Goal: Contribute content: Contribute content

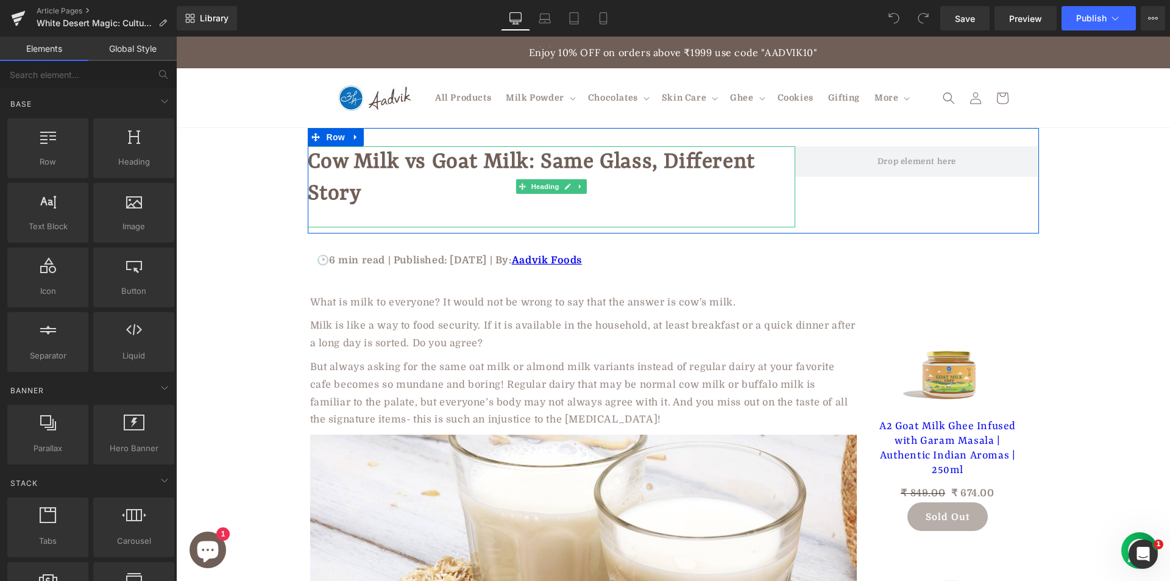
click at [374, 209] on h1 "Cow Milk vs Goat Milk: Same Glass, Different Story" at bounding box center [552, 177] width 488 height 63
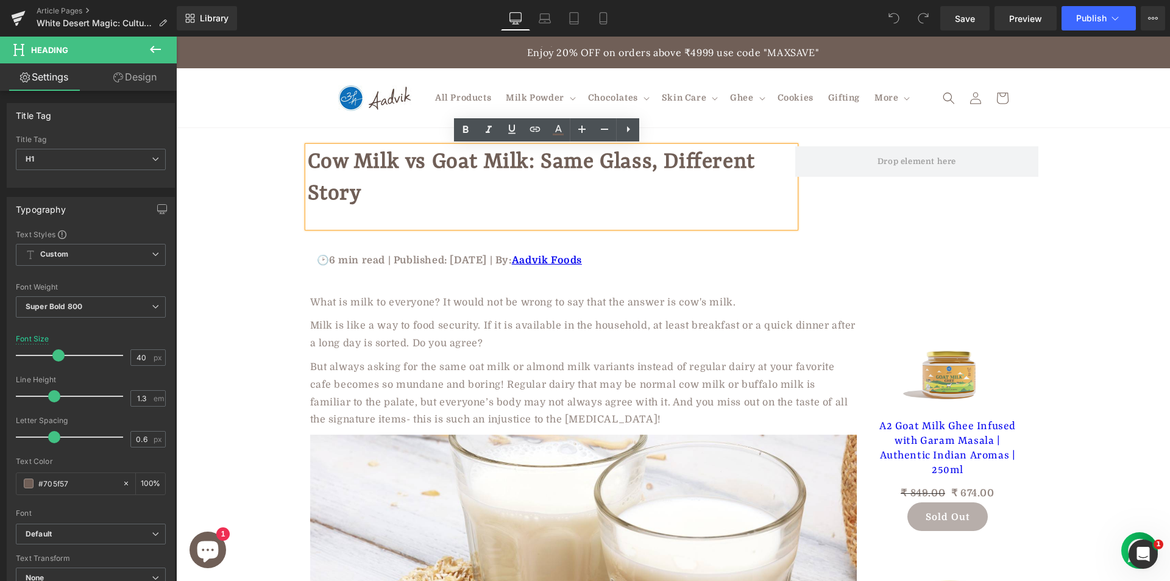
click at [390, 220] on div at bounding box center [552, 219] width 488 height 18
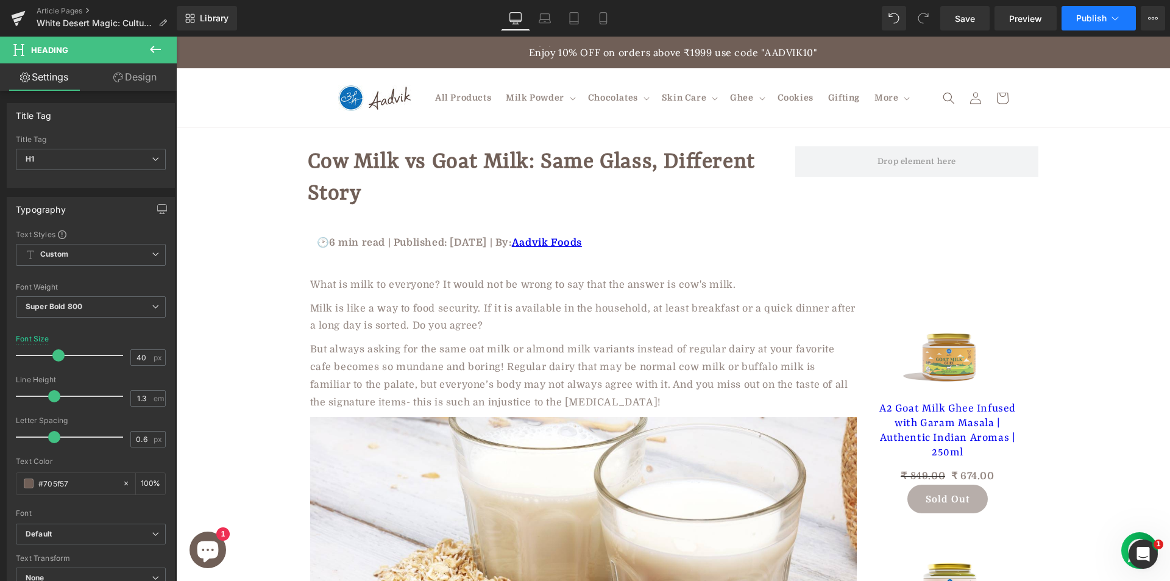
click at [1117, 18] on icon at bounding box center [1115, 18] width 12 height 12
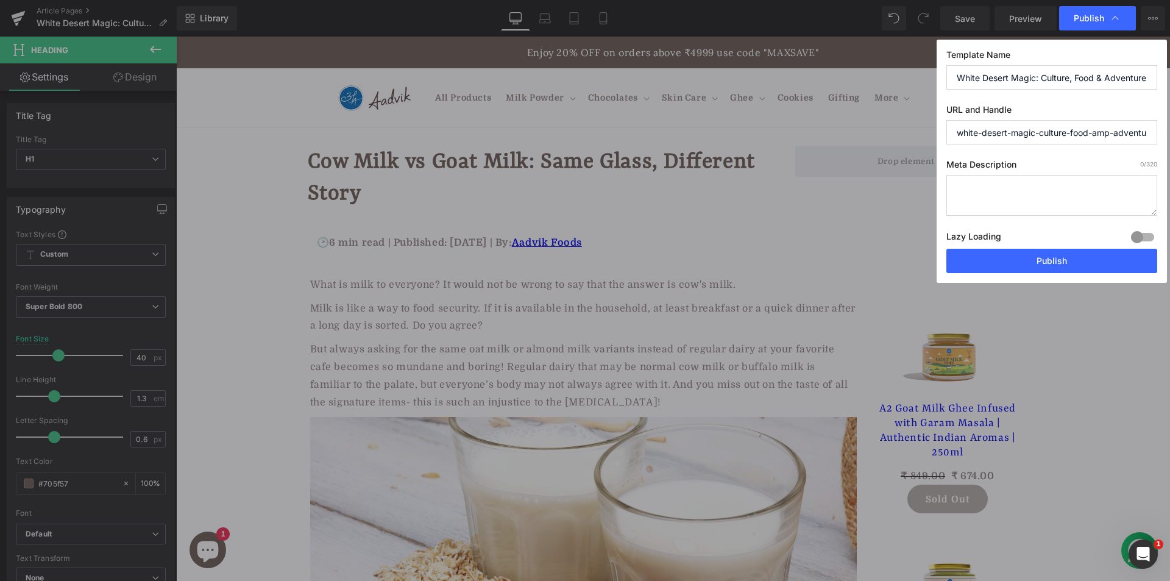
click at [986, 192] on textarea at bounding box center [1052, 195] width 211 height 41
click at [1001, 136] on input "white-desert-magic-culture-food-amp-adventure-at-[PERSON_NAME]-utsav" at bounding box center [1052, 132] width 211 height 24
click at [1002, 77] on input "White Desert Magic: Culture, Food & Adventure at Kutch [PERSON_NAME]" at bounding box center [1052, 77] width 211 height 24
click at [988, 183] on textarea at bounding box center [1052, 195] width 211 height 41
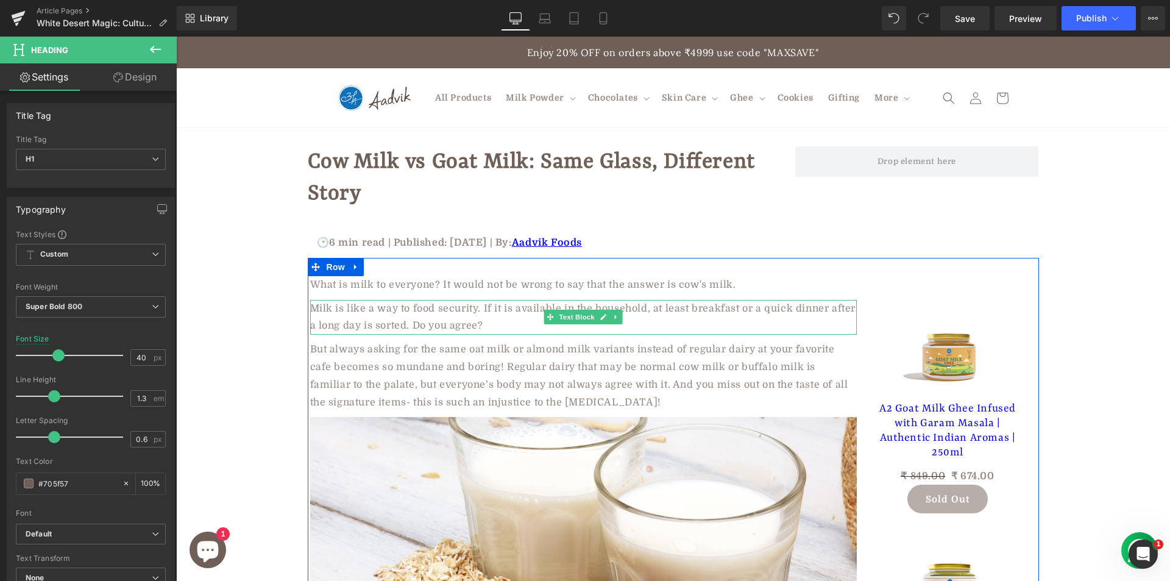
click at [365, 305] on p "Milk is like a way to food security. If it is available in the household, at le…" at bounding box center [583, 317] width 547 height 35
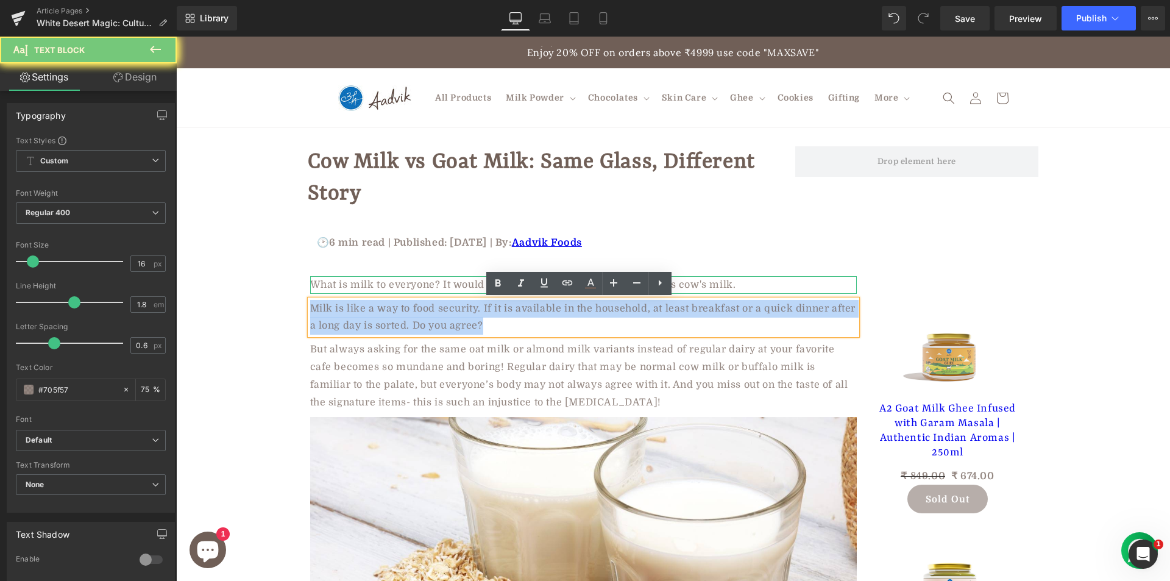
click at [383, 283] on p "What is milk to everyone? It would not be wrong to say that the answer is cow's…" at bounding box center [583, 285] width 547 height 18
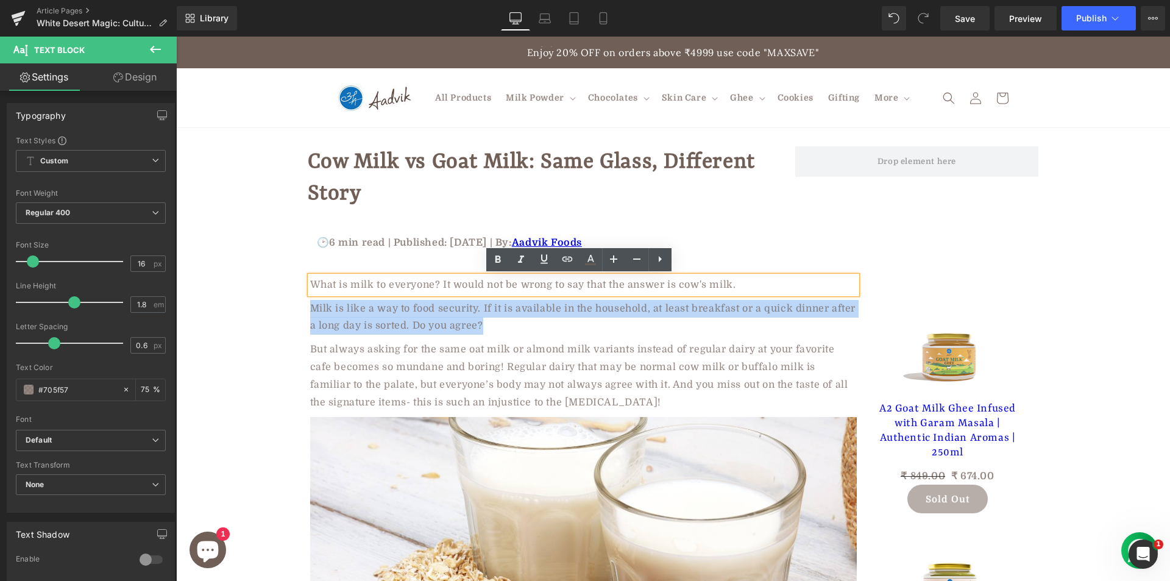
paste div
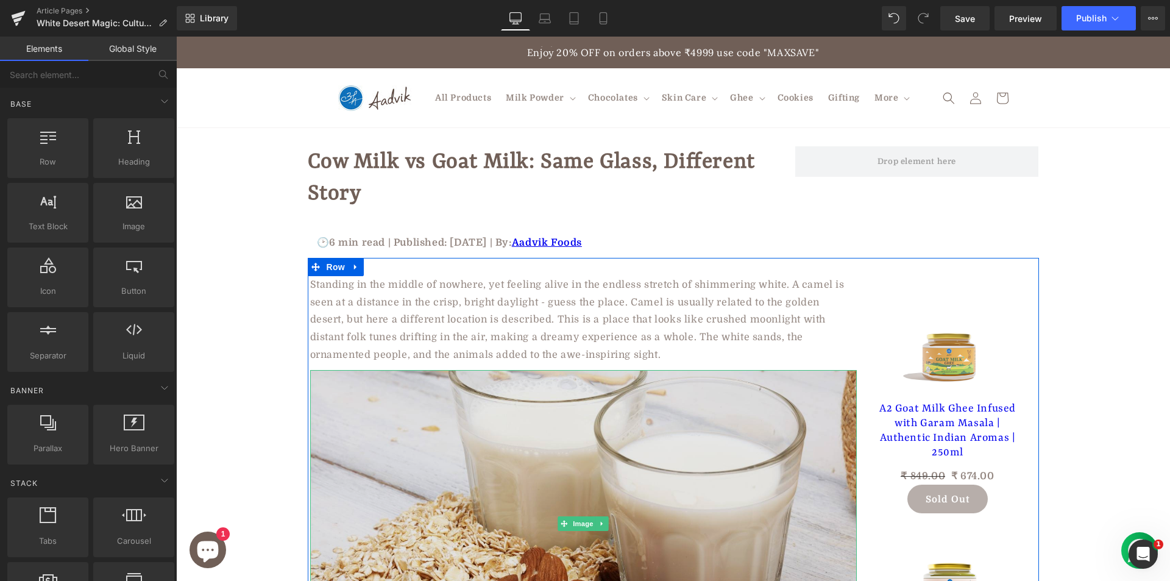
click at [318, 416] on img at bounding box center [583, 523] width 547 height 307
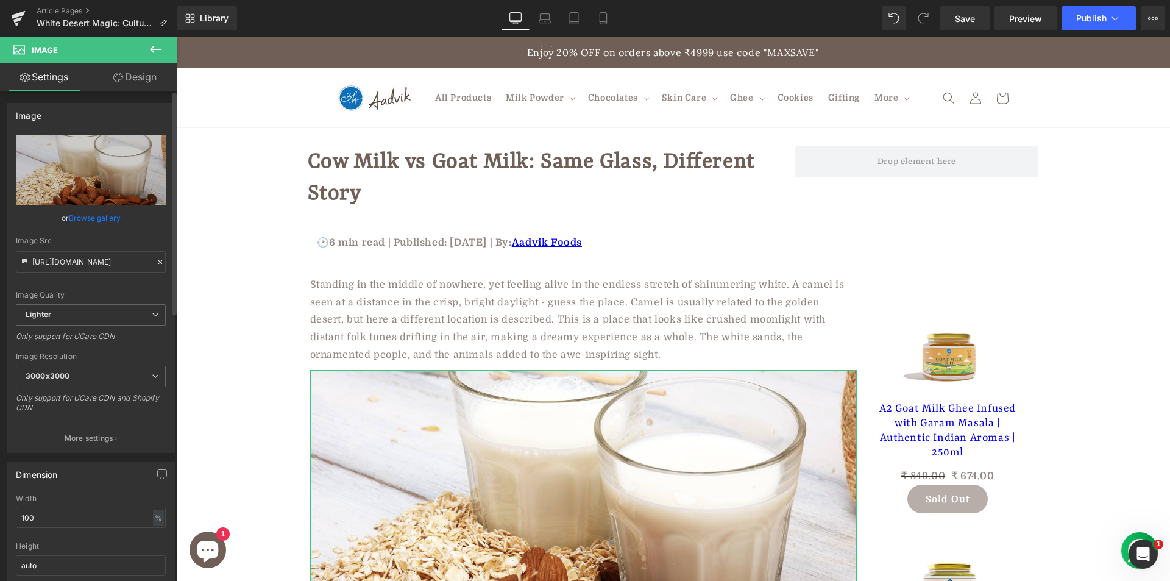
click at [77, 217] on link "Browse gallery" at bounding box center [95, 217] width 52 height 21
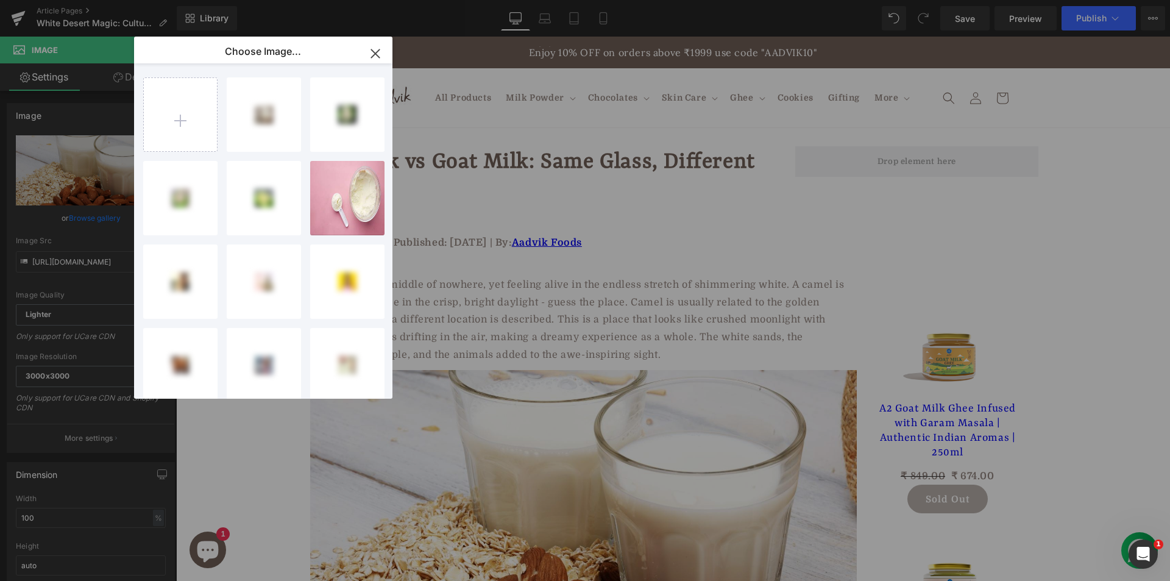
drag, startPoint x: 377, startPoint y: 51, endPoint x: 204, endPoint y: 23, distance: 175.5
click at [377, 51] on icon "button" at bounding box center [376, 54] width 20 height 20
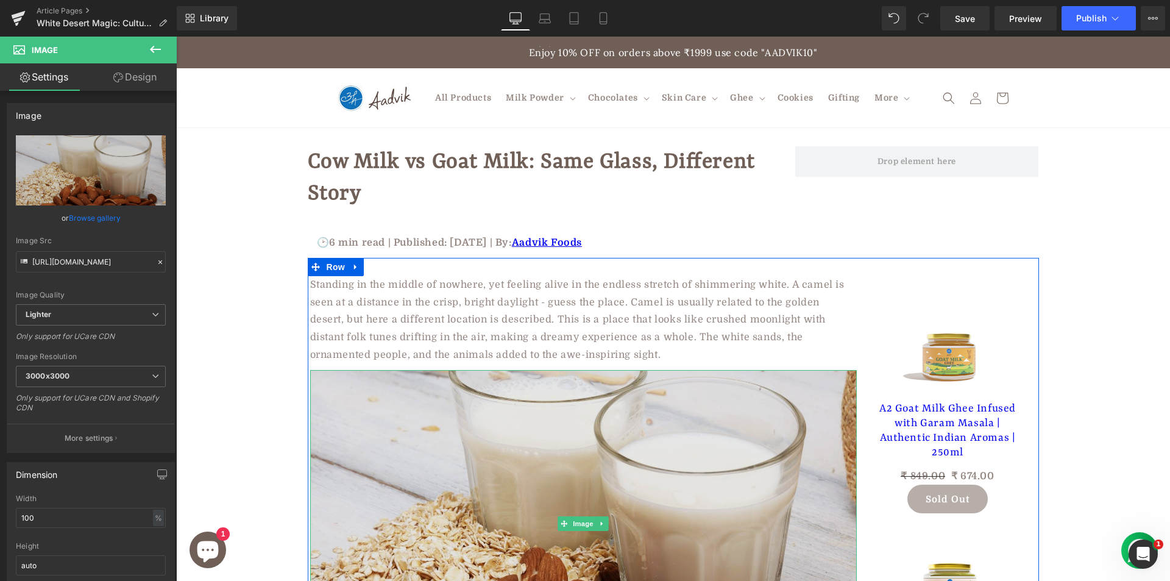
click at [469, 568] on img at bounding box center [583, 523] width 547 height 307
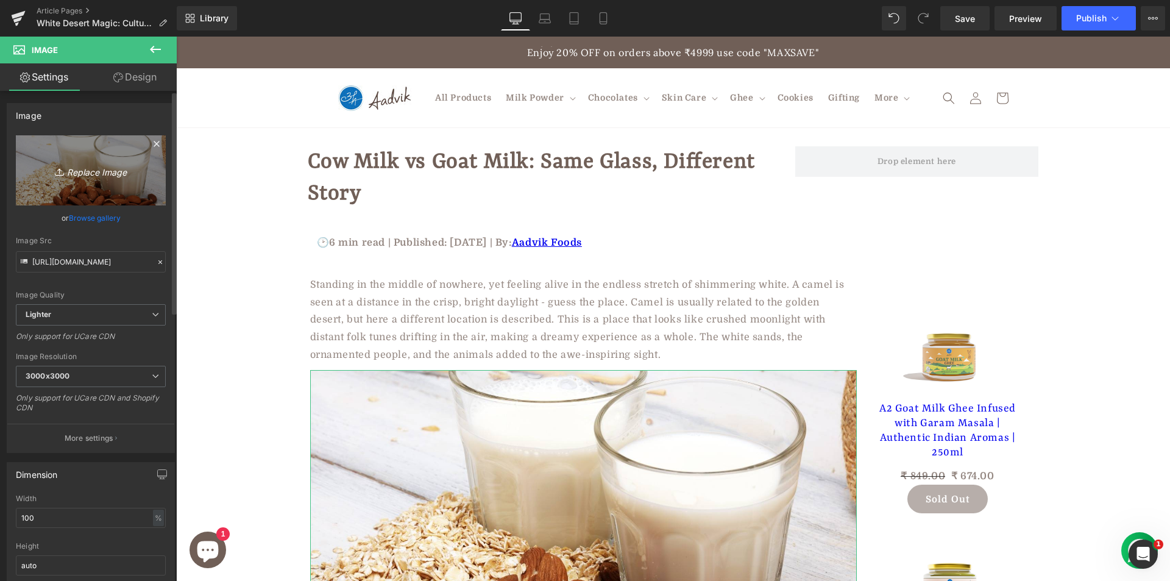
click at [97, 173] on icon "Replace Image" at bounding box center [91, 170] width 98 height 15
type input "C:\fakepath\b28df187-6a41-4b6f-ac82-e9a567ee4482.jpg"
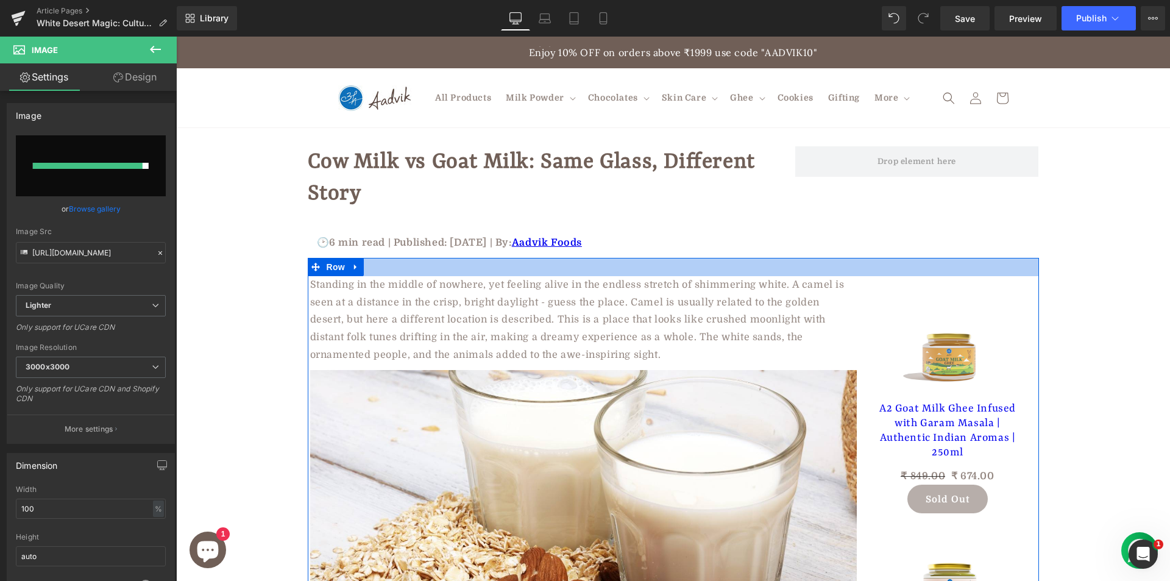
type input "[URL][DOMAIN_NAME]"
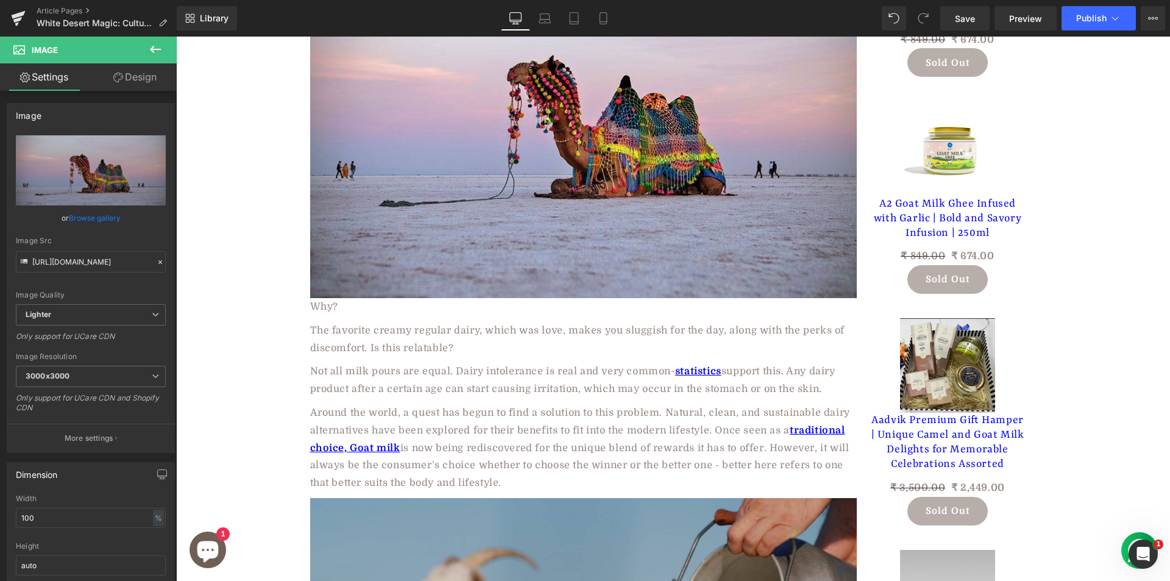
scroll to position [488, 0]
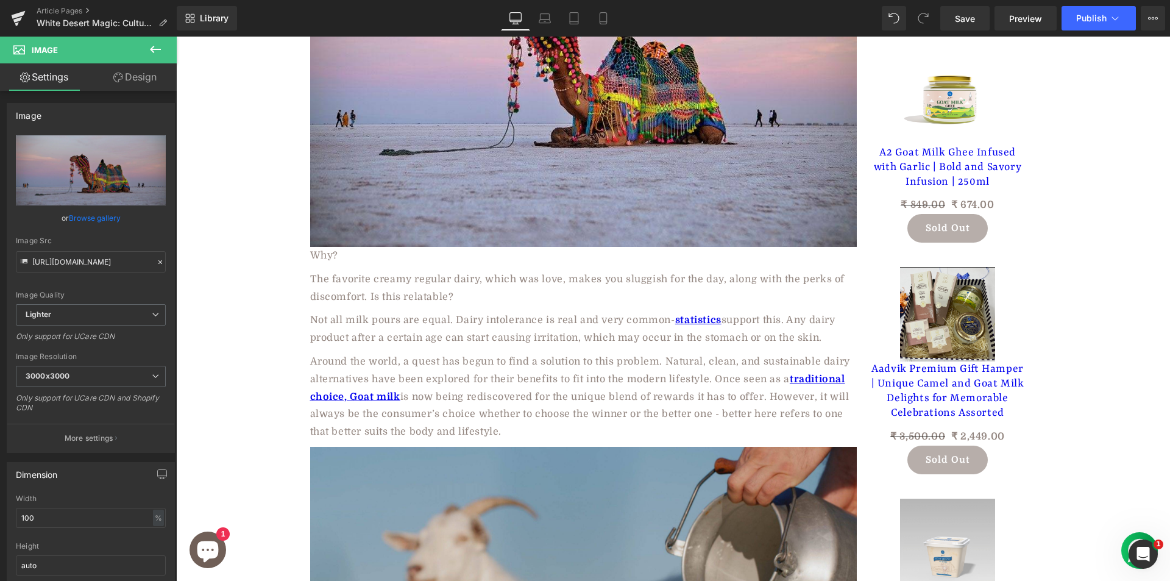
click at [322, 257] on p "Why?" at bounding box center [583, 256] width 547 height 18
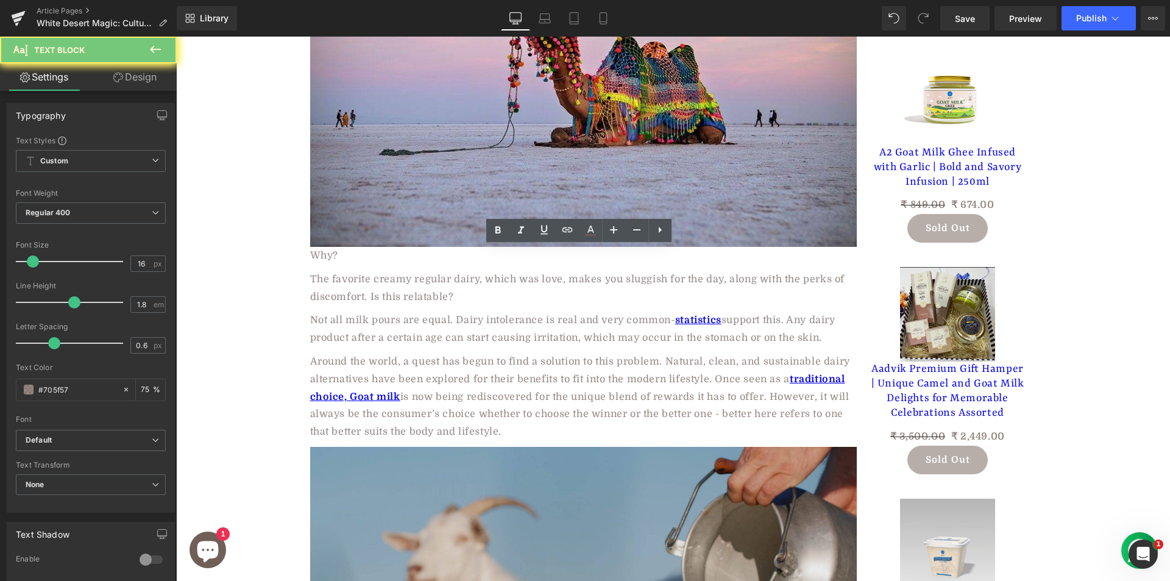
click at [322, 257] on p "Why?" at bounding box center [583, 256] width 547 height 18
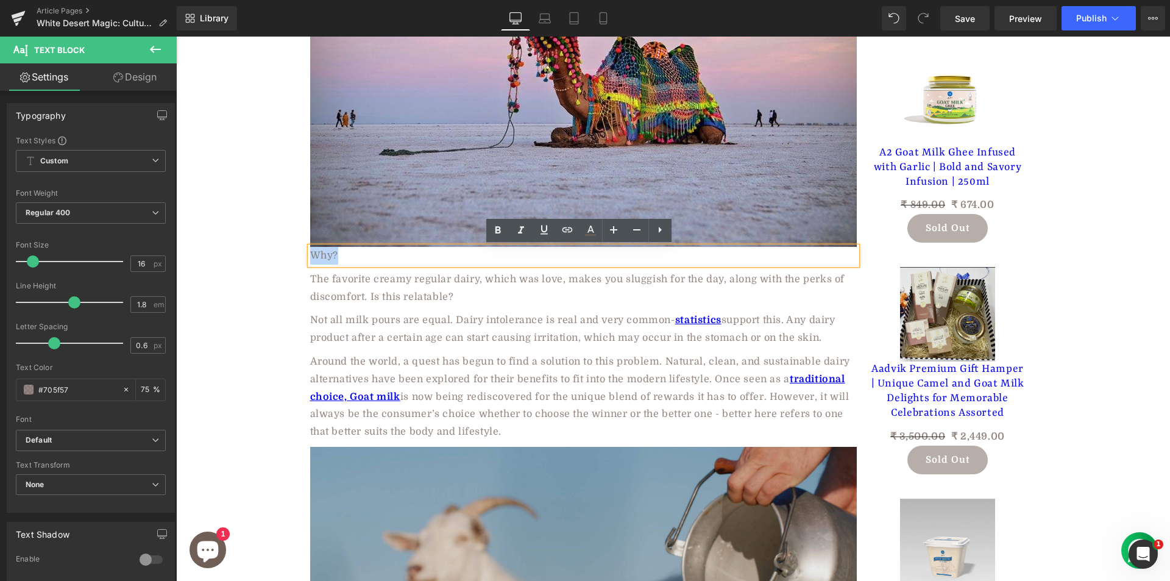
paste div
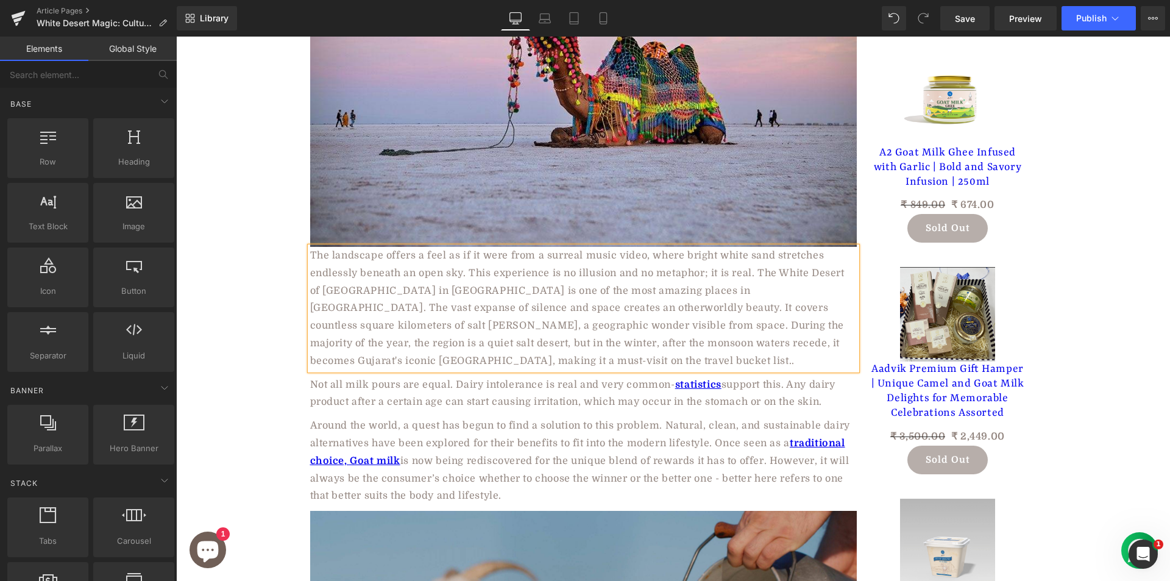
scroll to position [549, 0]
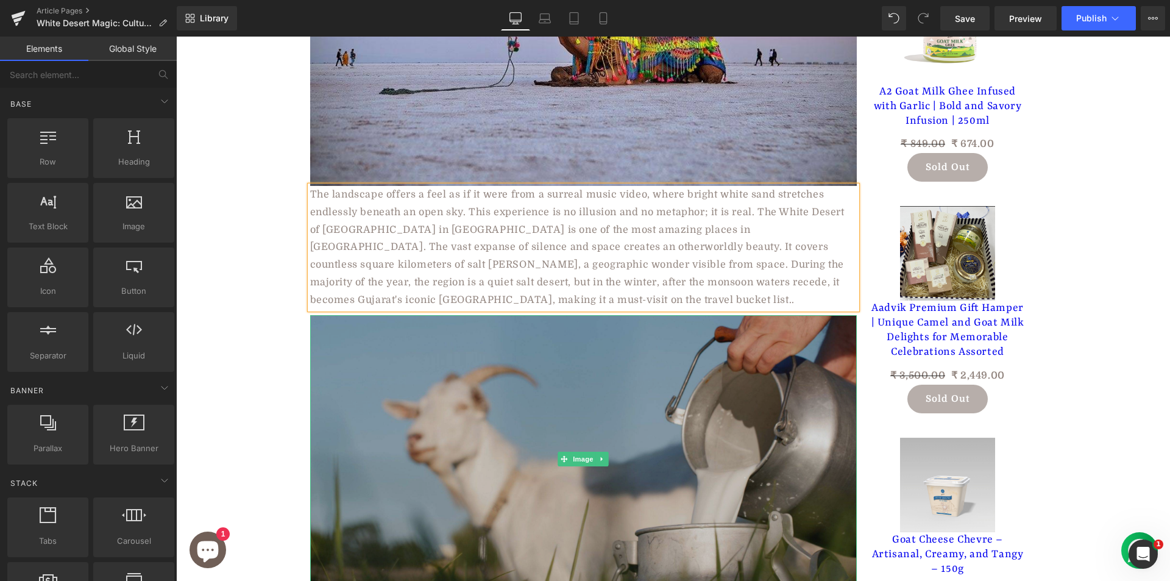
click at [385, 388] on img at bounding box center [583, 459] width 547 height 288
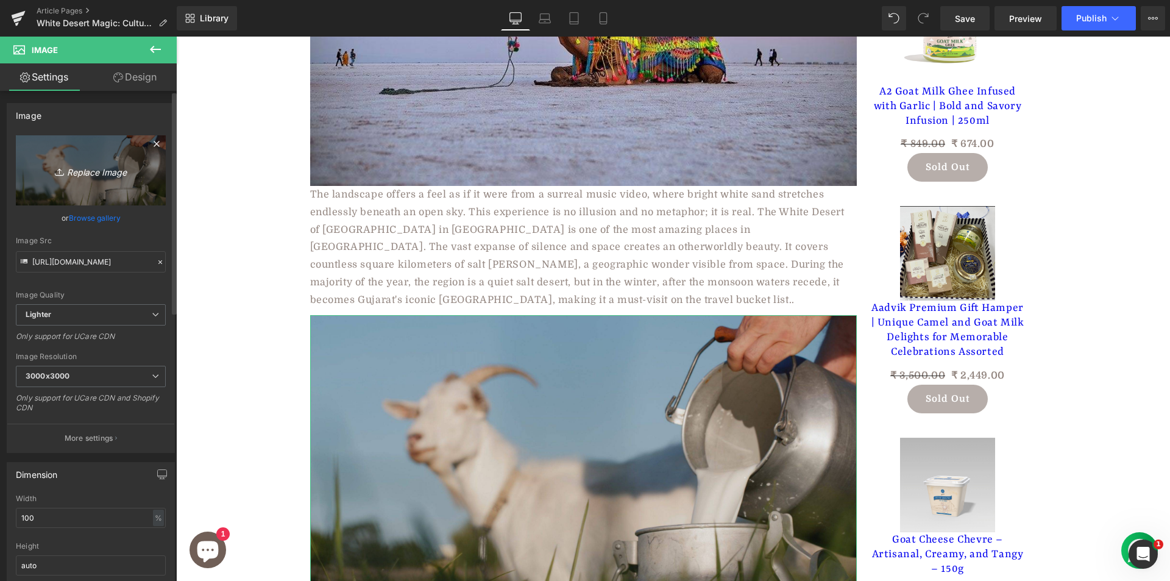
click at [85, 172] on icon "Replace Image" at bounding box center [91, 170] width 98 height 15
type input "C:\fakepath\56926a04-5b98-4b1e-a01e-7d9f8a509919.jpg"
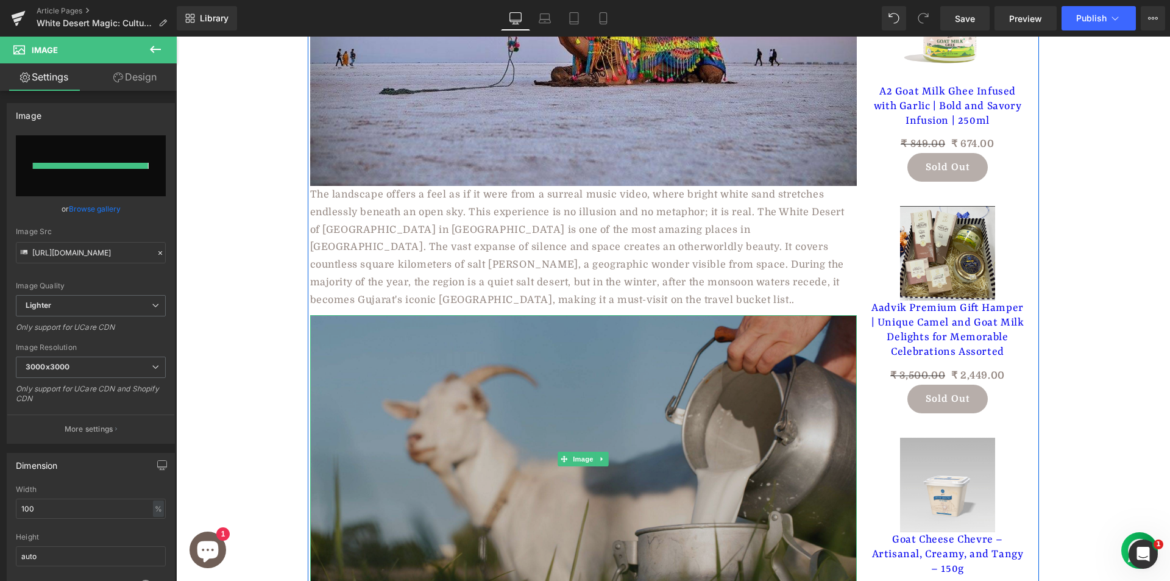
type input "[URL][DOMAIN_NAME]"
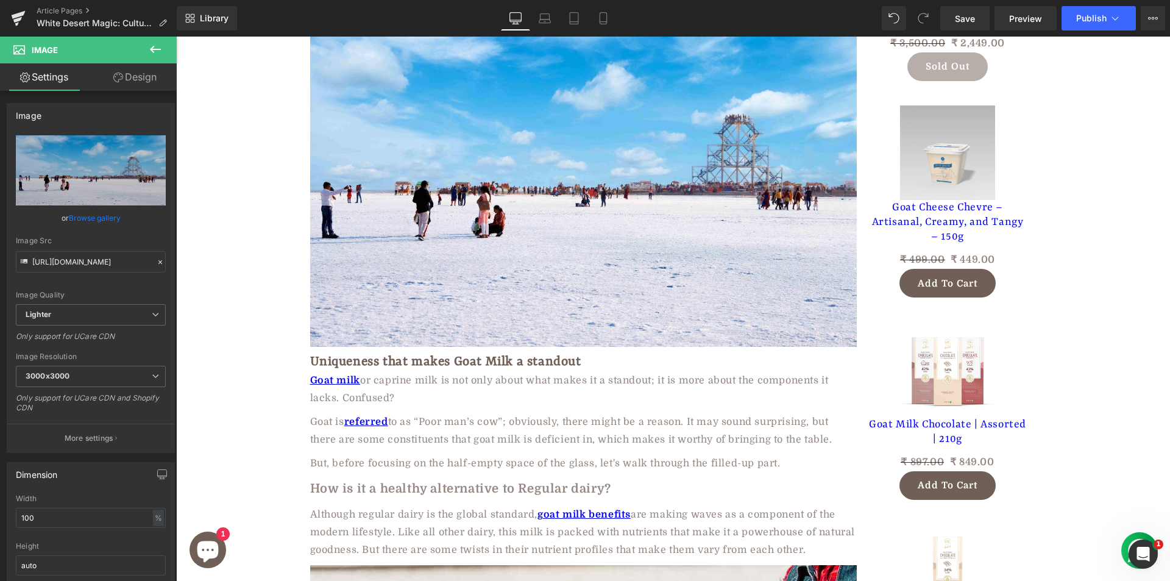
scroll to position [975, 0]
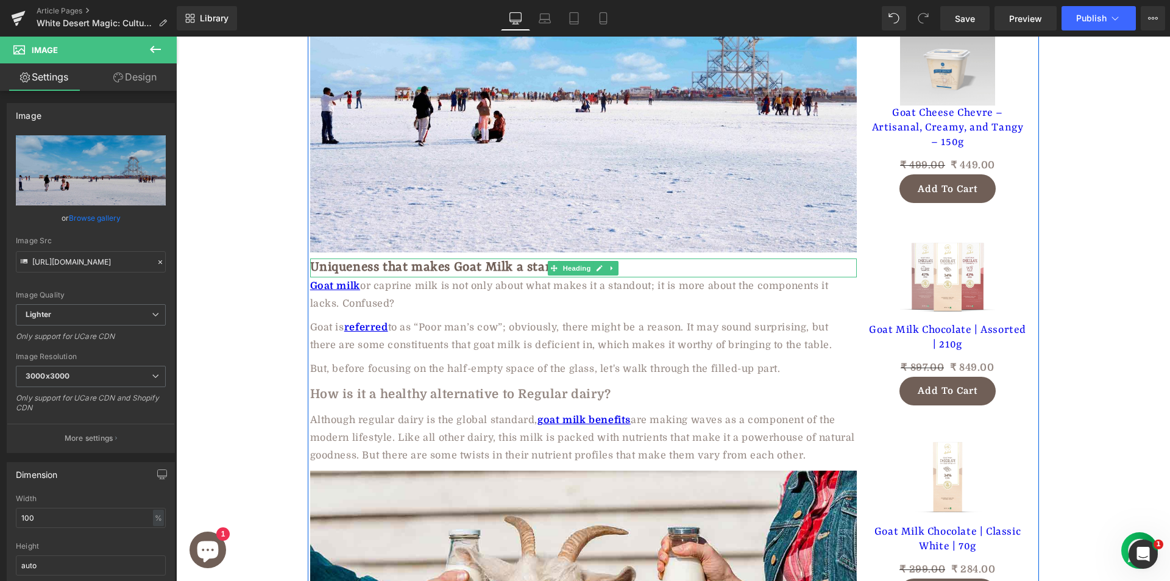
click at [371, 263] on h2 "Uniqueness that makes Goat Milk a standout" at bounding box center [583, 267] width 547 height 19
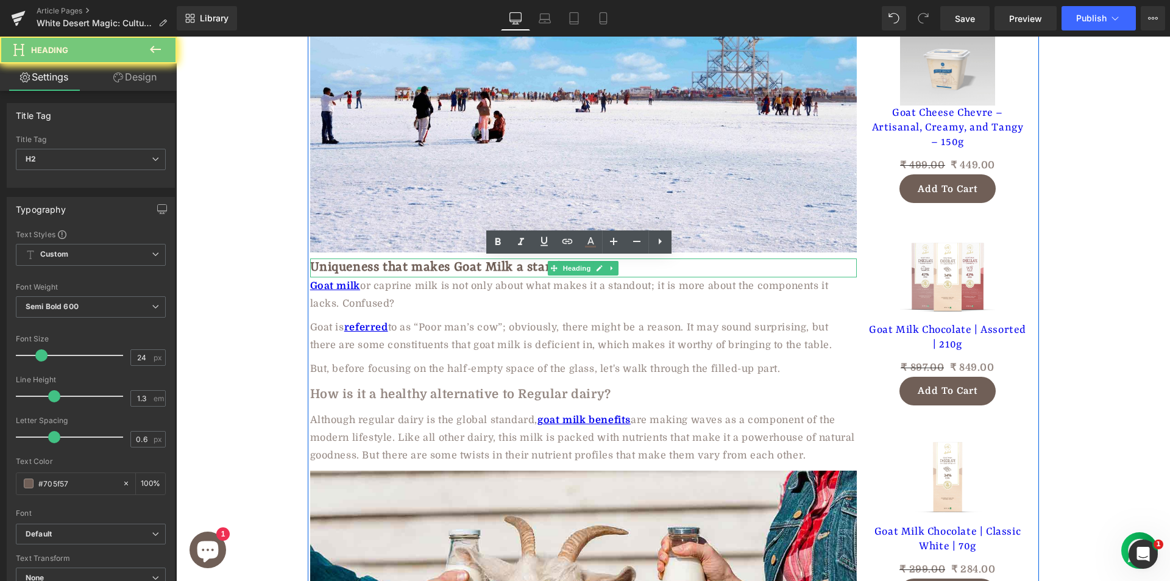
click at [371, 263] on h2 "Uniqueness that makes Goat Milk a standout" at bounding box center [583, 267] width 547 height 19
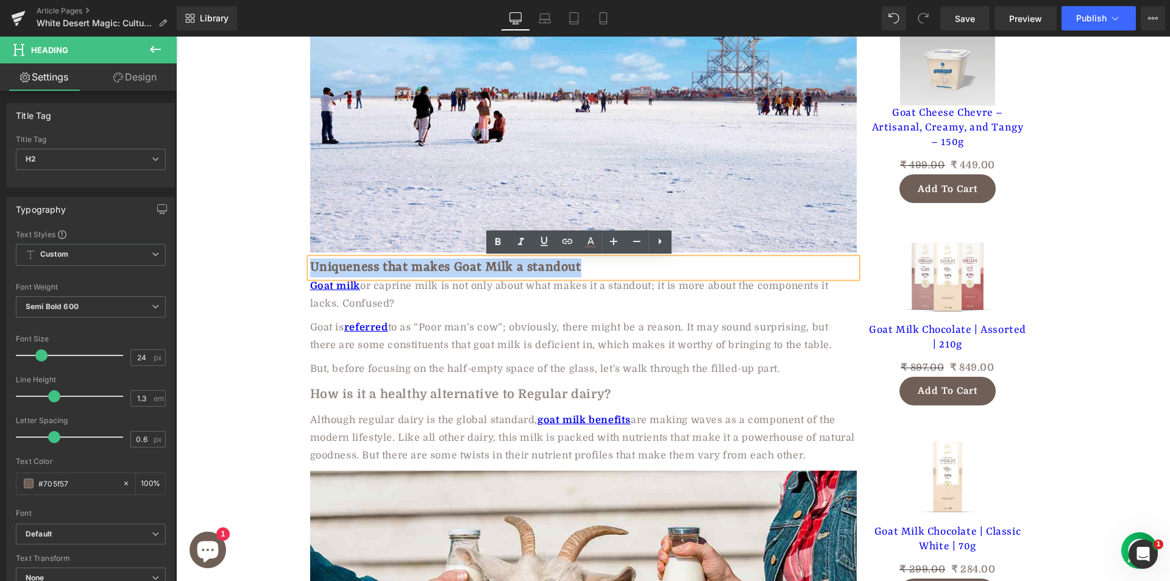
paste div
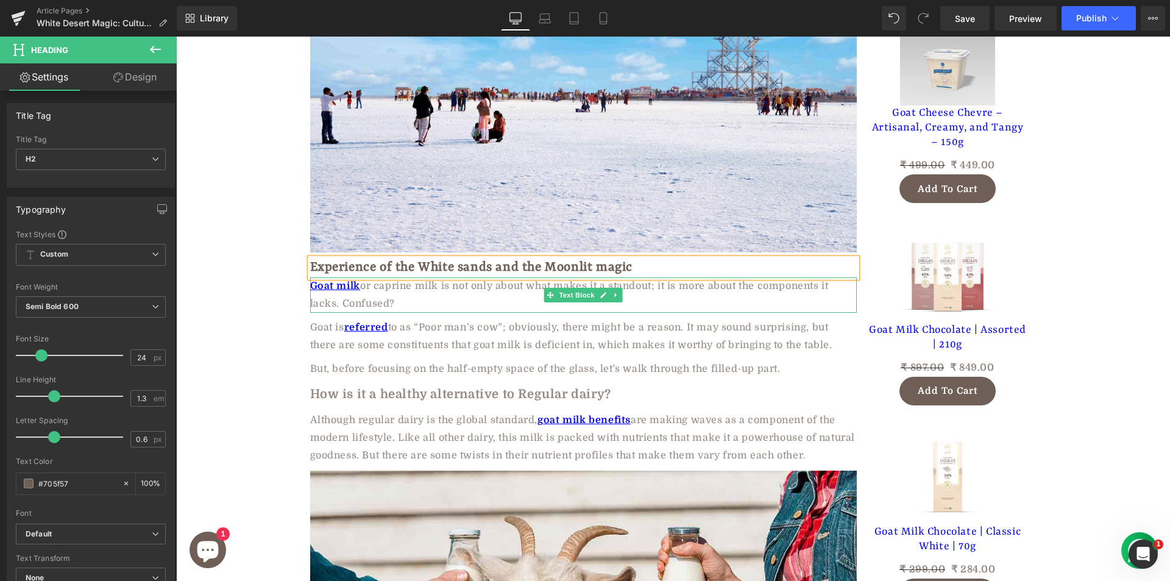
click at [416, 295] on p "Goat milk or caprine milk is not only about what makes it a standout; it is mor…" at bounding box center [583, 294] width 547 height 35
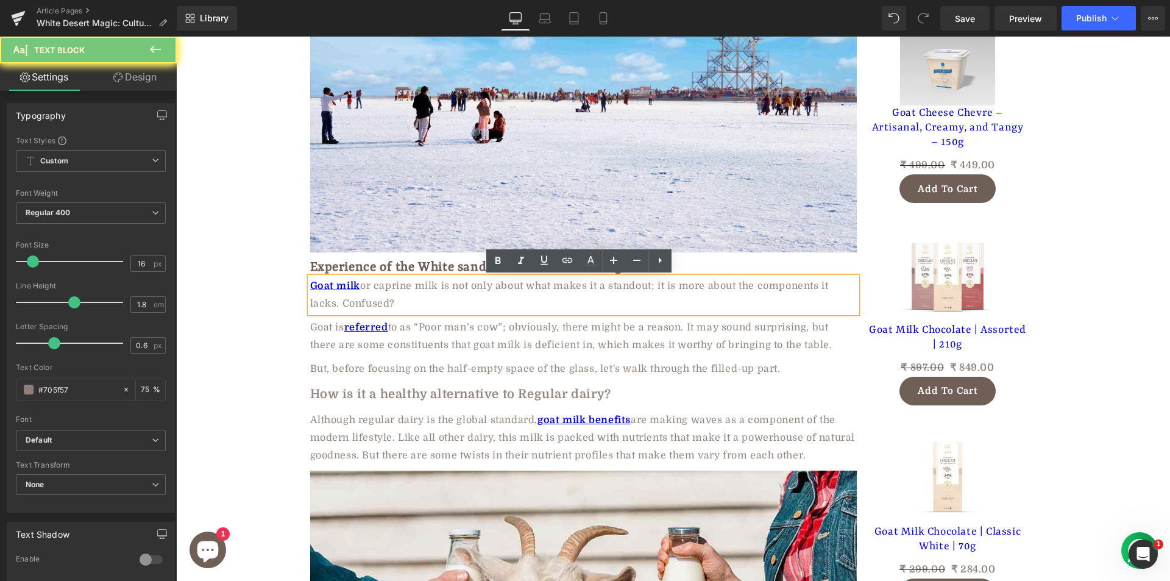
click at [416, 295] on p "Goat milk or caprine milk is not only about what makes it a standout; it is mor…" at bounding box center [583, 294] width 547 height 35
paste div
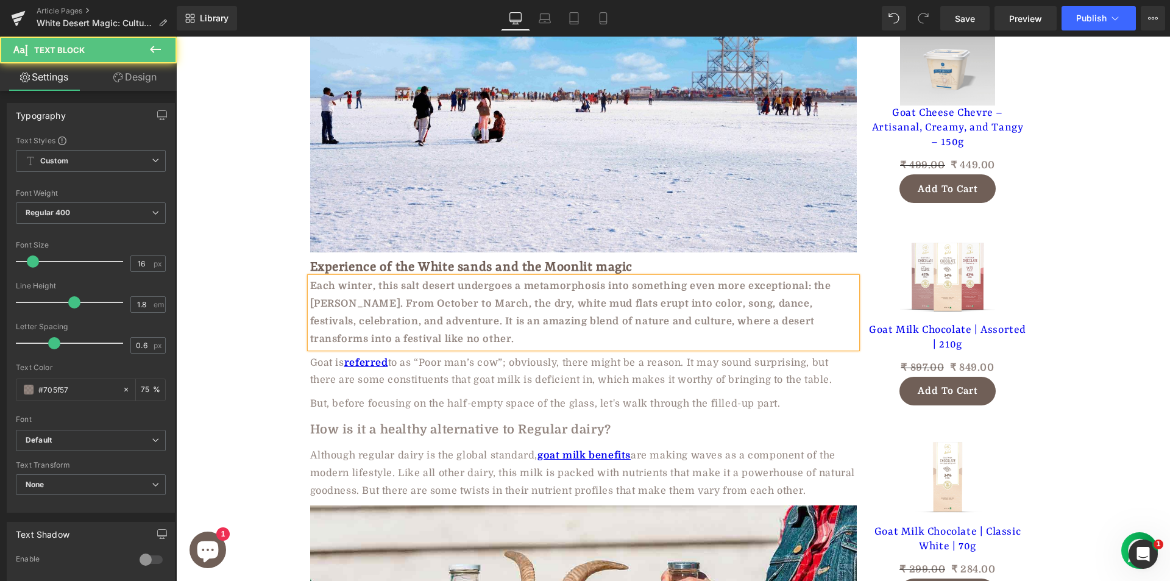
click at [406, 310] on p "Each winter, this salt desert undergoes a metamorphosis into something even mor…" at bounding box center [583, 312] width 547 height 70
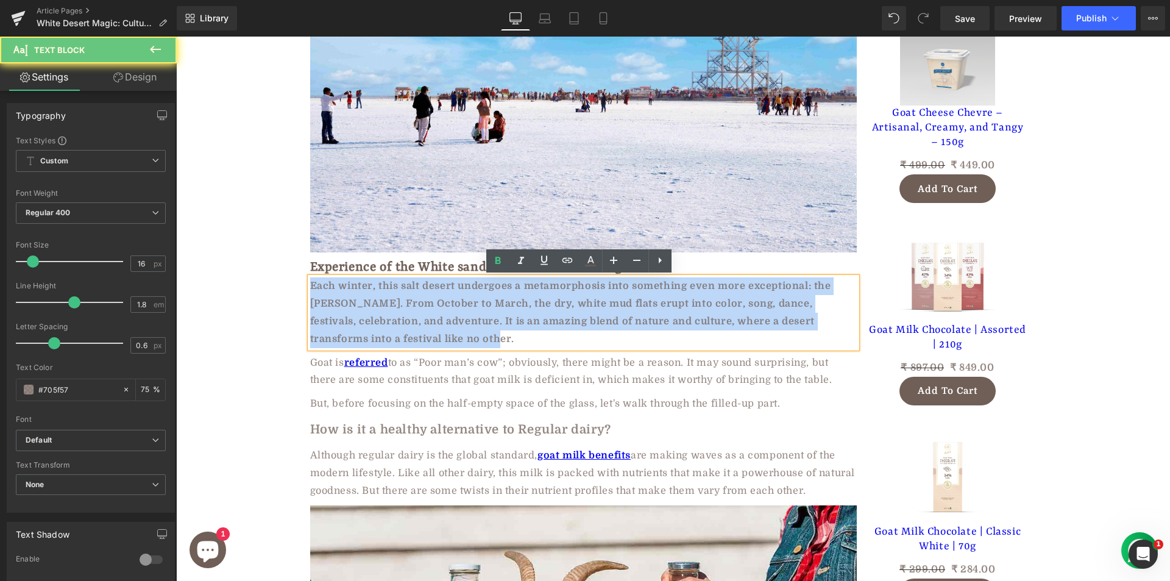
click at [407, 310] on p "Each winter, this salt desert undergoes a metamorphosis into something even mor…" at bounding box center [583, 312] width 547 height 70
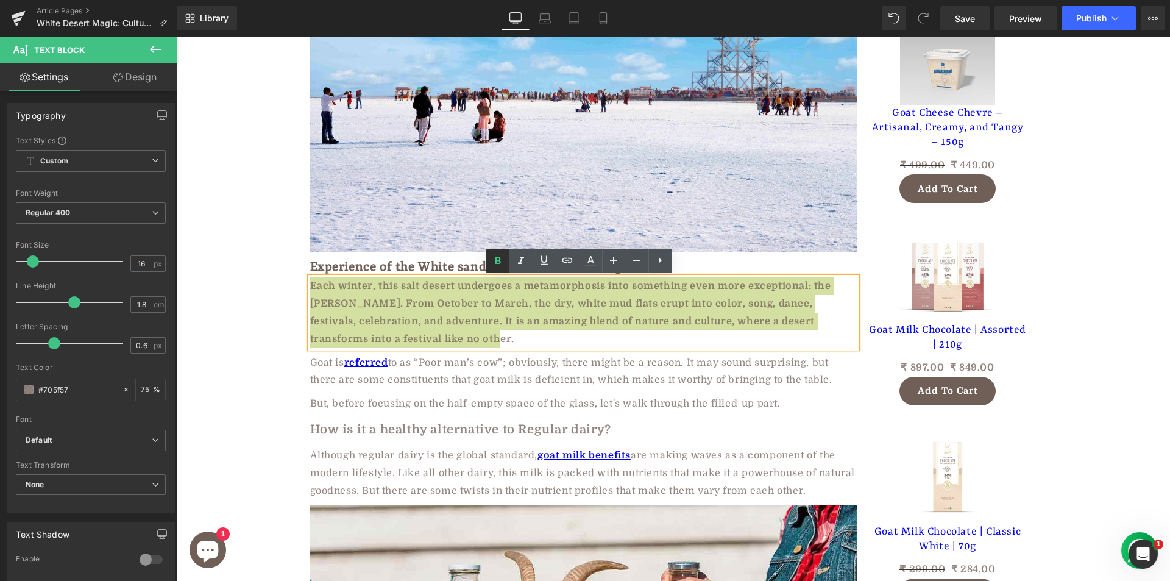
click at [491, 261] on icon at bounding box center [498, 261] width 15 height 15
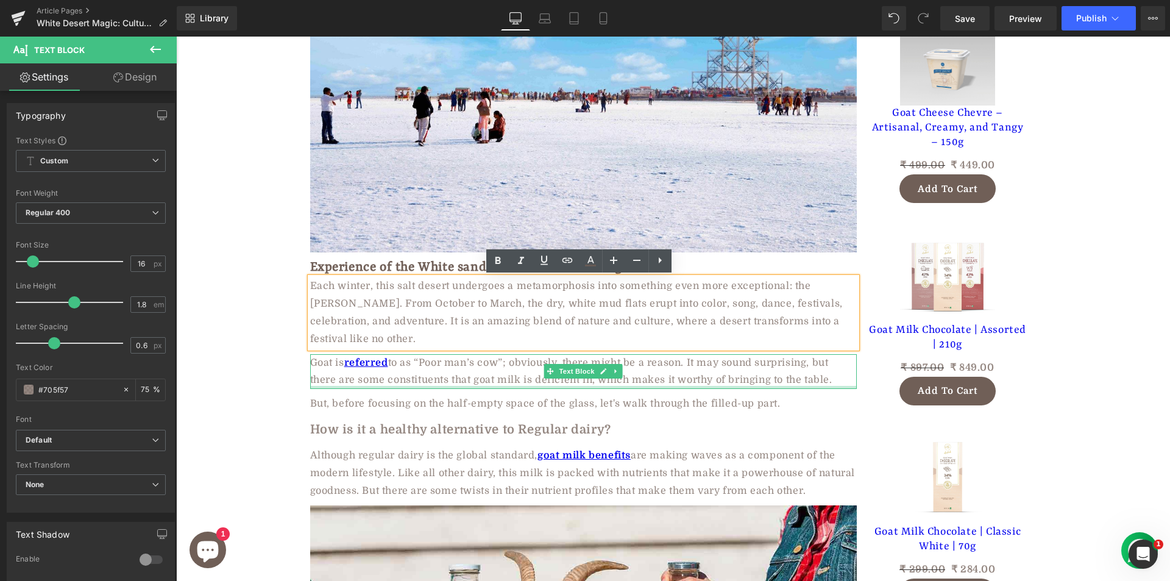
click at [327, 378] on p "Goat is referred to as “Poor man’s cow”; obviously, there might be a reason. It…" at bounding box center [583, 371] width 547 height 35
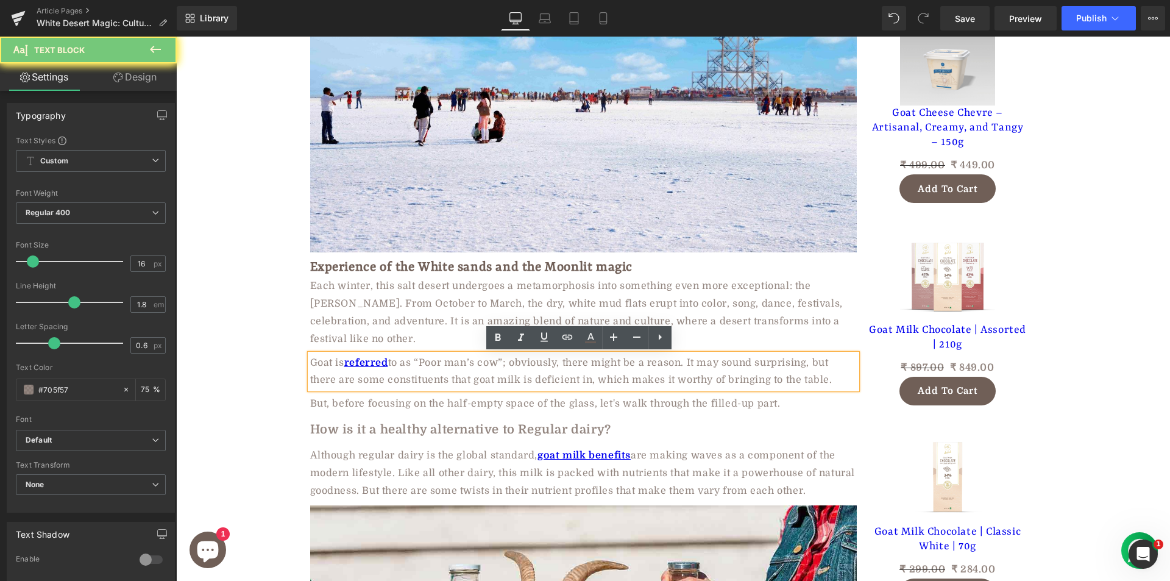
click at [327, 378] on p "Goat is referred to as “Poor man’s cow”; obviously, there might be a reason. It…" at bounding box center [583, 371] width 547 height 35
paste div
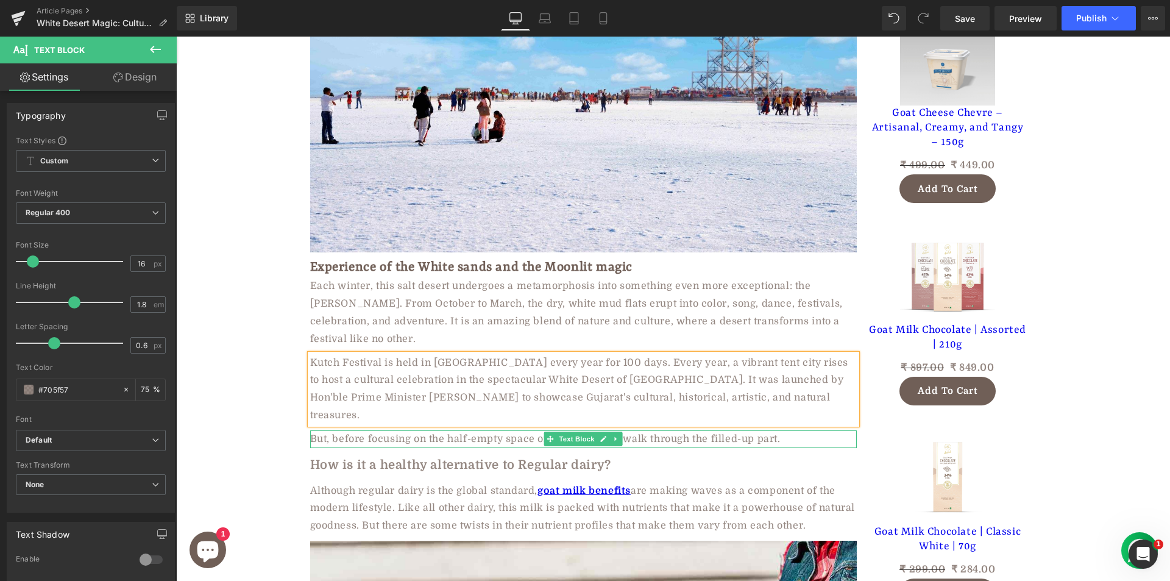
click at [329, 430] on p "But, before focusing on the half-empty space of the glass, let's walk through t…" at bounding box center [583, 439] width 547 height 18
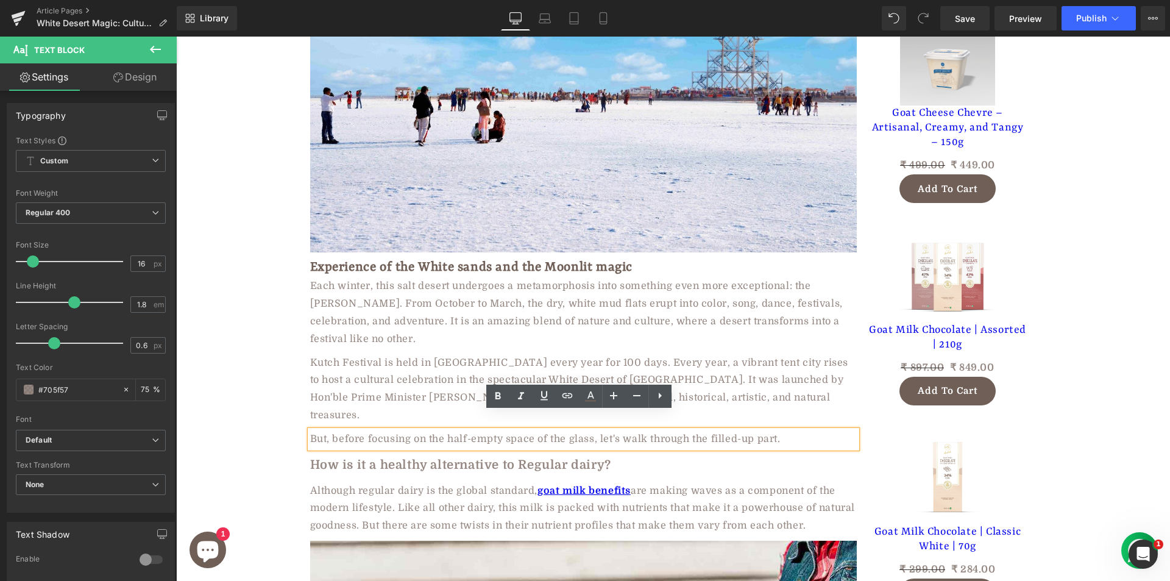
paste div
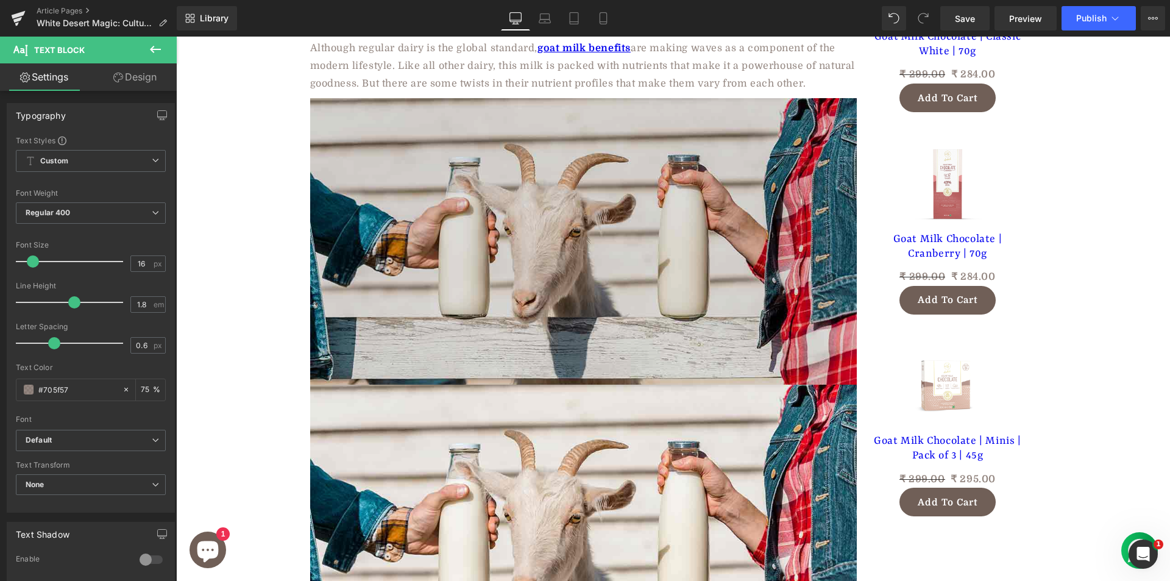
scroll to position [1402, 0]
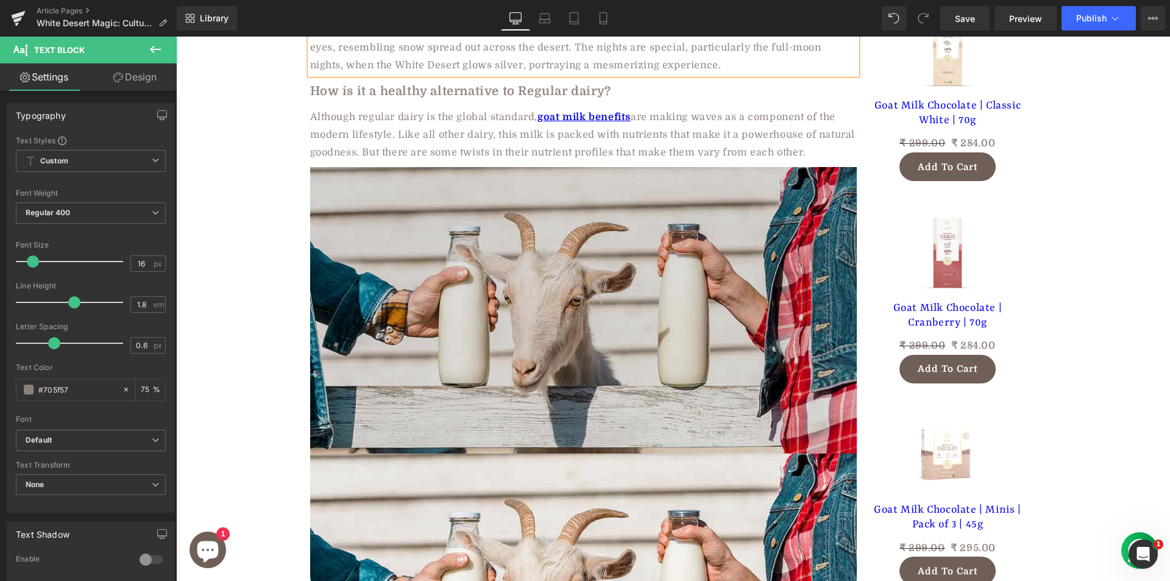
click at [511, 308] on img at bounding box center [583, 310] width 547 height 286
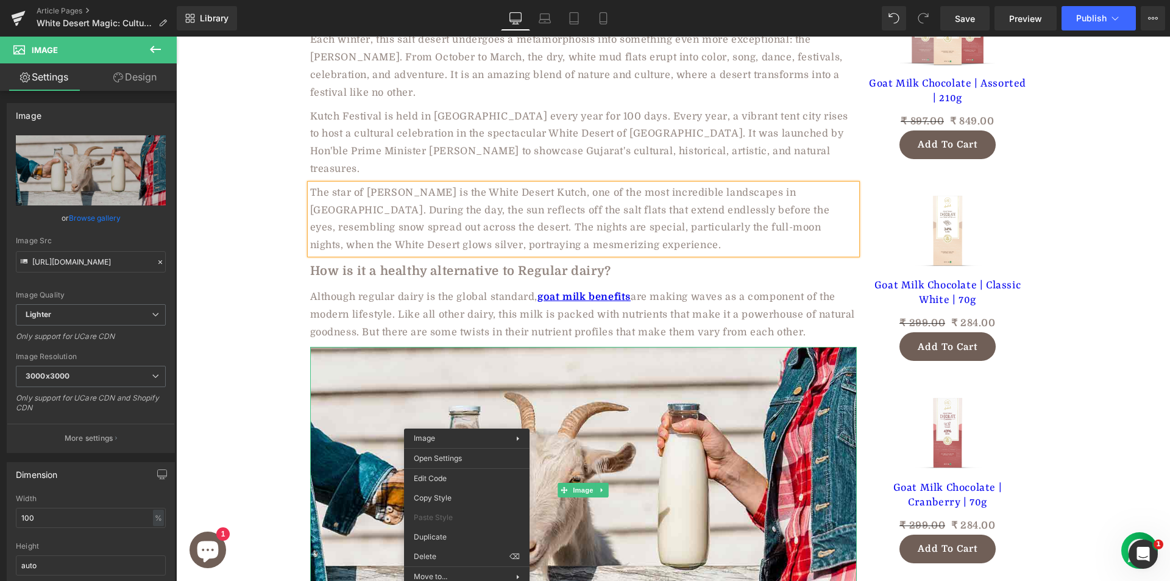
scroll to position [1219, 0]
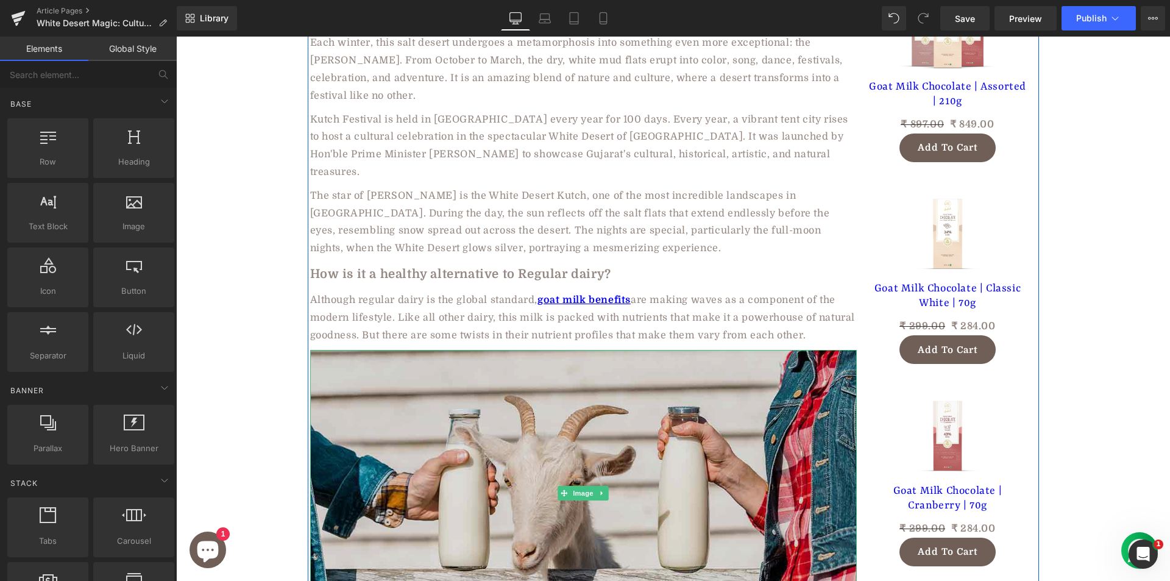
click at [466, 401] on img at bounding box center [583, 493] width 547 height 286
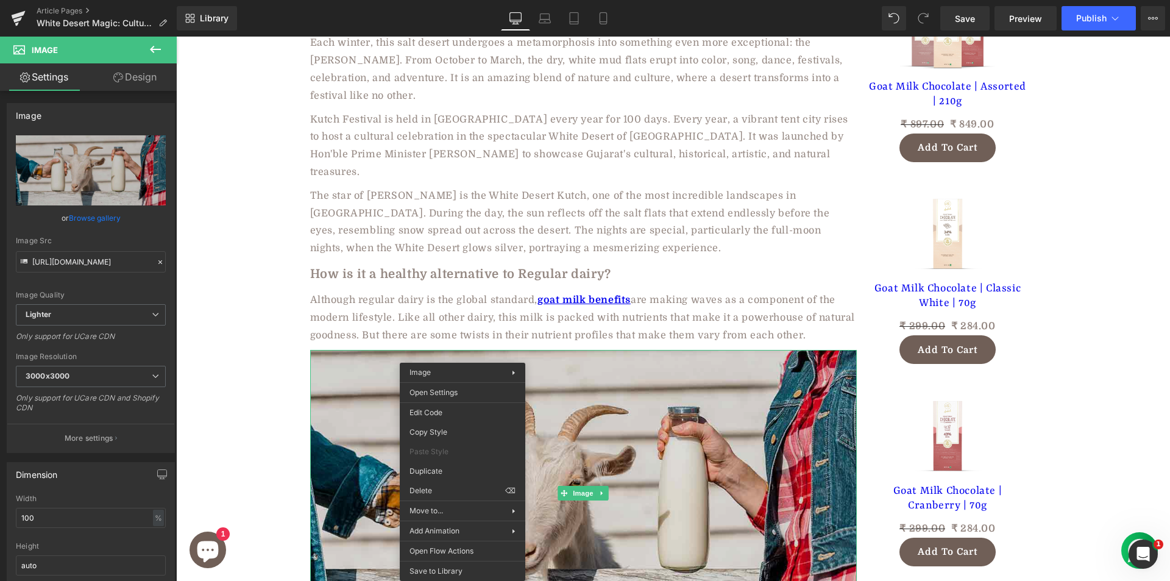
drag, startPoint x: 739, startPoint y: 540, endPoint x: 563, endPoint y: 502, distance: 180.1
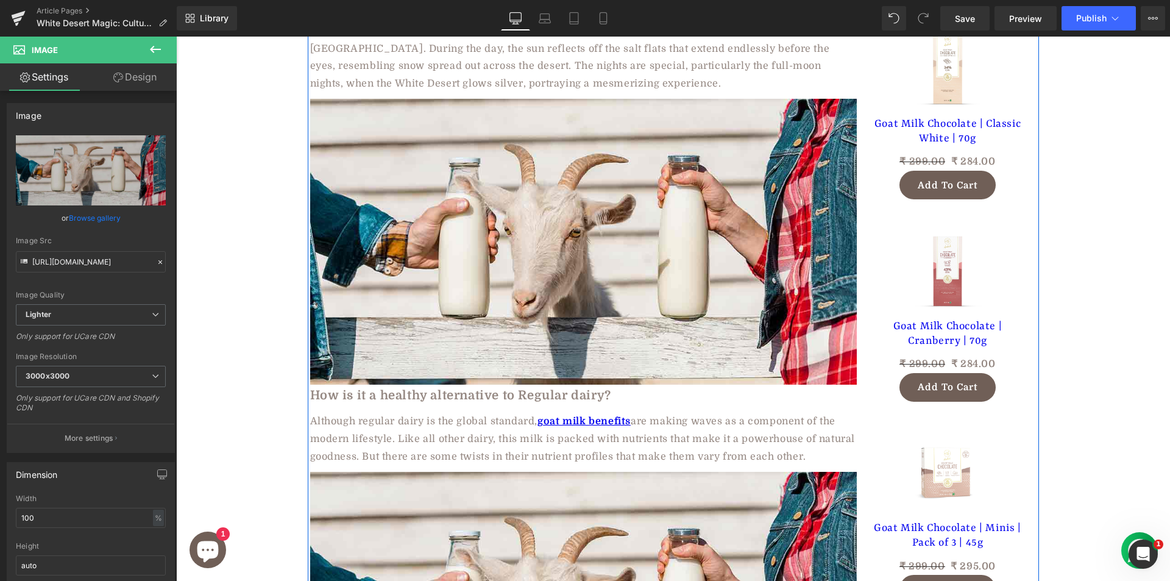
scroll to position [1384, 0]
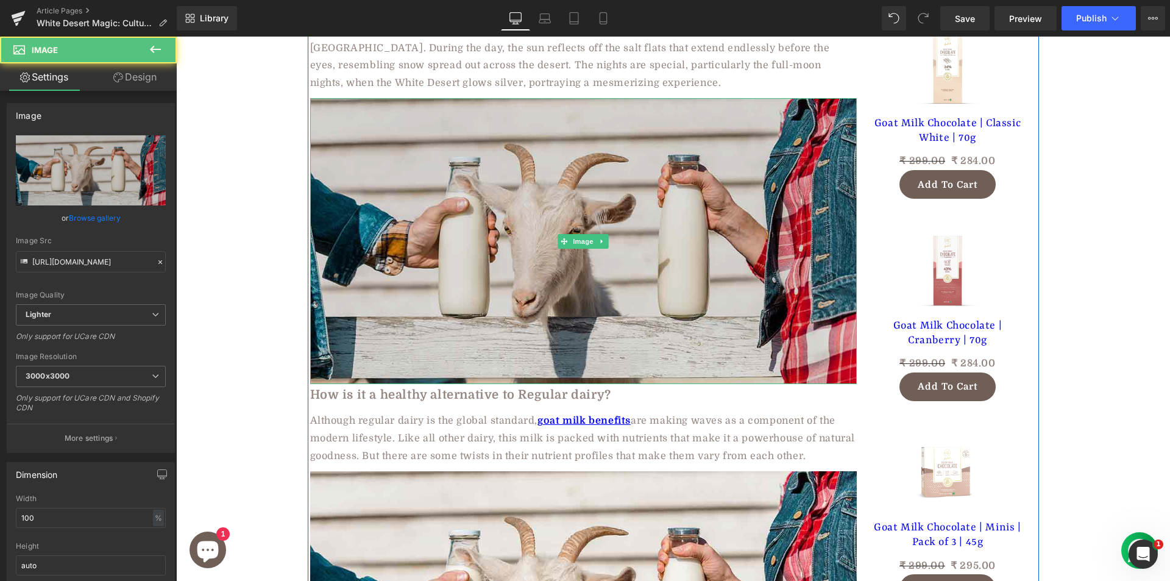
click at [507, 232] on img at bounding box center [583, 241] width 547 height 286
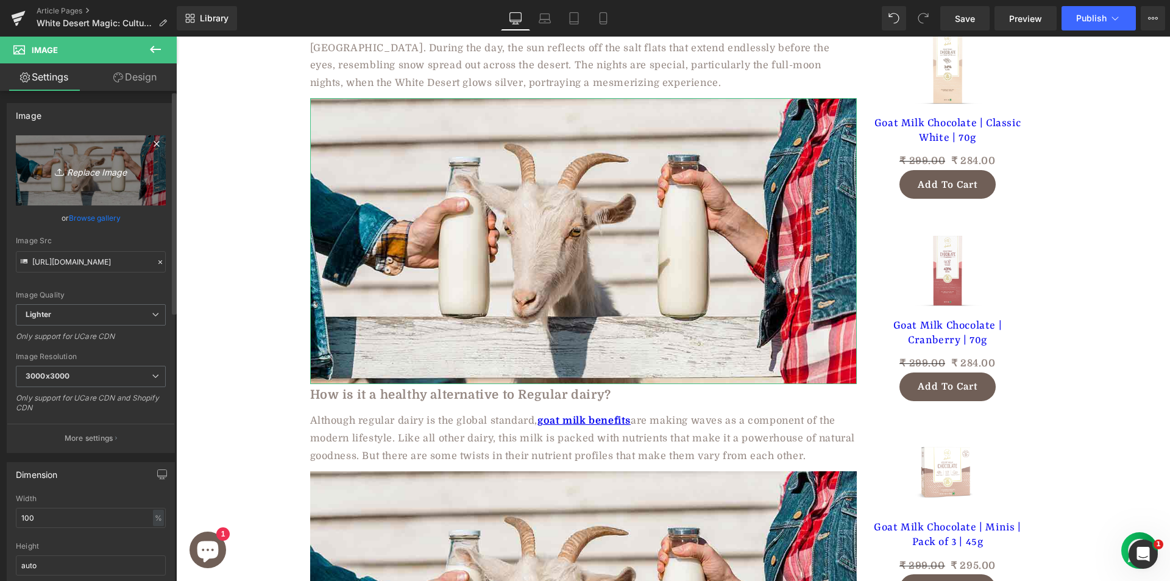
click at [96, 169] on icon "Replace Image" at bounding box center [91, 170] width 98 height 15
type input "C:\fakepath\salt-at-sunrise.jpg"
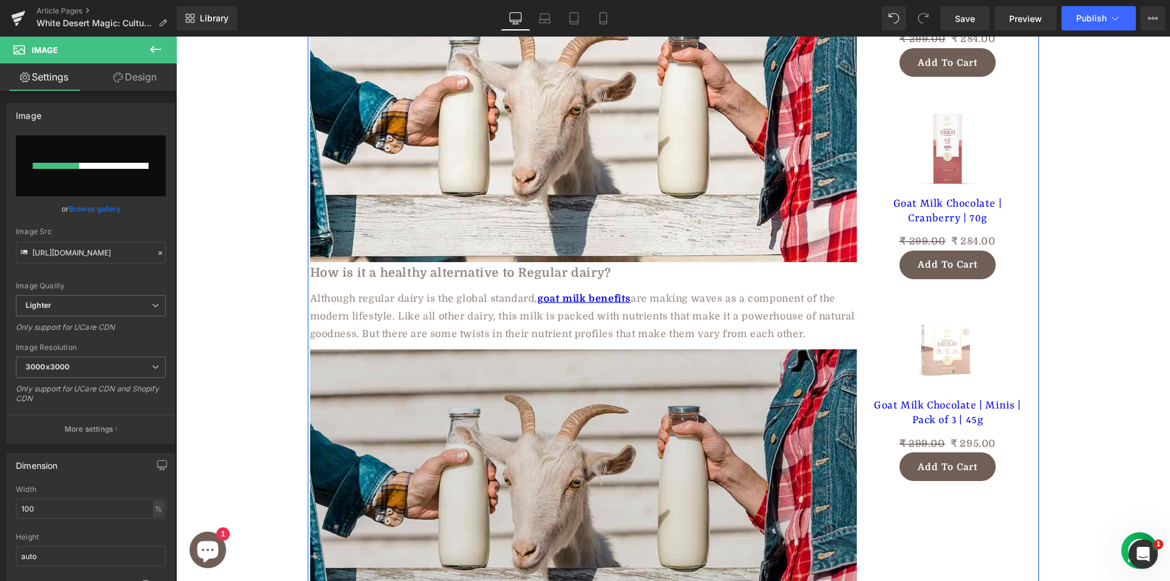
scroll to position [1262, 0]
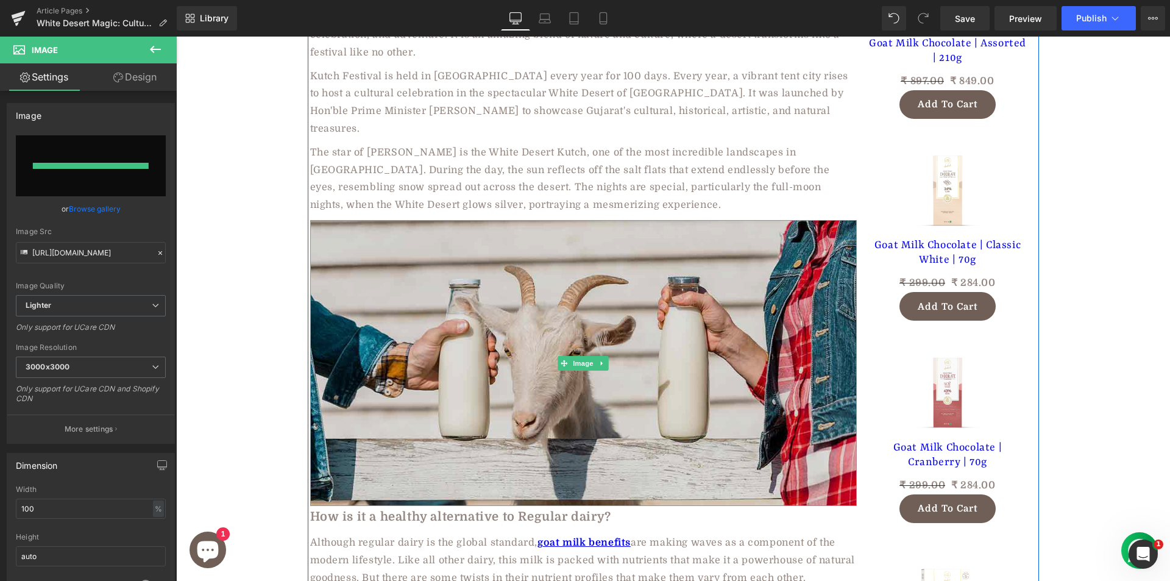
type input "[URL][DOMAIN_NAME]"
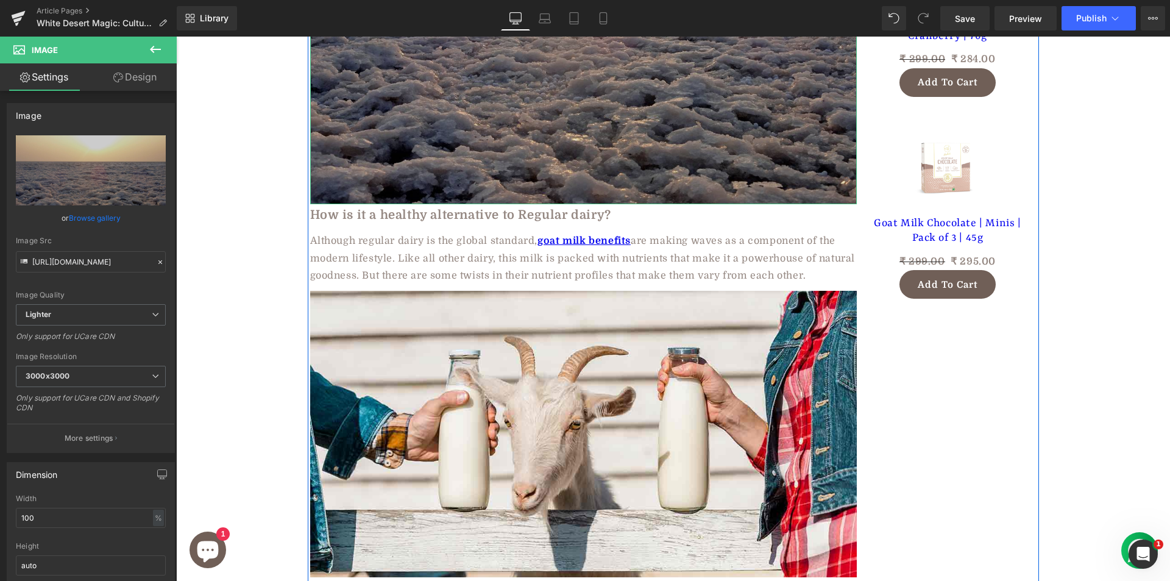
scroll to position [1689, 0]
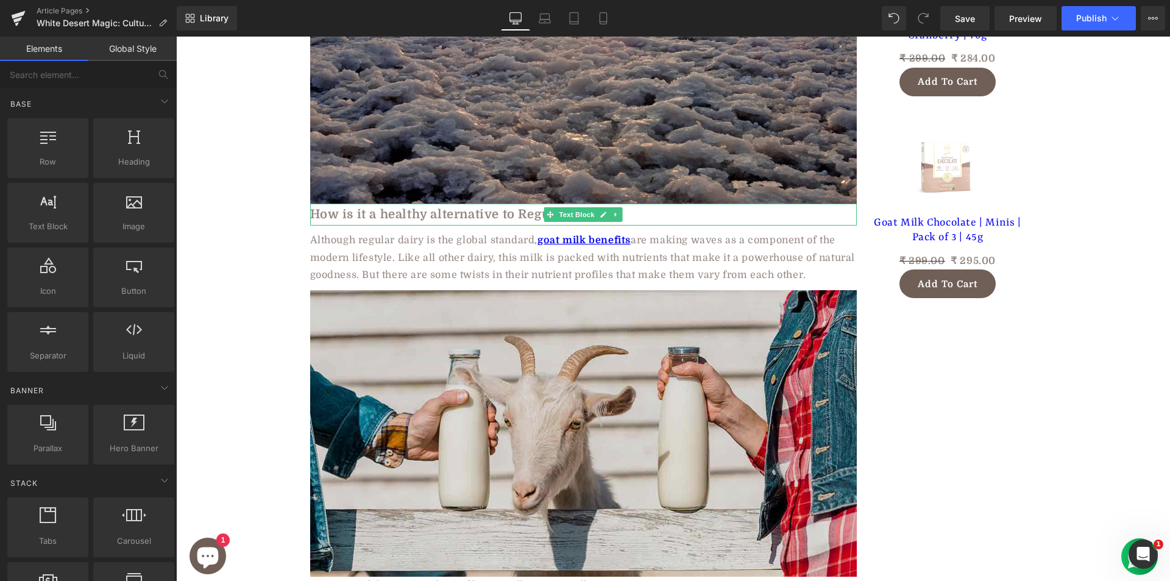
drag, startPoint x: 534, startPoint y: 363, endPoint x: 358, endPoint y: 324, distance: 180.4
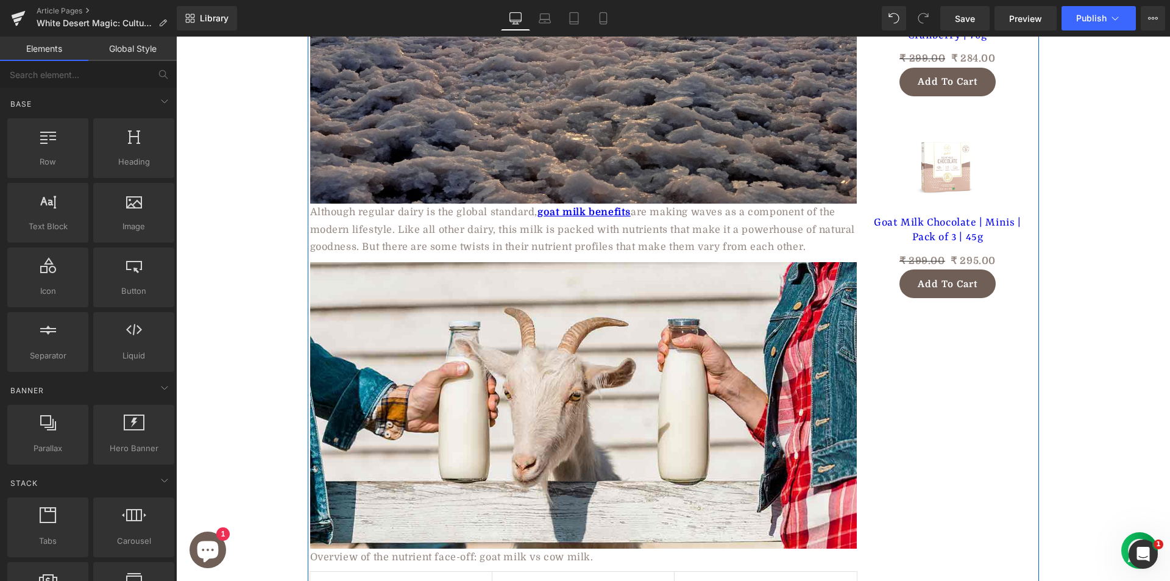
click at [363, 204] on p "Although regular dairy is the global standard, goat milk benefits are making wa…" at bounding box center [583, 230] width 547 height 52
click at [362, 204] on p "Although regular dairy is the global standard, goat milk benefits are making wa…" at bounding box center [583, 230] width 547 height 52
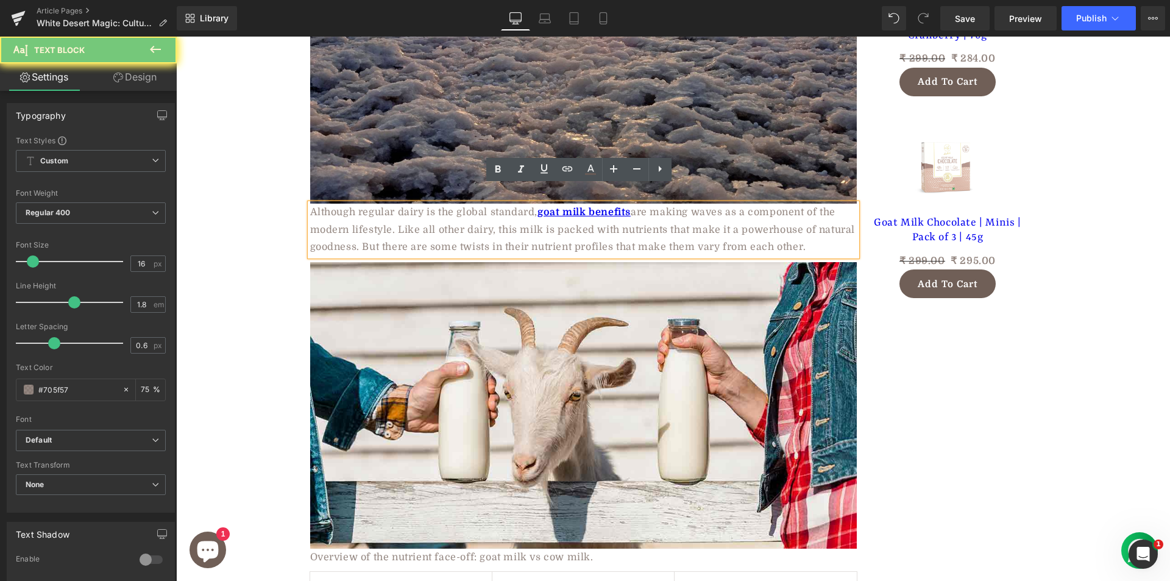
click at [360, 204] on p "Although regular dairy is the global standard, goat milk benefits are making wa…" at bounding box center [583, 230] width 547 height 52
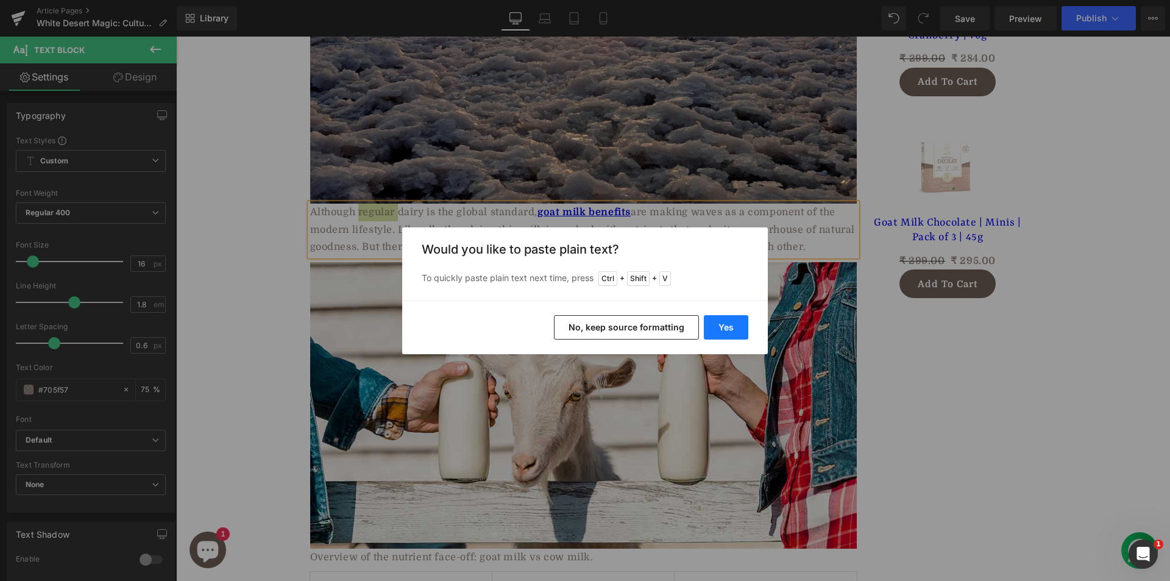
click at [736, 328] on button "Yes" at bounding box center [726, 327] width 45 height 24
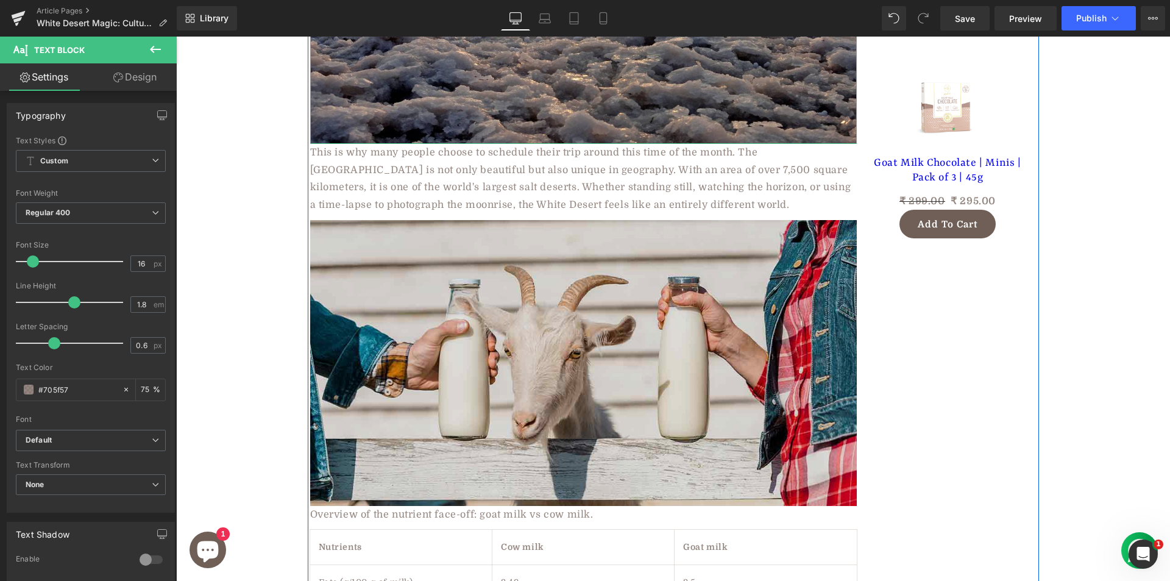
scroll to position [1750, 0]
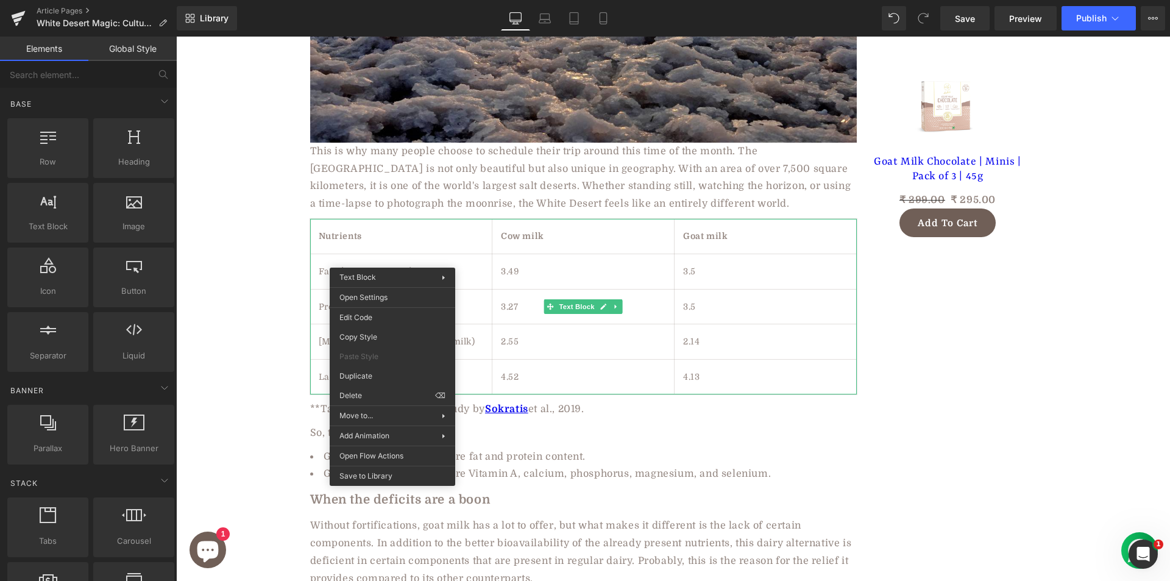
drag, startPoint x: 527, startPoint y: 429, endPoint x: 351, endPoint y: 392, distance: 179.5
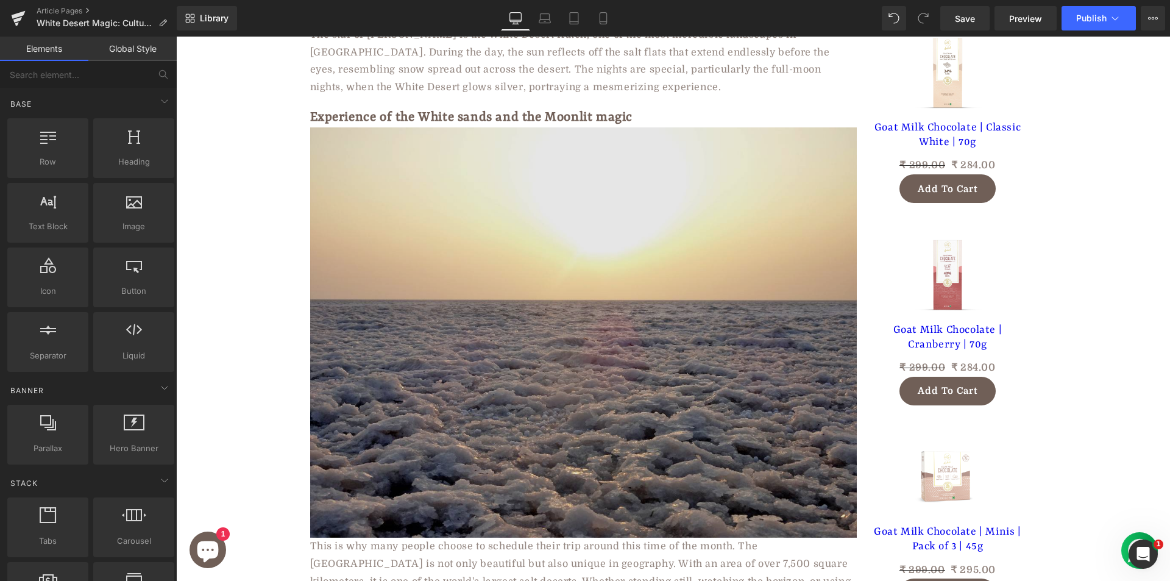
scroll to position [1385, 0]
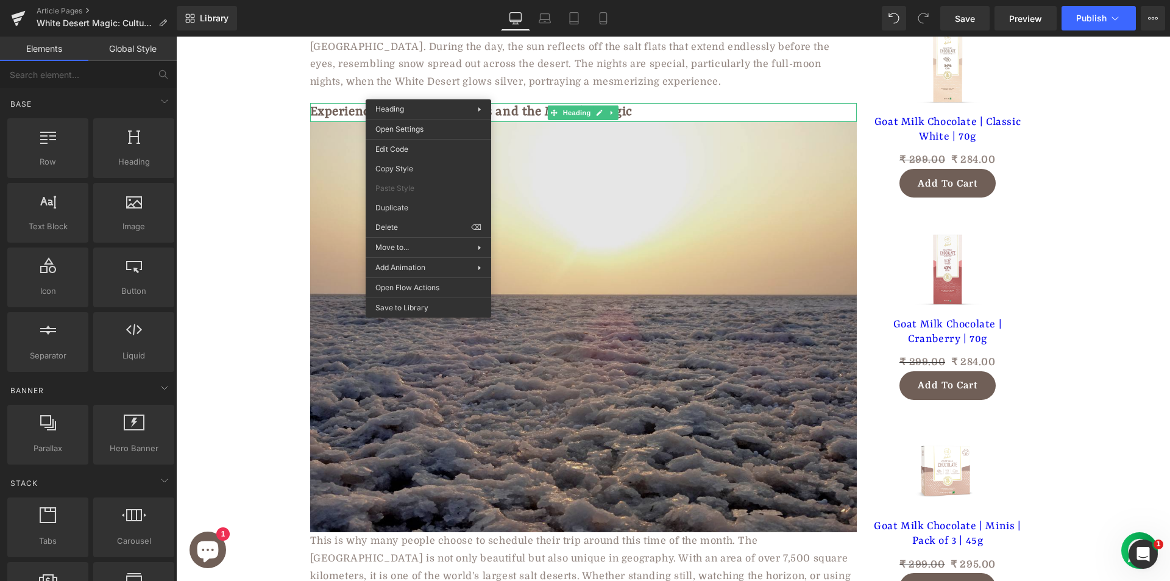
drag, startPoint x: 699, startPoint y: 304, endPoint x: 523, endPoint y: 267, distance: 179.9
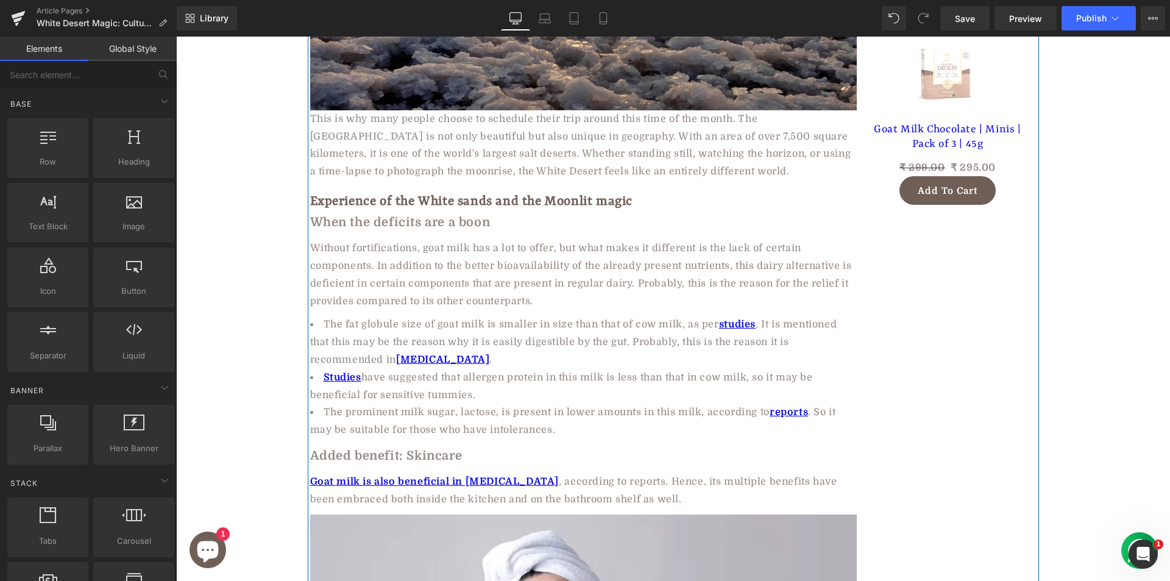
scroll to position [1689, 0]
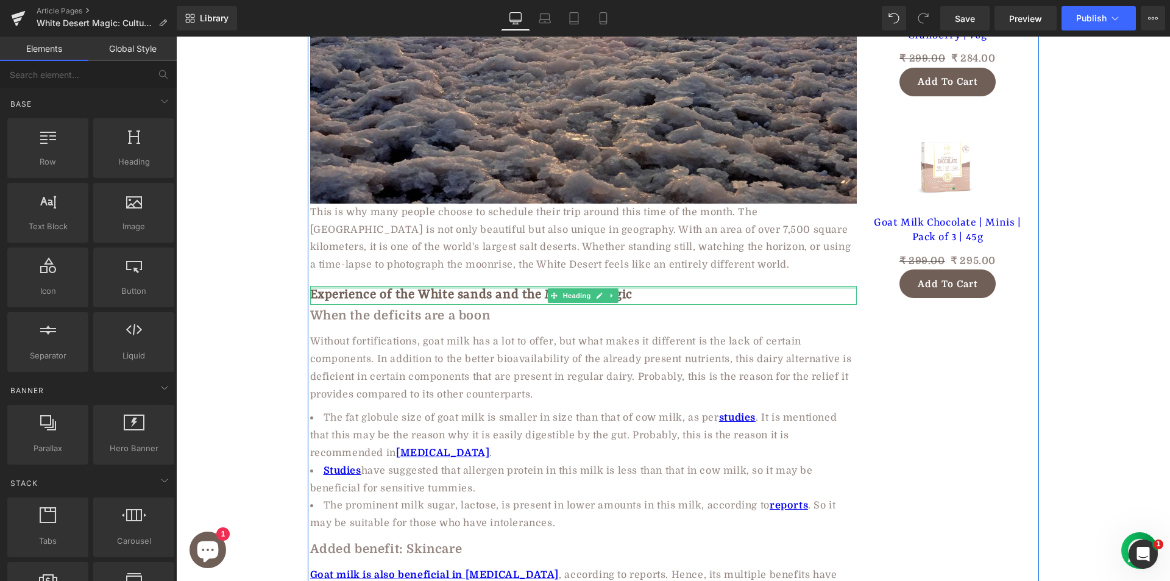
click at [368, 286] on div at bounding box center [583, 287] width 547 height 3
click at [368, 286] on h2 "Experience of the White sands and the Moonlit magic" at bounding box center [583, 295] width 547 height 19
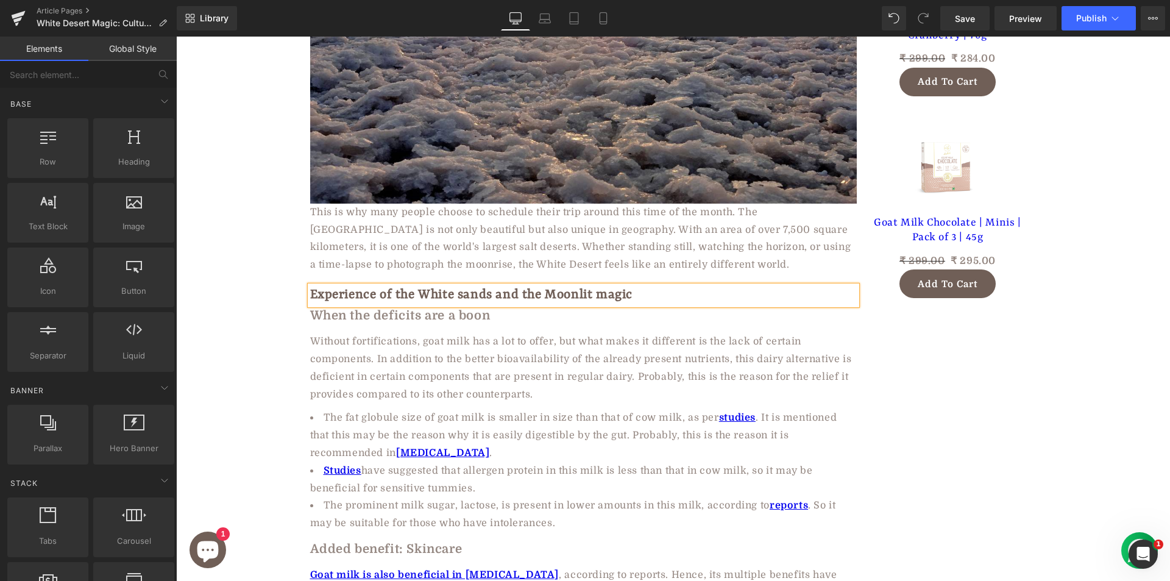
click at [368, 286] on h2 "Experience of the White sands and the Moonlit magic" at bounding box center [583, 295] width 547 height 19
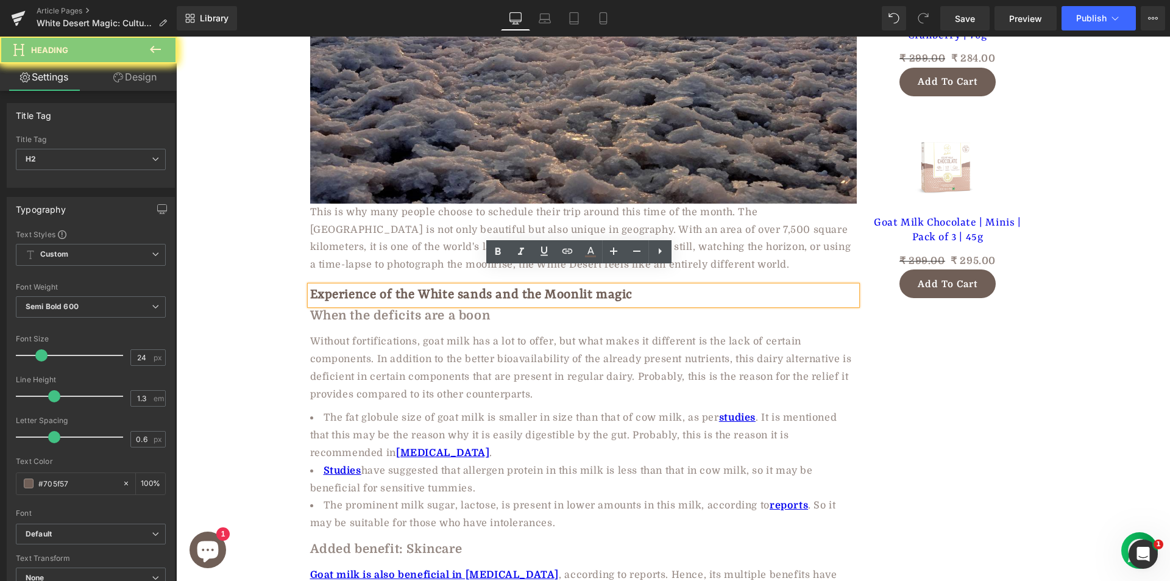
click at [368, 286] on h2 "Experience of the White sands and the Moonlit magic" at bounding box center [583, 295] width 547 height 19
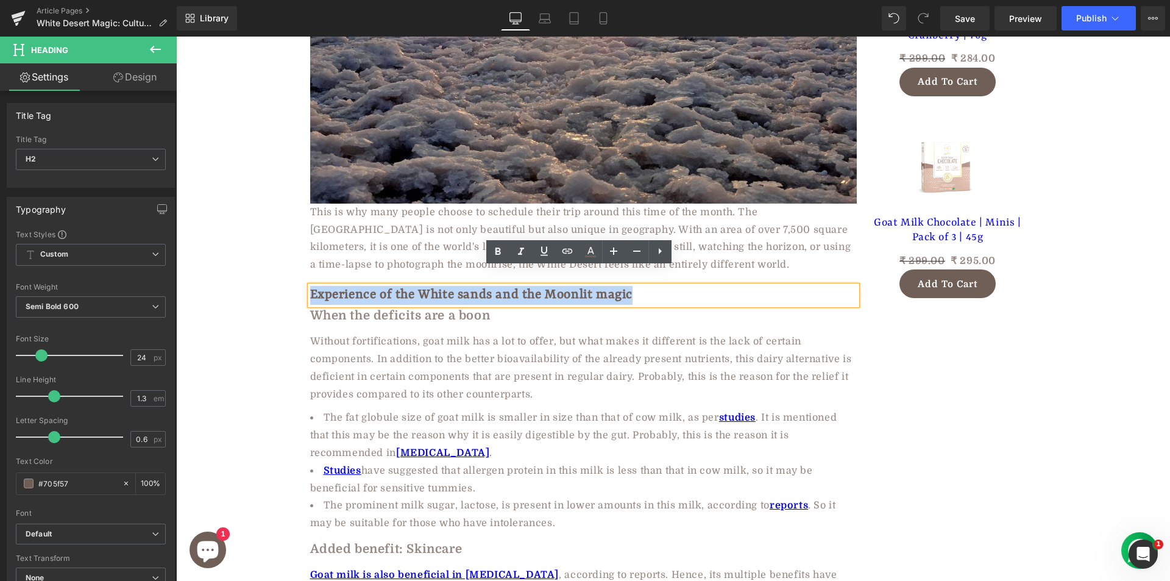
paste div
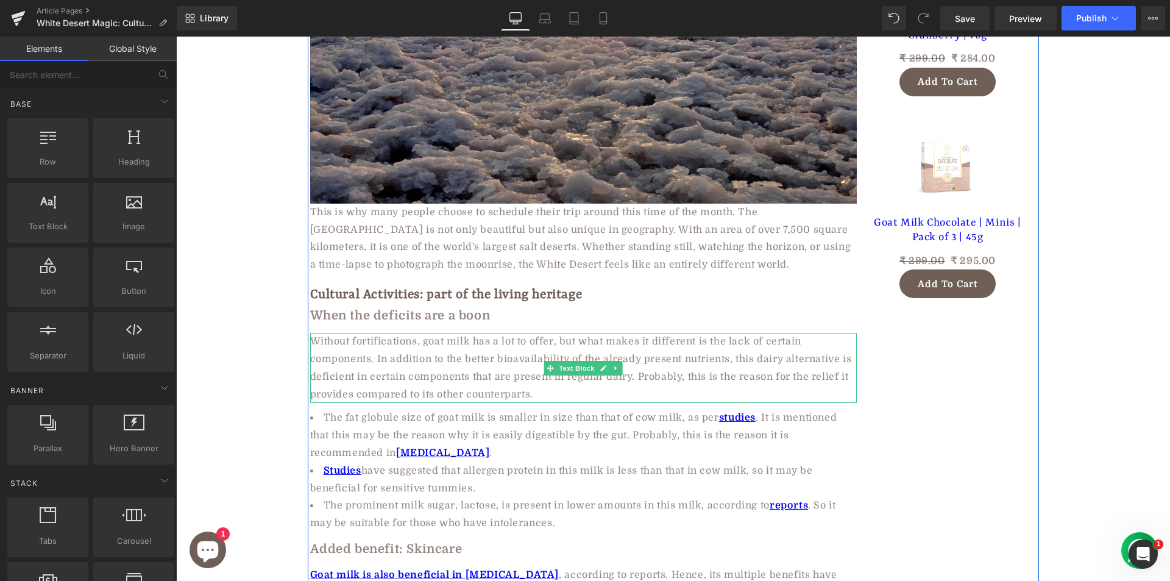
click at [354, 338] on div "Without fortifications, goat milk has a lot to offer, but what makes it differe…" at bounding box center [583, 368] width 547 height 70
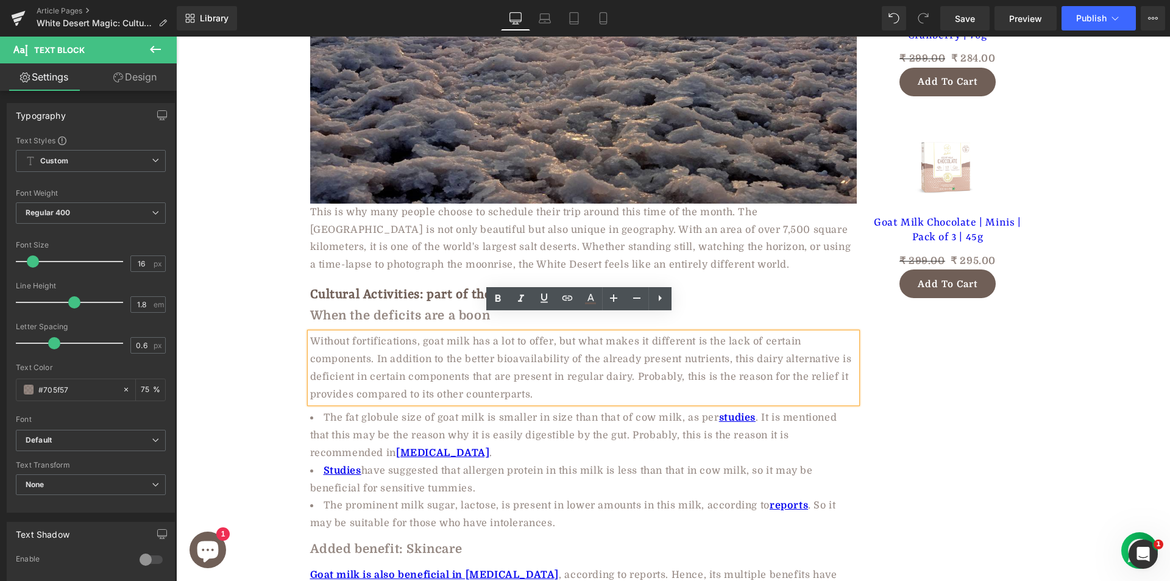
paste div
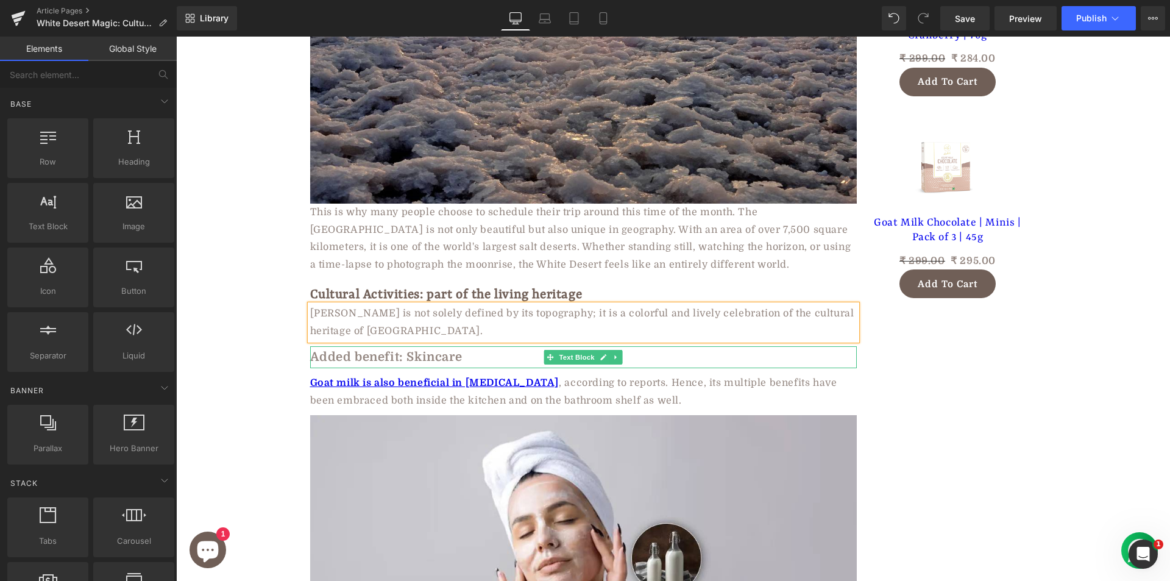
click at [352, 350] on b "Added benefit: Skincare" at bounding box center [386, 357] width 152 height 14
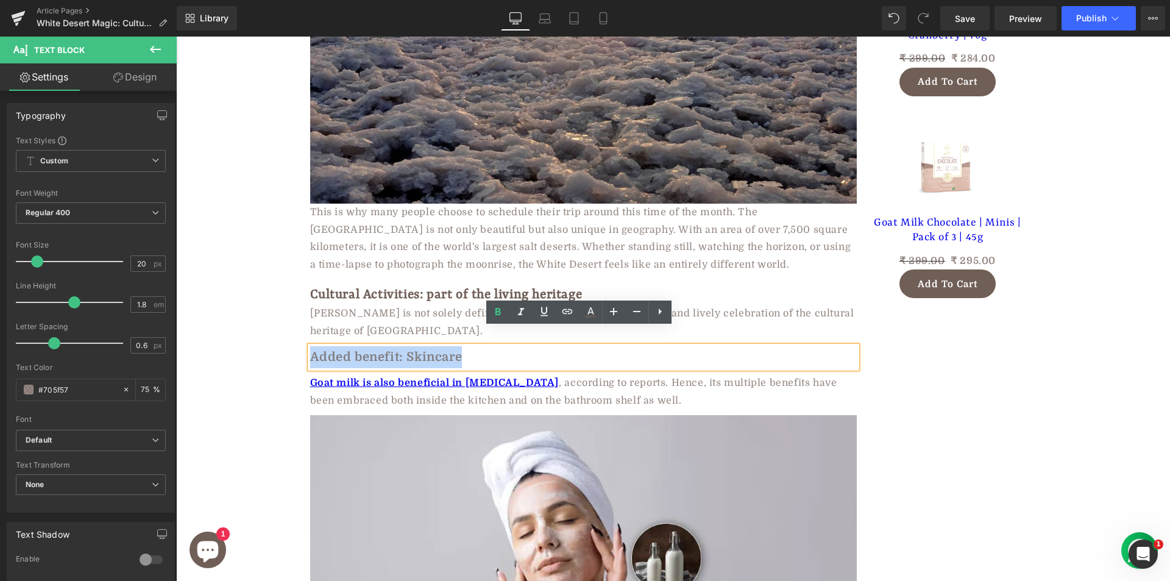
paste div
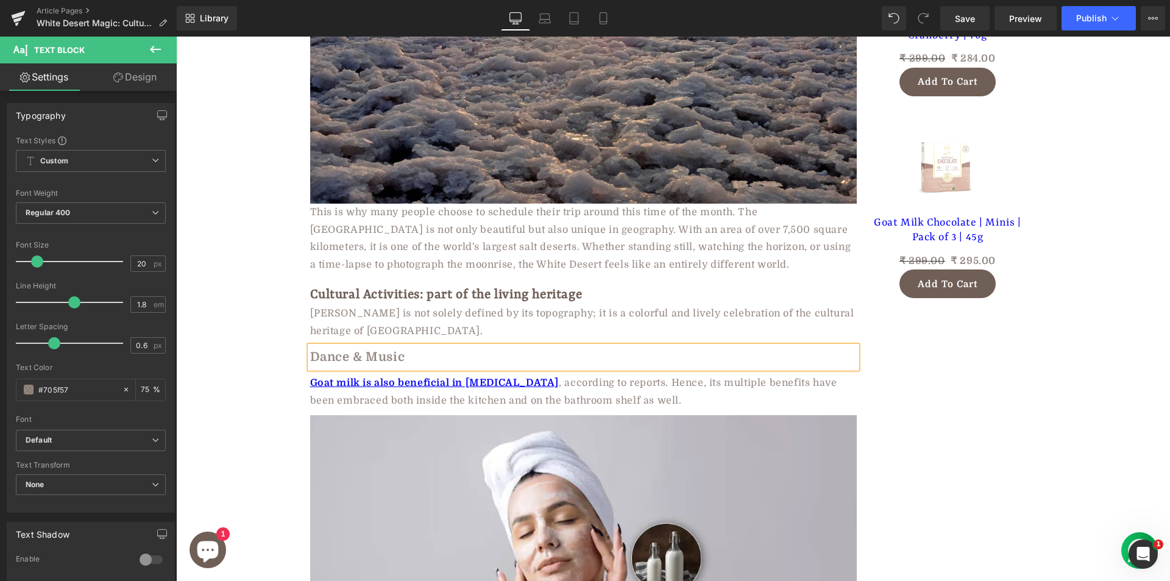
click at [348, 374] on div "Goat milk is also beneficial in [MEDICAL_DATA] , according to reports. Hence, i…" at bounding box center [583, 391] width 547 height 35
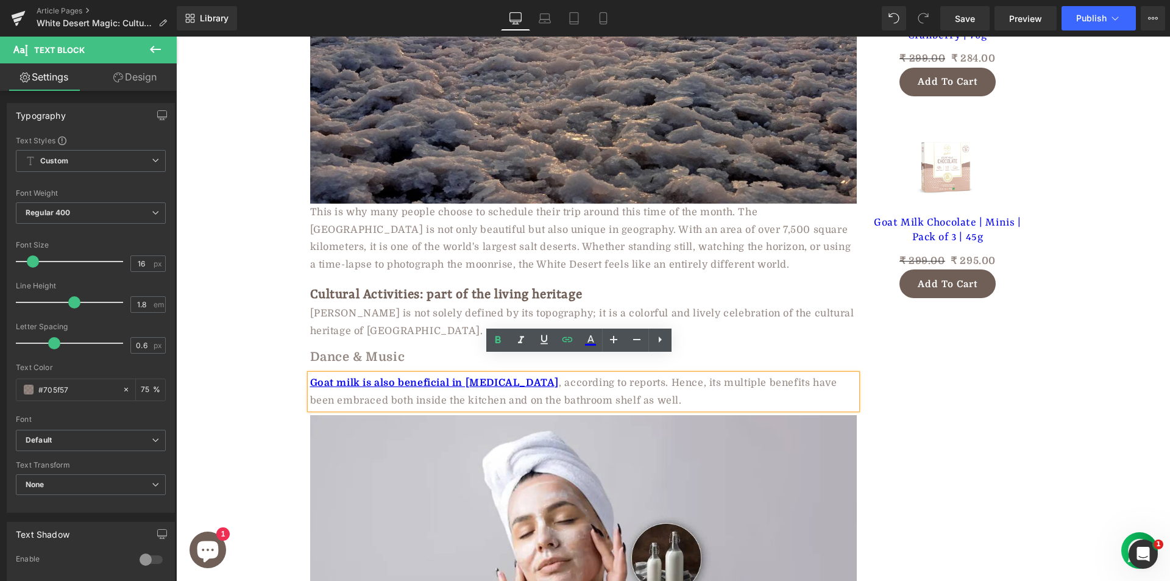
click at [350, 392] on div "Goat milk is also beneficial in [MEDICAL_DATA] , according to reports. Hence, i…" at bounding box center [583, 391] width 547 height 35
click at [347, 384] on span "Goat milk is also beneficial in [MEDICAL_DATA] , according to reports. Hence, i…" at bounding box center [573, 391] width 527 height 29
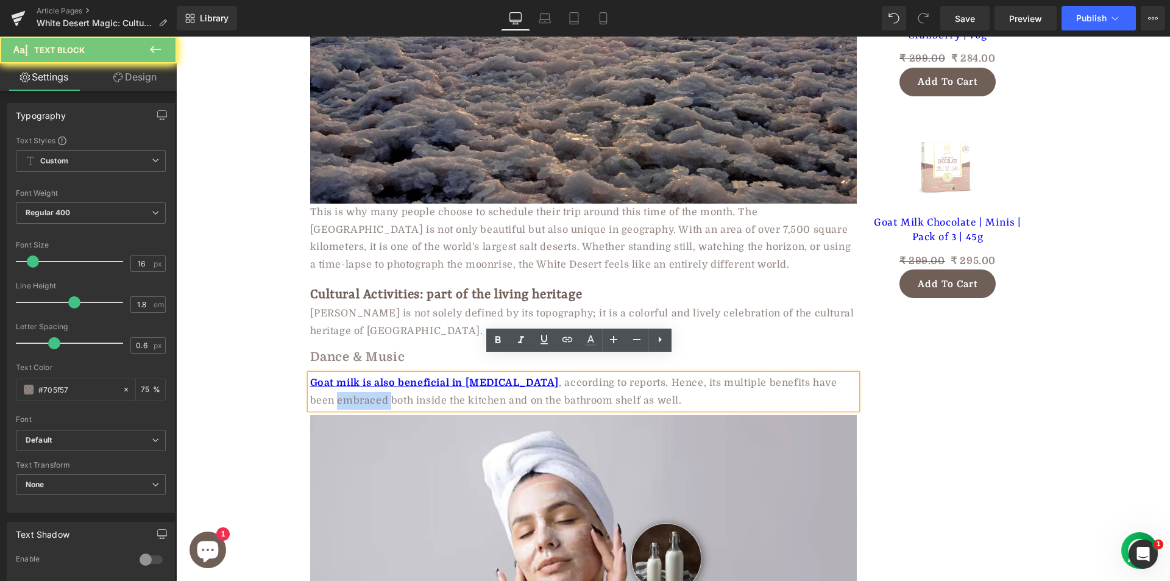
click at [347, 384] on span "Goat milk is also beneficial in [MEDICAL_DATA] , according to reports. Hence, i…" at bounding box center [573, 391] width 527 height 29
paste div
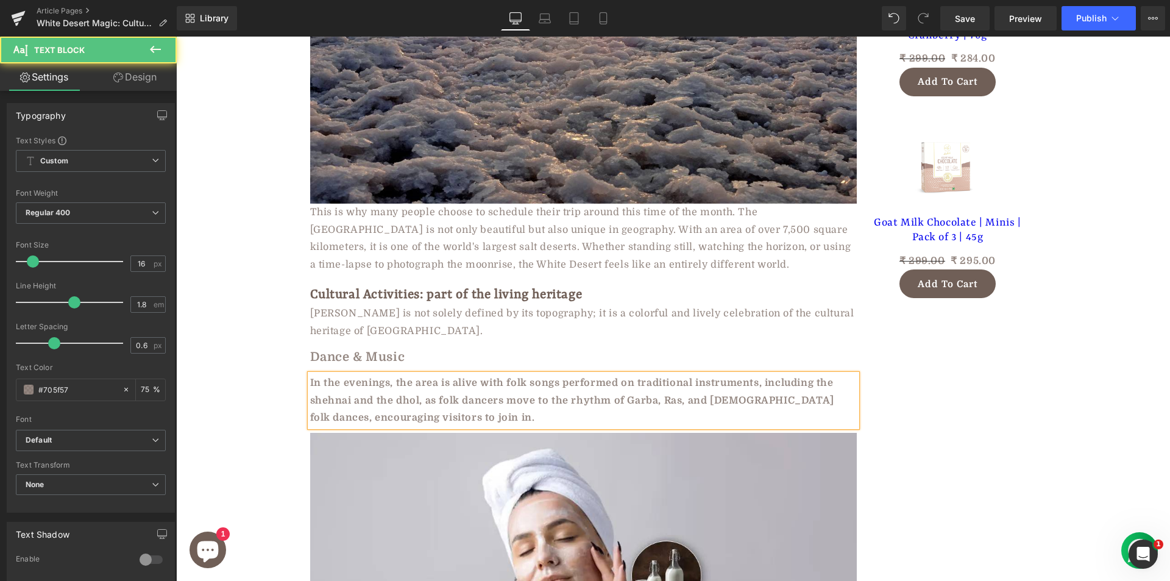
click at [347, 384] on b "In the evenings, the area is alive with folk songs performed on traditional ins…" at bounding box center [572, 400] width 524 height 46
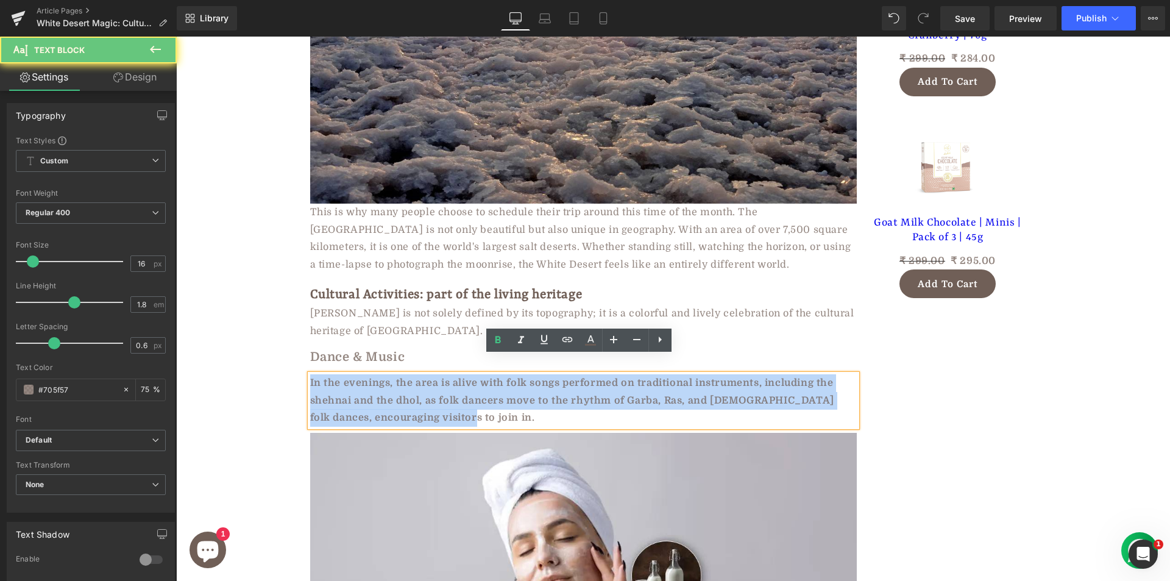
click at [347, 384] on b "In the evenings, the area is alive with folk songs performed on traditional ins…" at bounding box center [572, 400] width 524 height 46
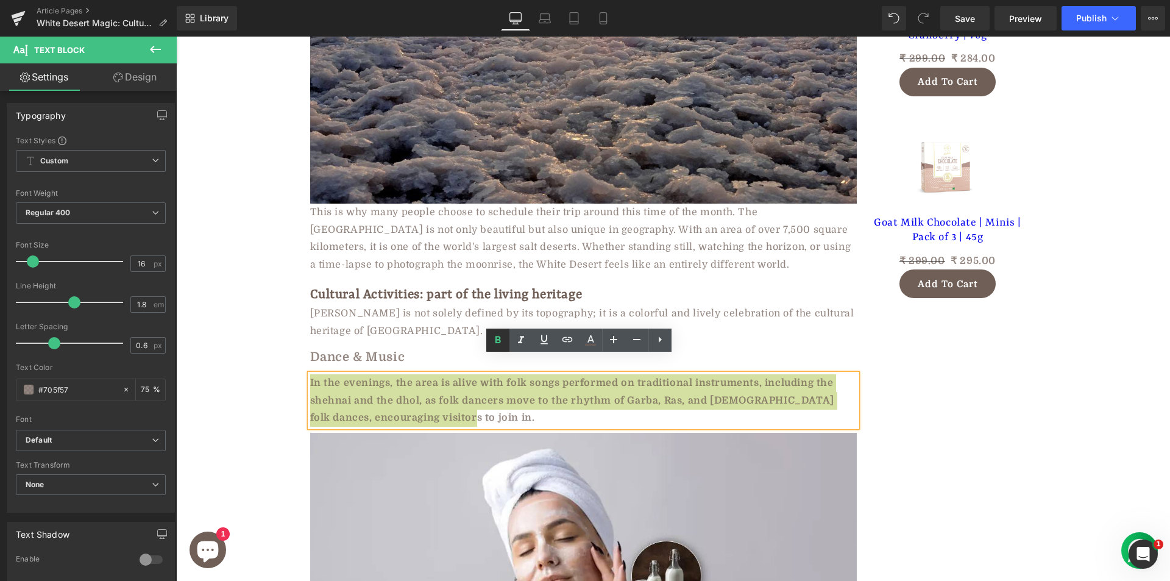
click at [499, 341] on icon at bounding box center [497, 339] width 5 height 7
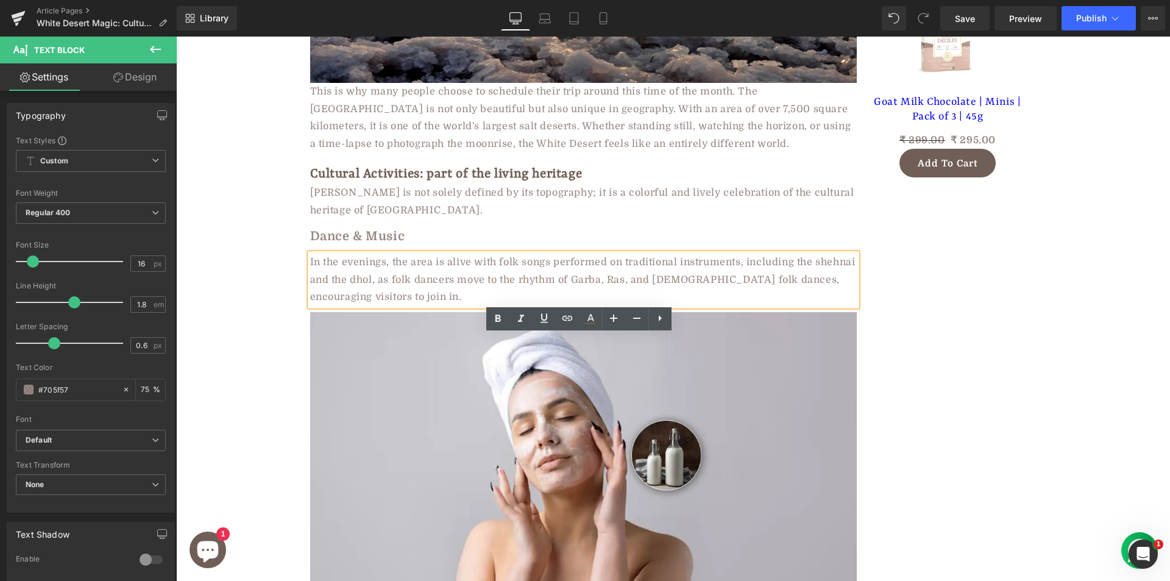
scroll to position [1932, 0]
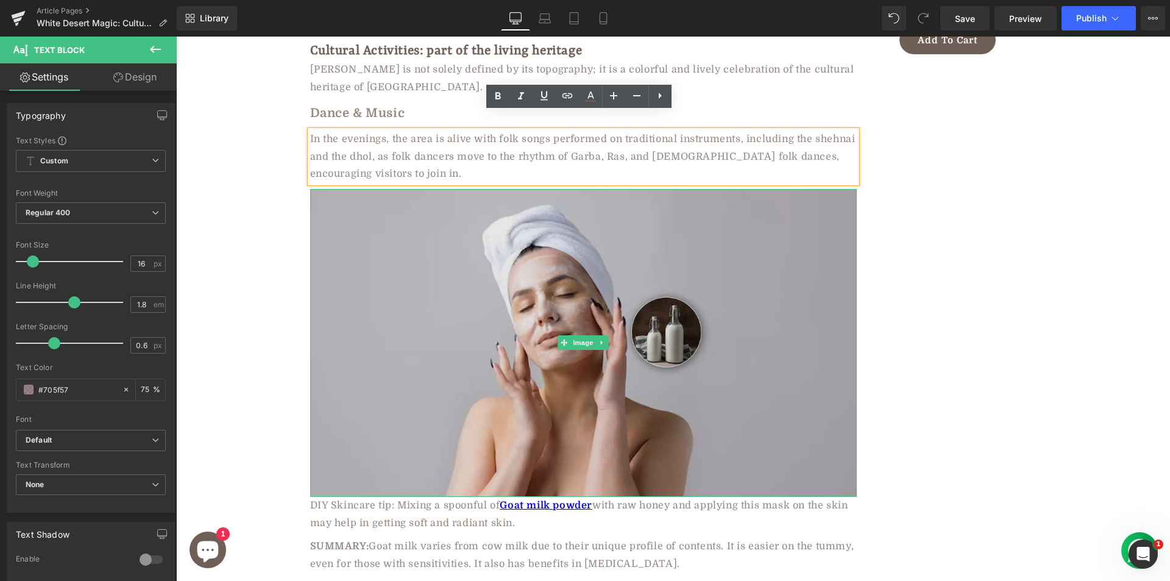
click at [401, 343] on img at bounding box center [583, 343] width 547 height 308
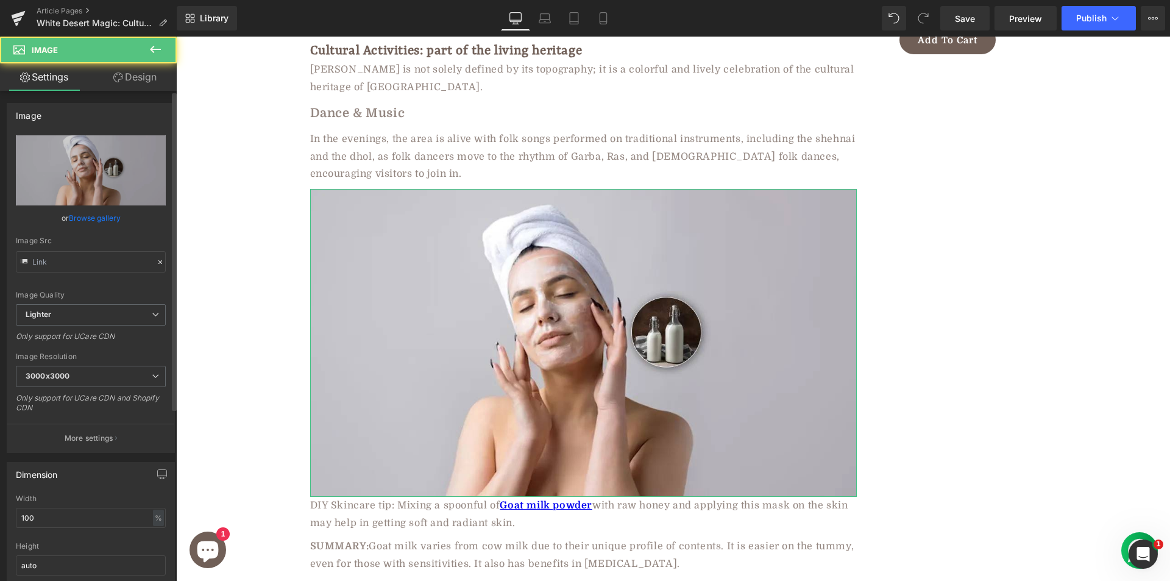
type input "[URL][DOMAIN_NAME]"
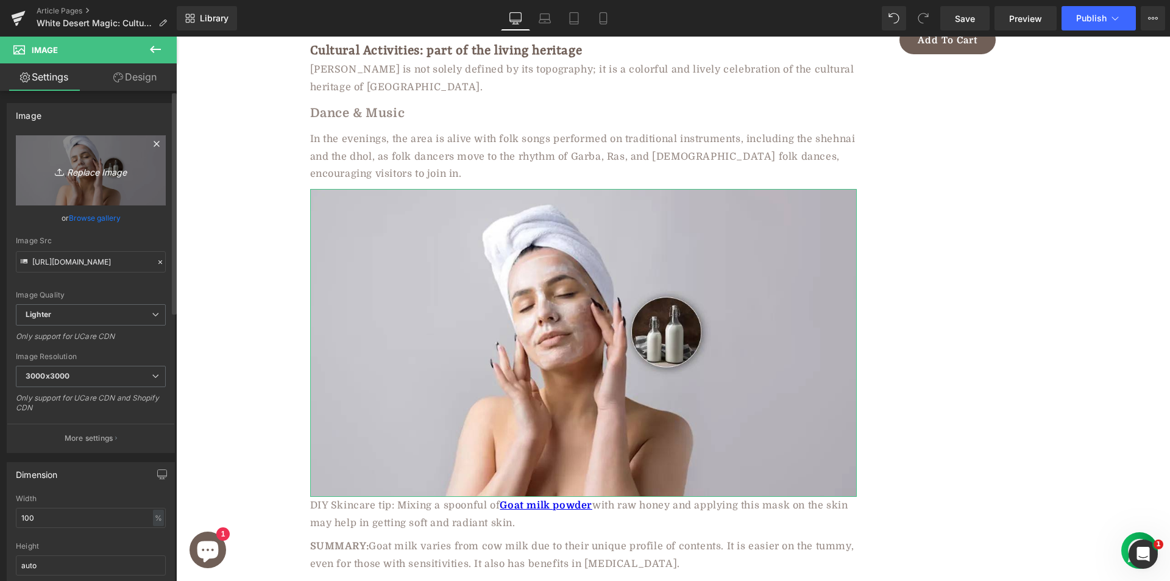
click at [91, 170] on icon "Replace Image" at bounding box center [91, 170] width 98 height 15
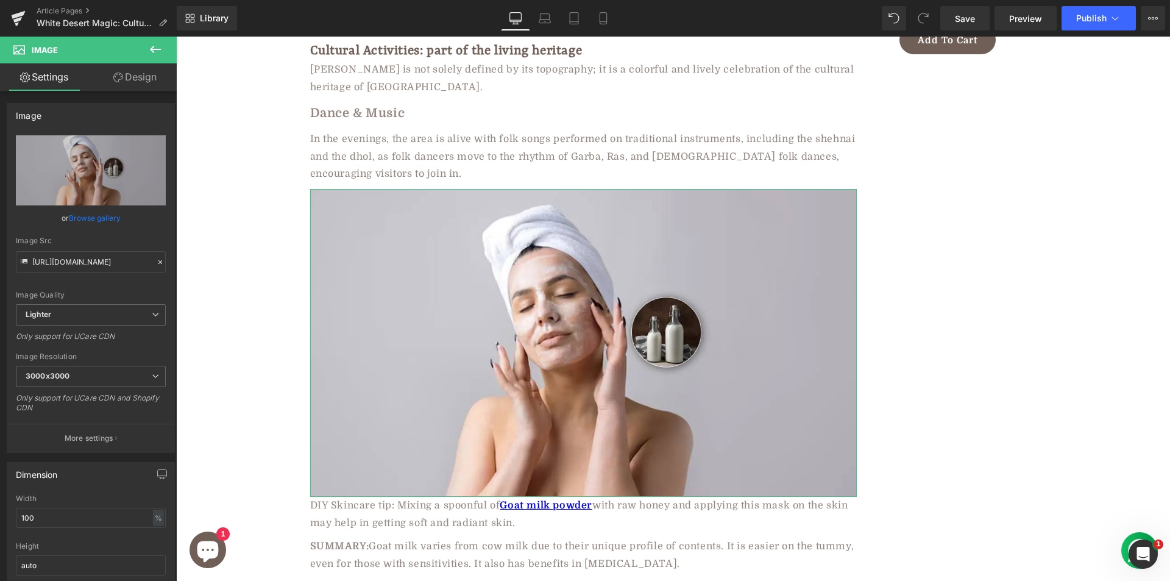
type input "C:\fakepath\ch1795305.jpg"
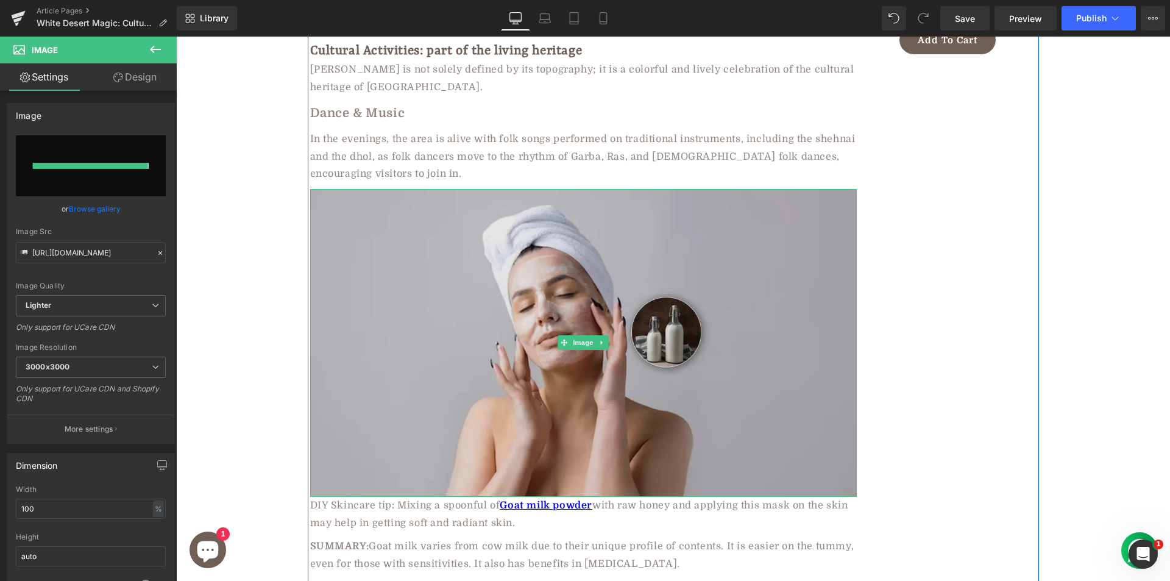
type input "[URL][DOMAIN_NAME]"
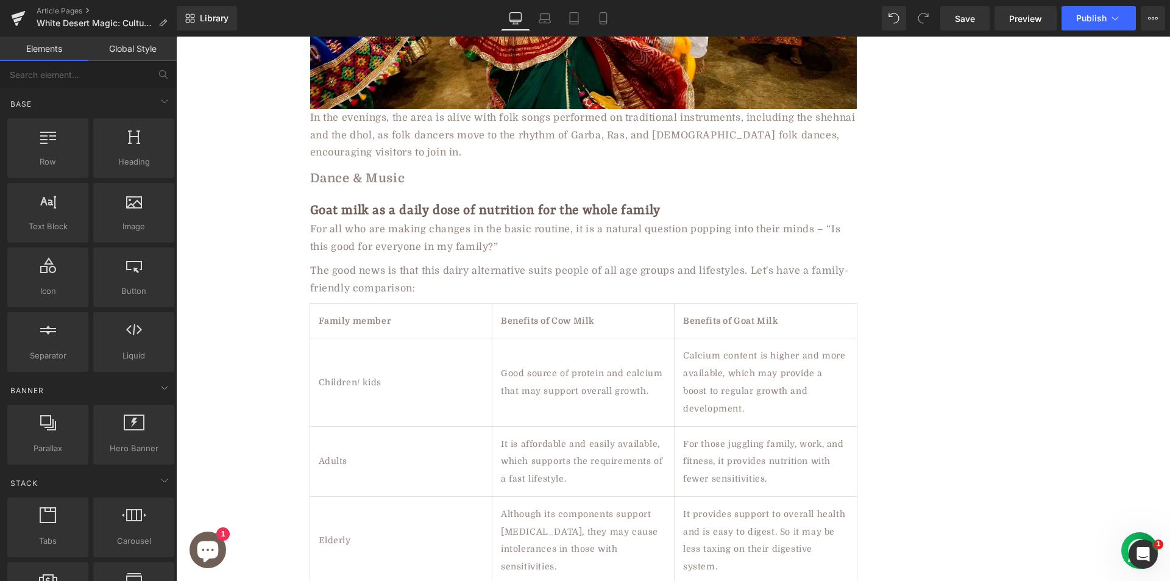
scroll to position [2326, 0]
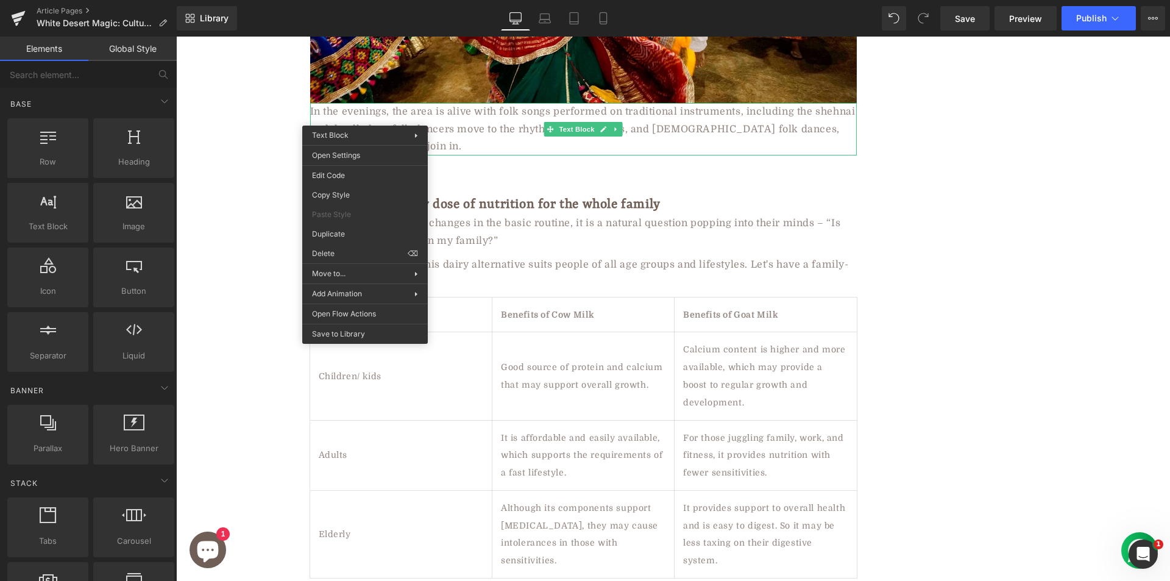
drag, startPoint x: 625, startPoint y: 331, endPoint x: 449, endPoint y: 293, distance: 179.6
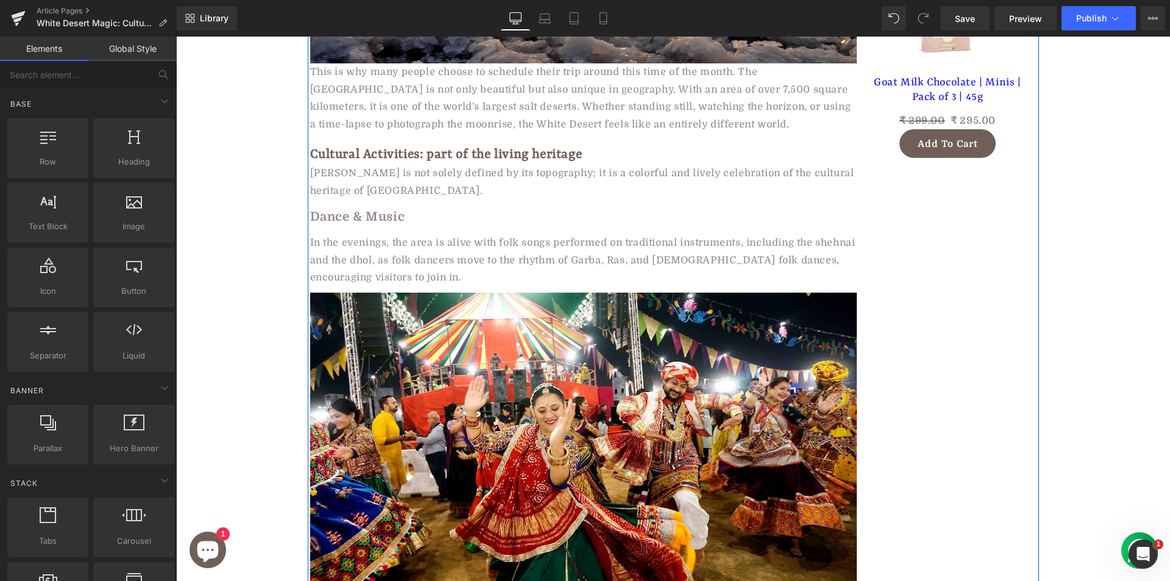
scroll to position [2256, 0]
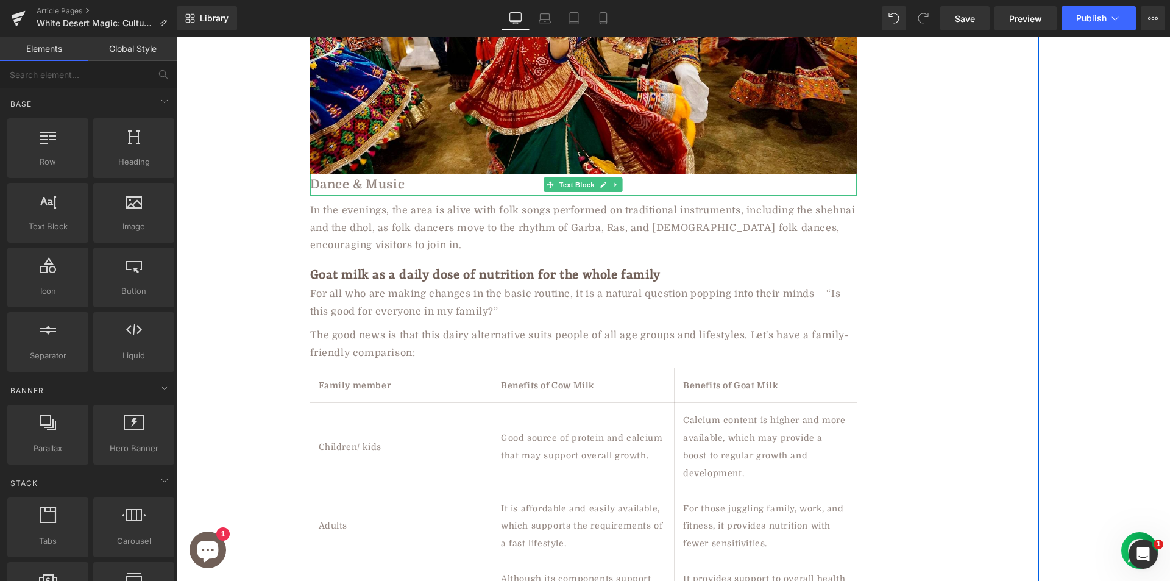
click at [361, 177] on b "Dance & Music" at bounding box center [357, 184] width 95 height 14
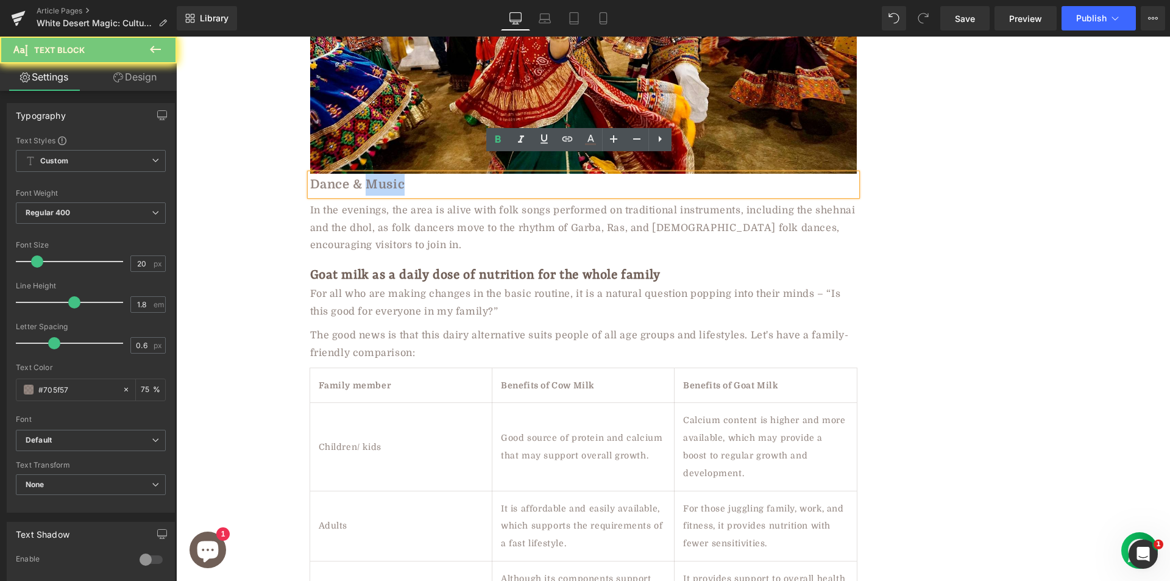
click at [361, 177] on b "Dance & Music" at bounding box center [357, 184] width 95 height 14
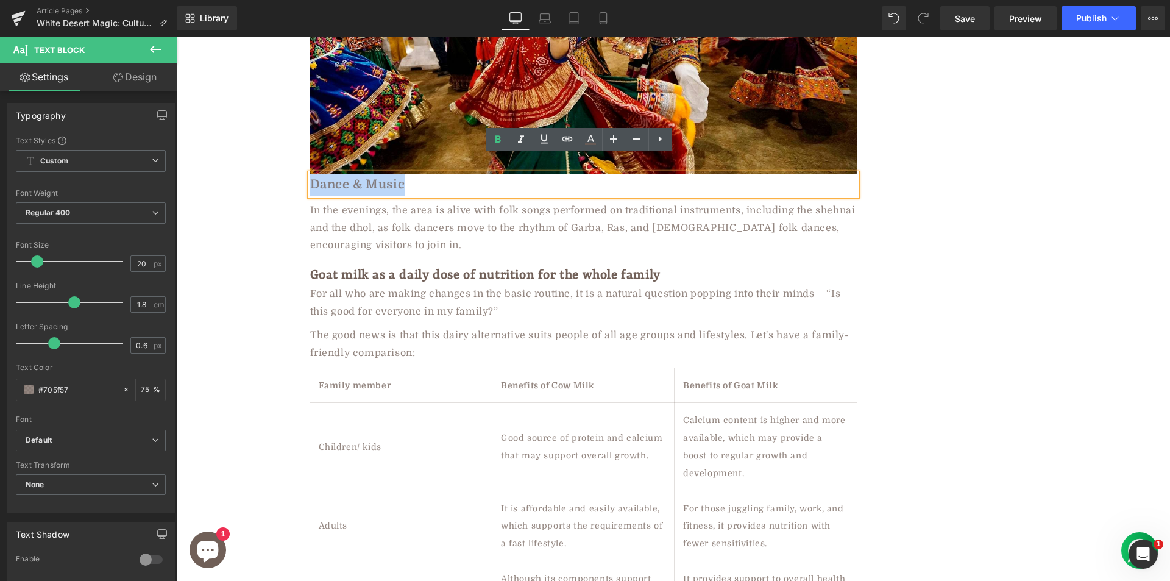
click at [361, 177] on b "Dance & Music" at bounding box center [357, 184] width 95 height 14
paste div
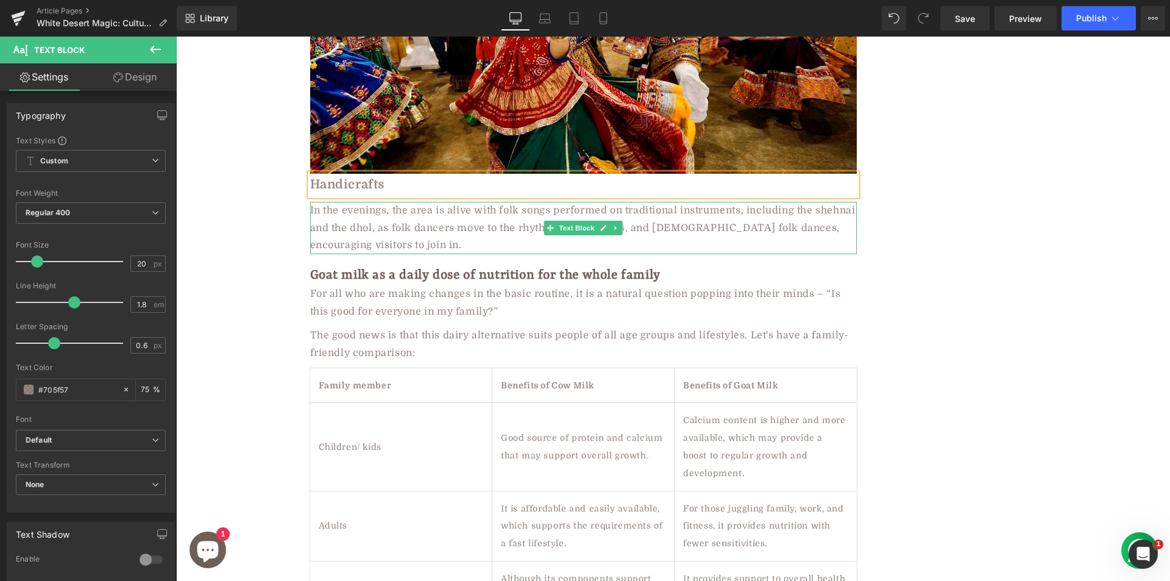
click at [372, 210] on div "In the evenings, the area is alive with folk songs performed on traditional ins…" at bounding box center [583, 228] width 547 height 52
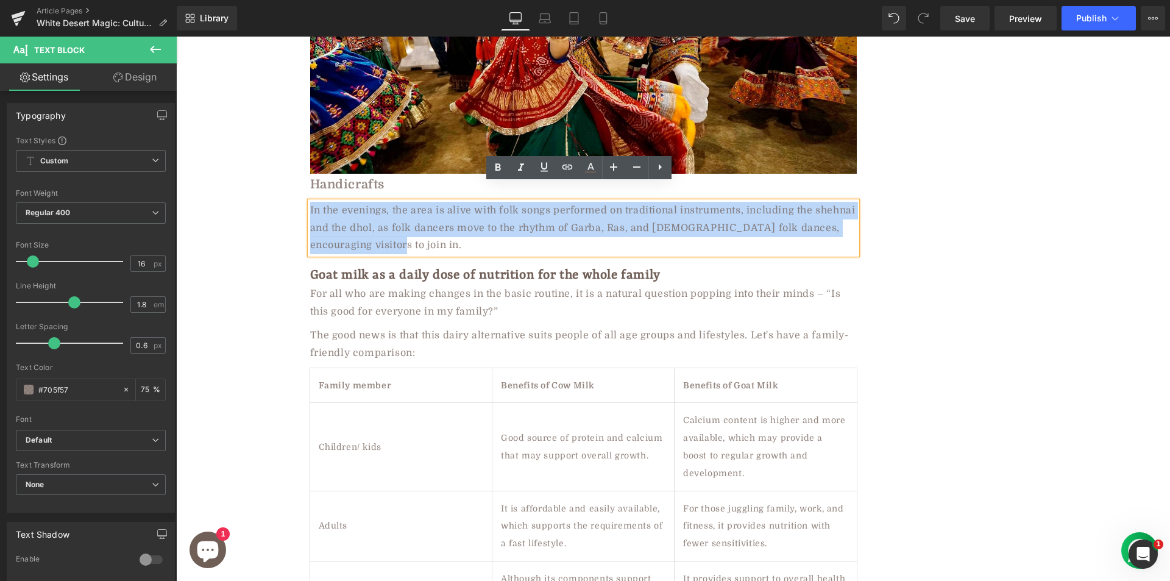
paste div
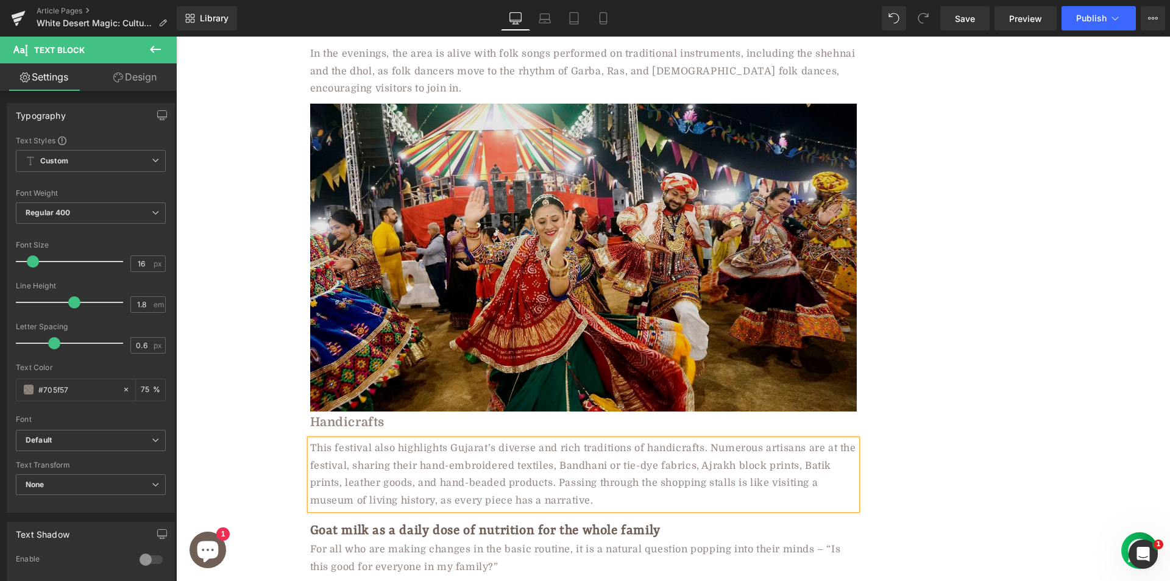
scroll to position [2134, 0]
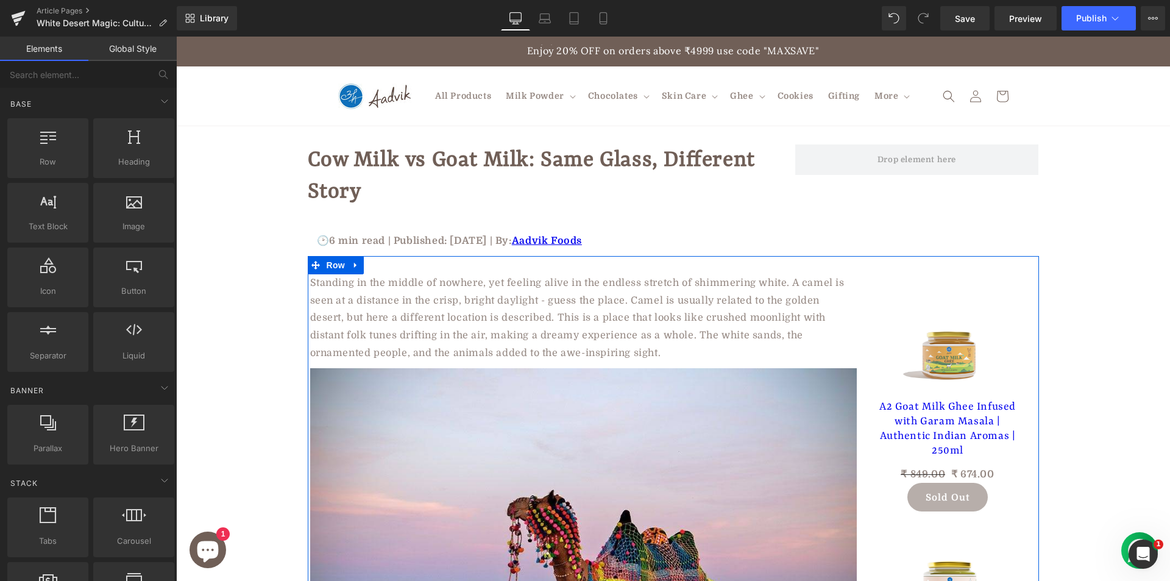
scroll to position [0, 0]
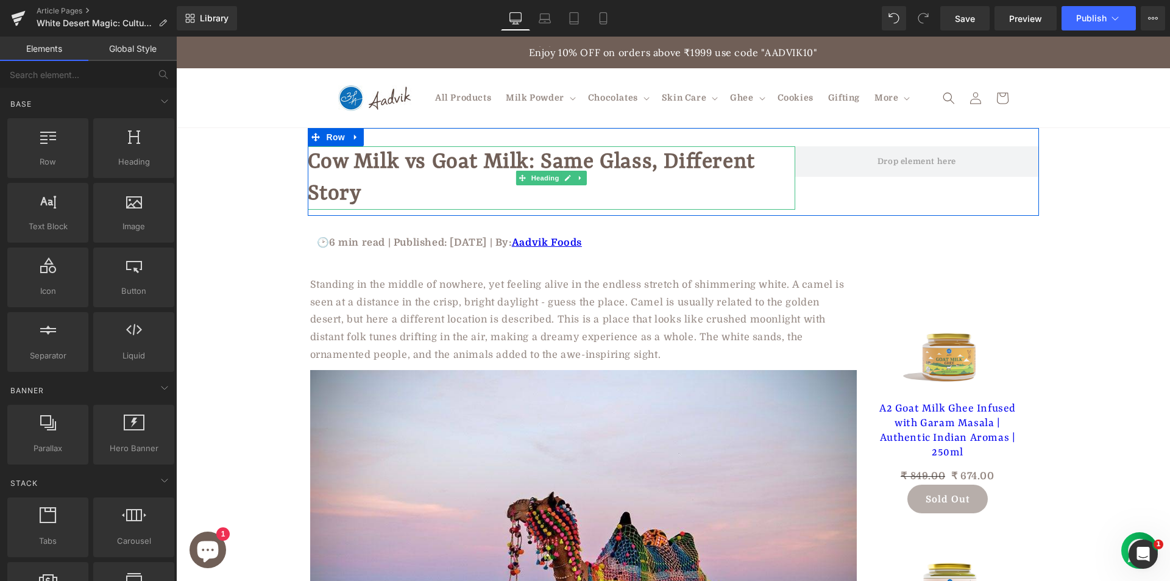
click at [357, 174] on h1 "Cow Milk vs Goat Milk: Same Glass, Different Story" at bounding box center [552, 177] width 488 height 63
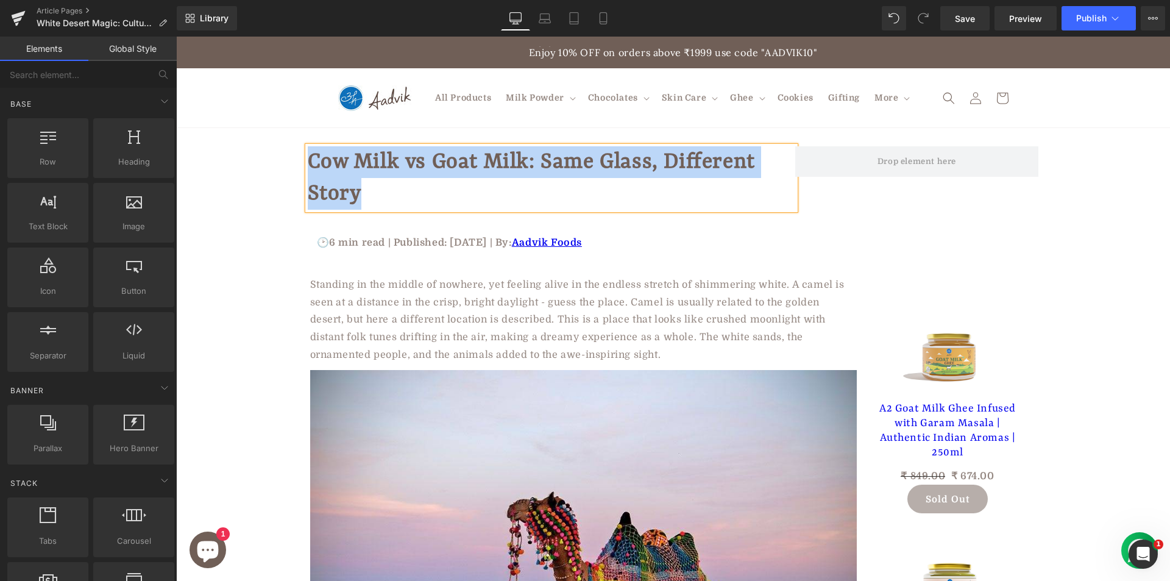
click at [357, 174] on h1 "Cow Milk vs Goat Milk: Same Glass, Different Story" at bounding box center [552, 177] width 488 height 63
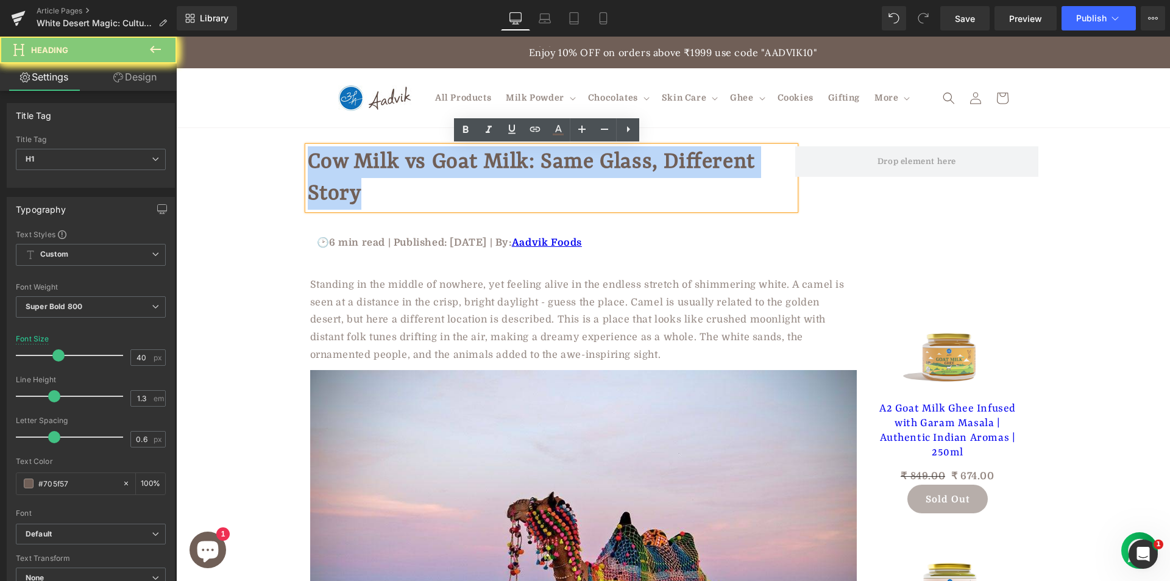
click at [357, 174] on h1 "Cow Milk vs Goat Milk: Same Glass, Different Story" at bounding box center [552, 177] width 488 height 63
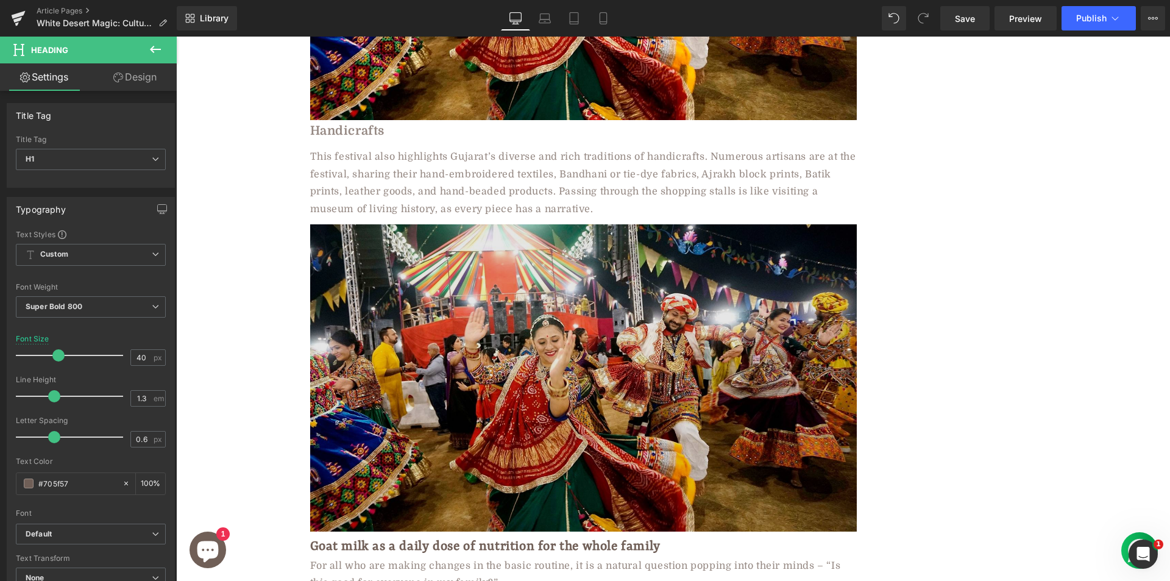
scroll to position [2309, 0]
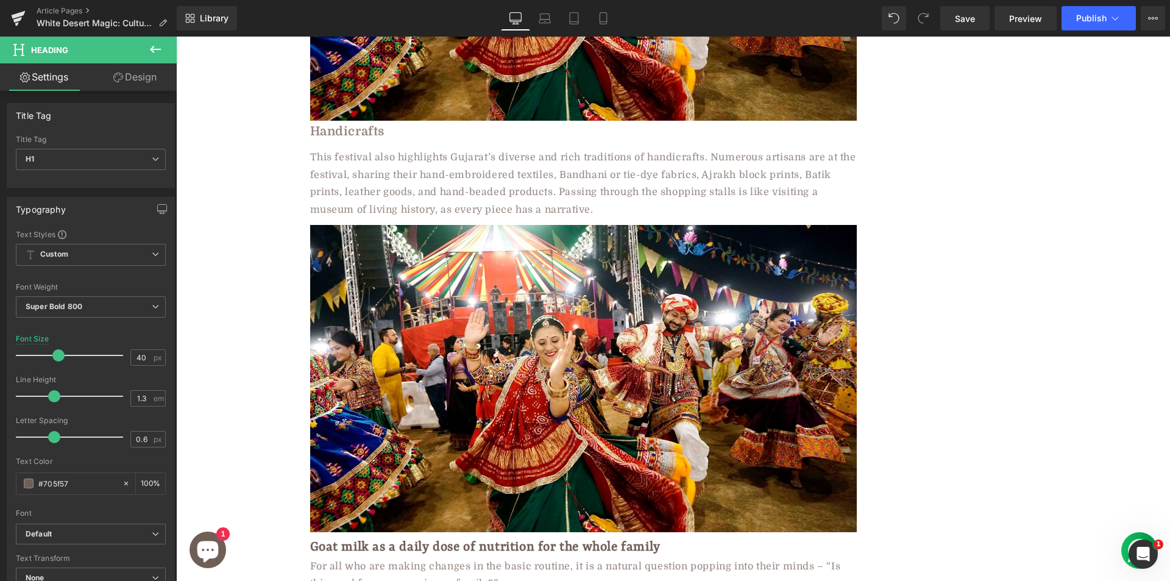
drag, startPoint x: 504, startPoint y: 299, endPoint x: 280, endPoint y: 226, distance: 235.4
click at [505, 299] on img at bounding box center [583, 379] width 547 height 308
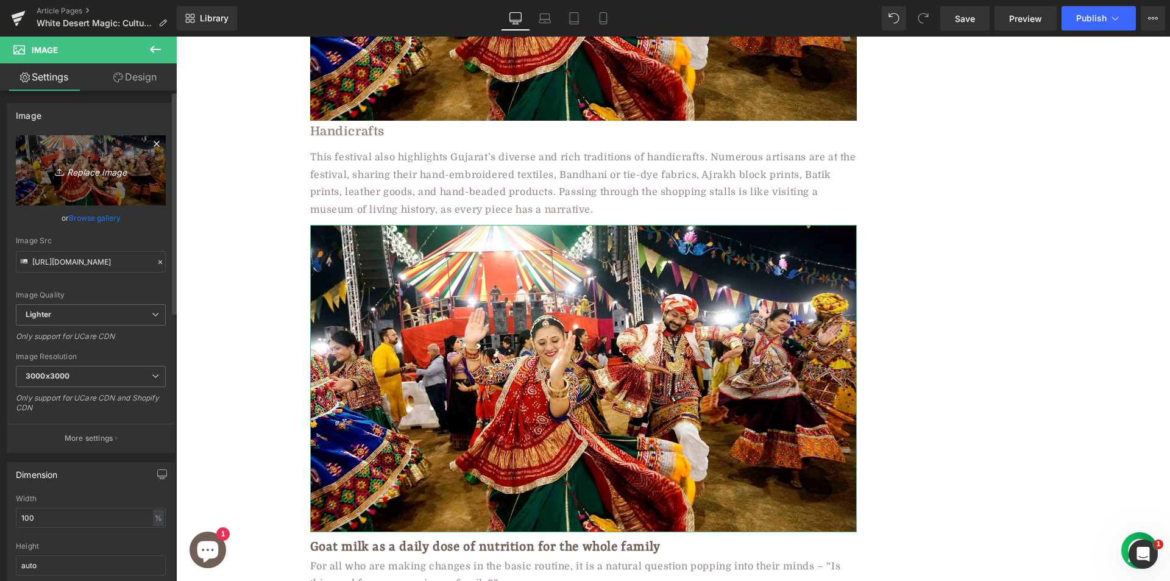
click at [60, 167] on icon at bounding box center [61, 172] width 12 height 12
type input "C:\fakepath\252087de-afb9-4929-afb9-f43120113bf4.jpg"
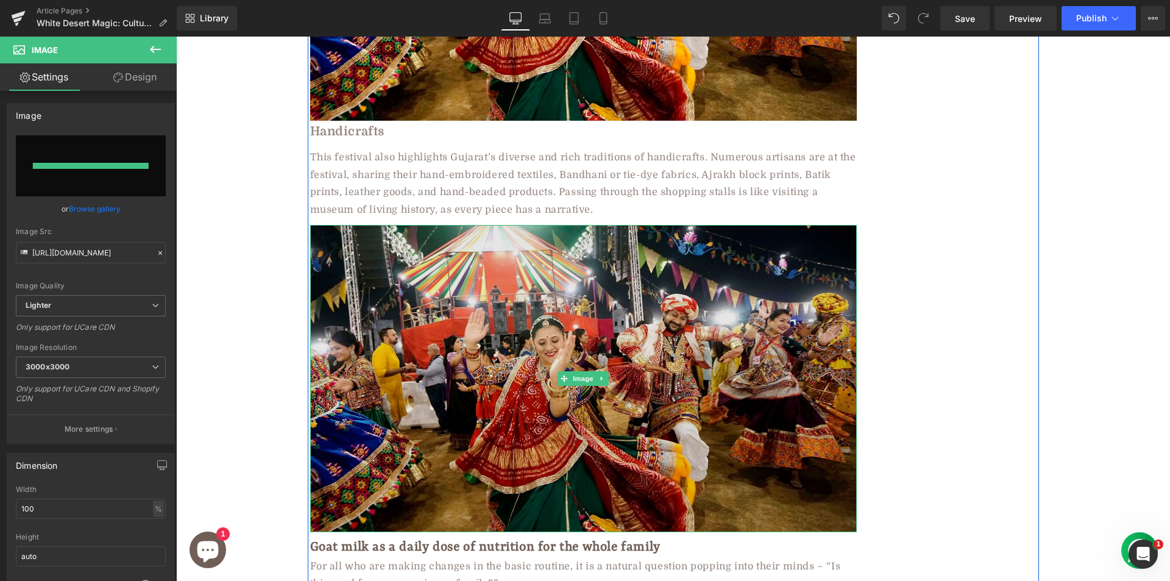
type input "[URL][DOMAIN_NAME]"
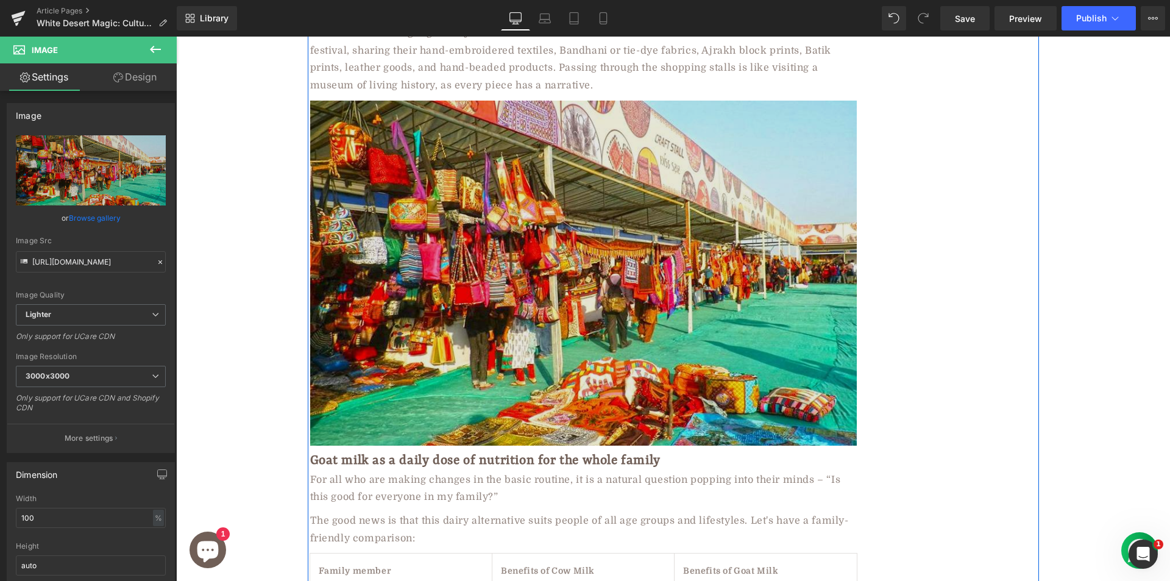
scroll to position [2248, 0]
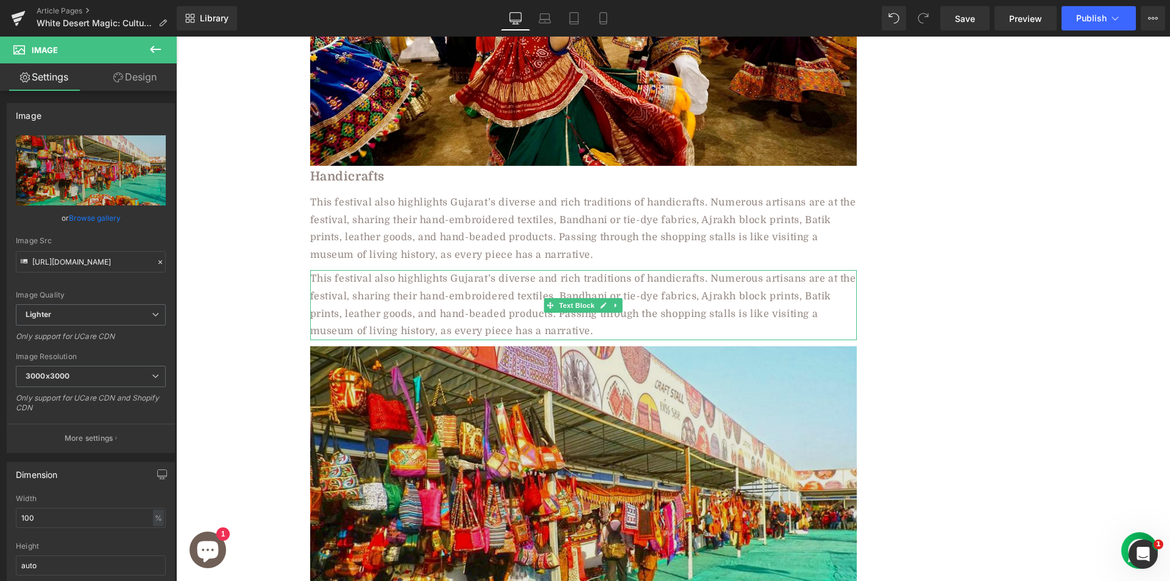
drag, startPoint x: 673, startPoint y: 517, endPoint x: 494, endPoint y: 450, distance: 191.4
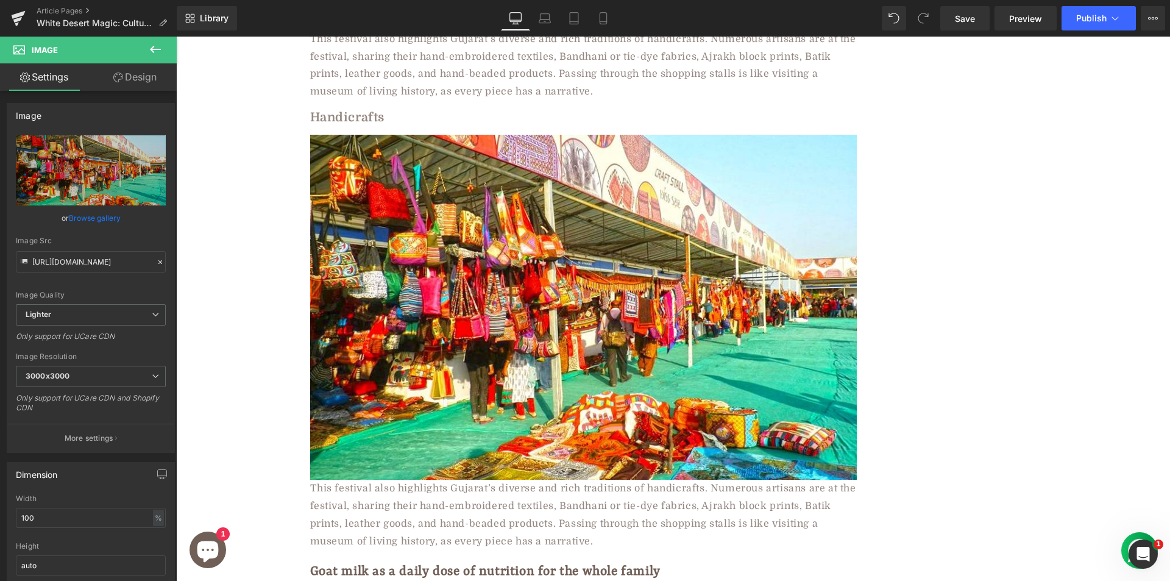
scroll to position [2431, 0]
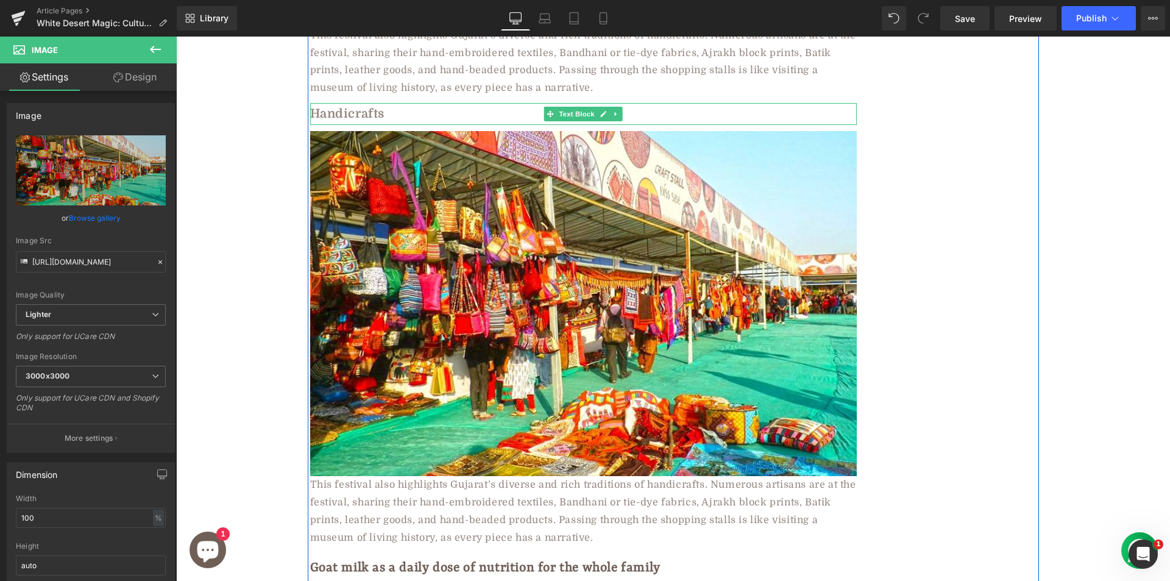
drag, startPoint x: 335, startPoint y: 96, endPoint x: 328, endPoint y: 93, distance: 7.4
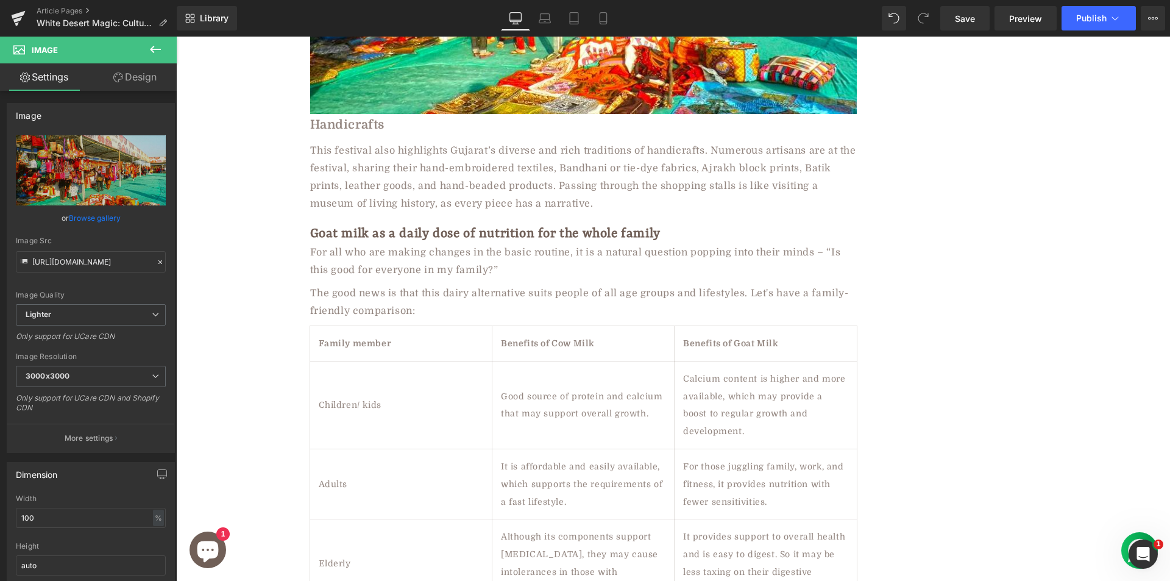
scroll to position [2776, 0]
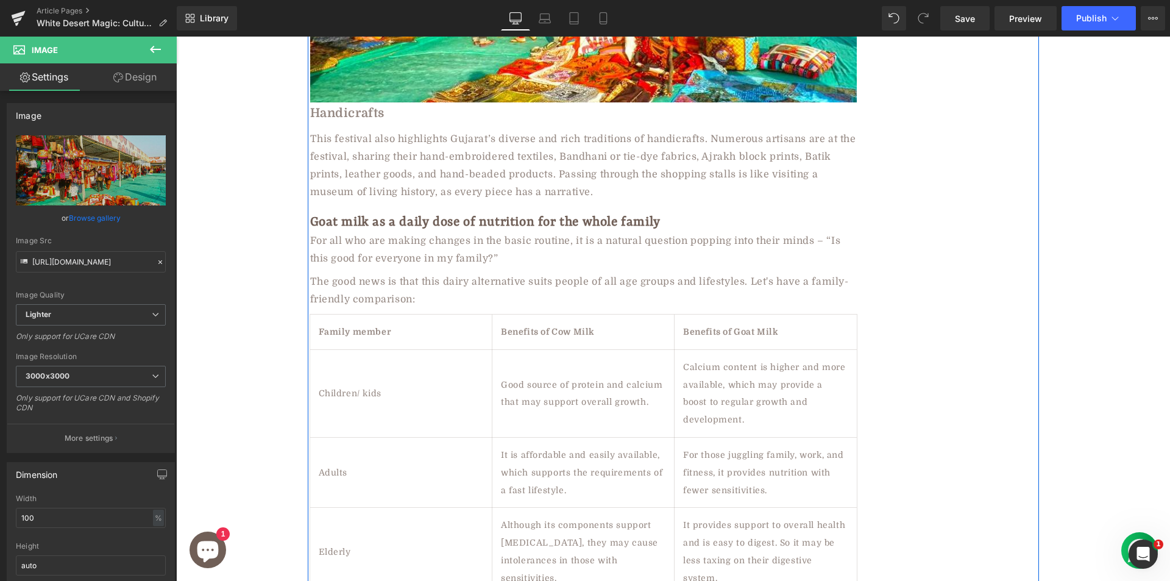
click at [350, 106] on b "Handicrafts" at bounding box center [347, 113] width 75 height 14
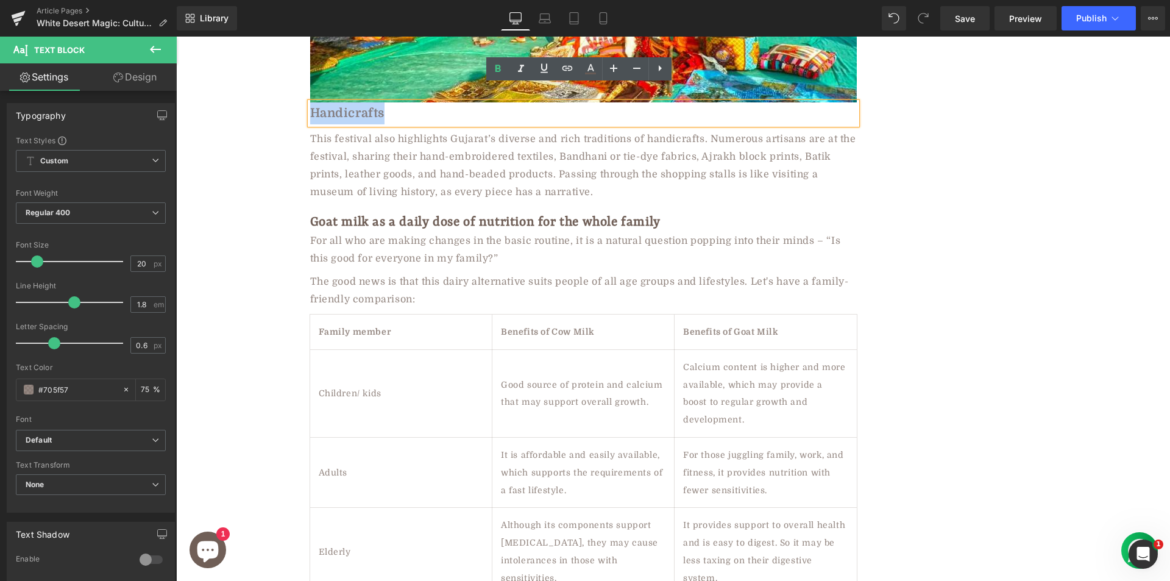
paste div
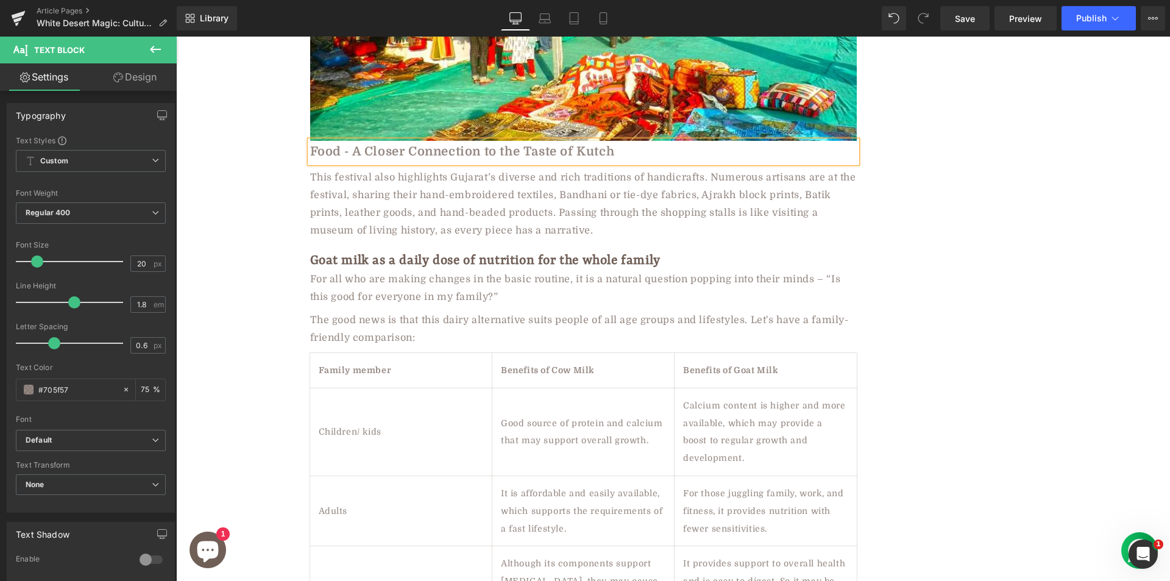
scroll to position [2816, 0]
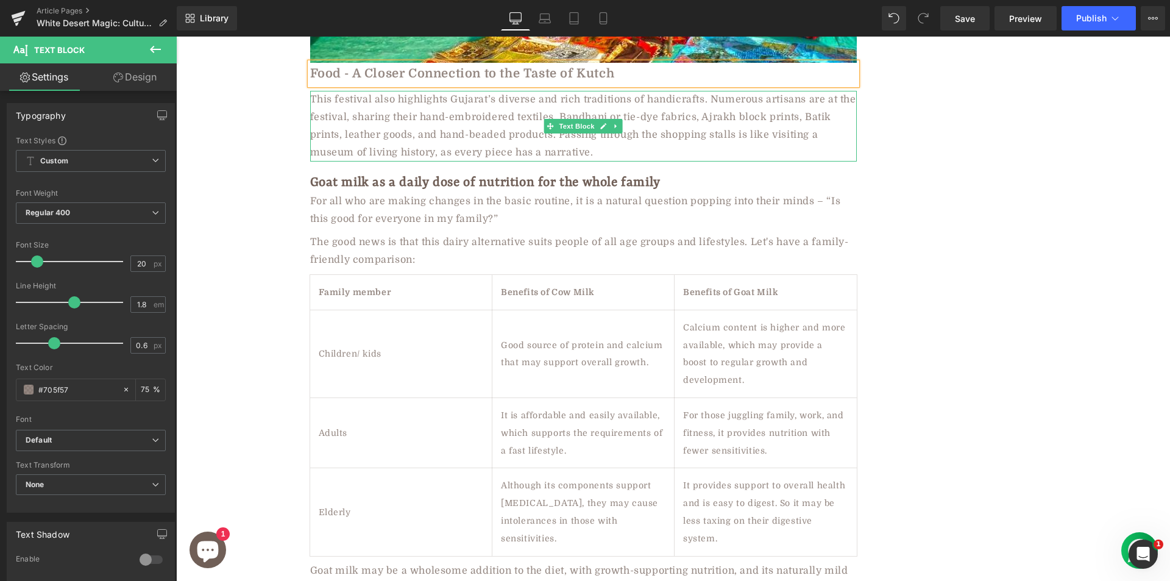
click at [398, 116] on div "This festival also highlights Gujarat’s diverse and rich traditions of handicra…" at bounding box center [583, 126] width 547 height 70
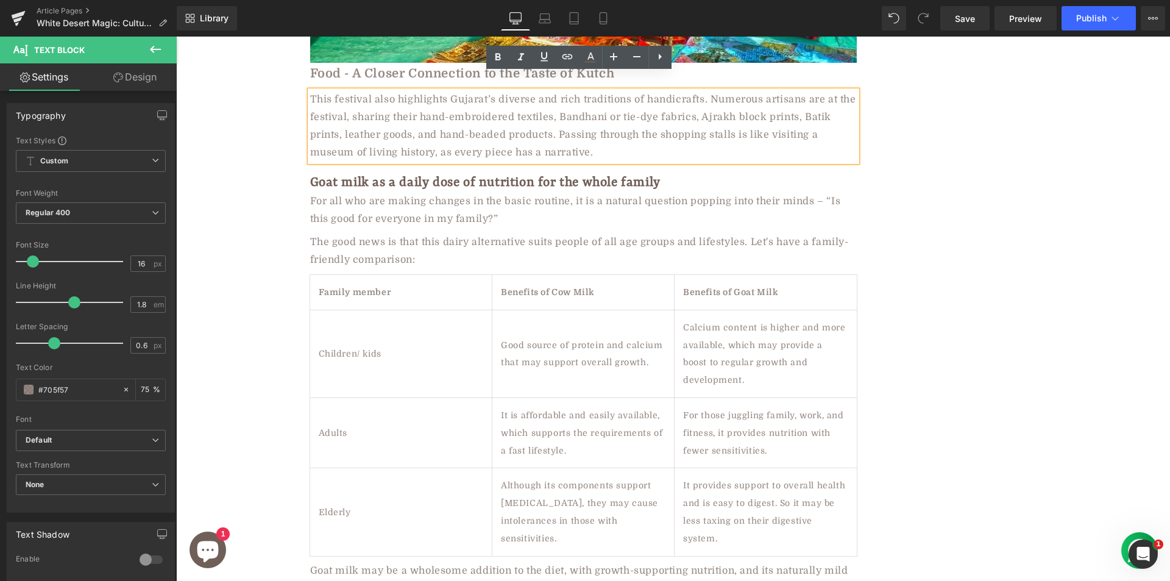
click at [413, 91] on div "This festival also highlights Gujarat’s diverse and rich traditions of handicra…" at bounding box center [583, 126] width 547 height 70
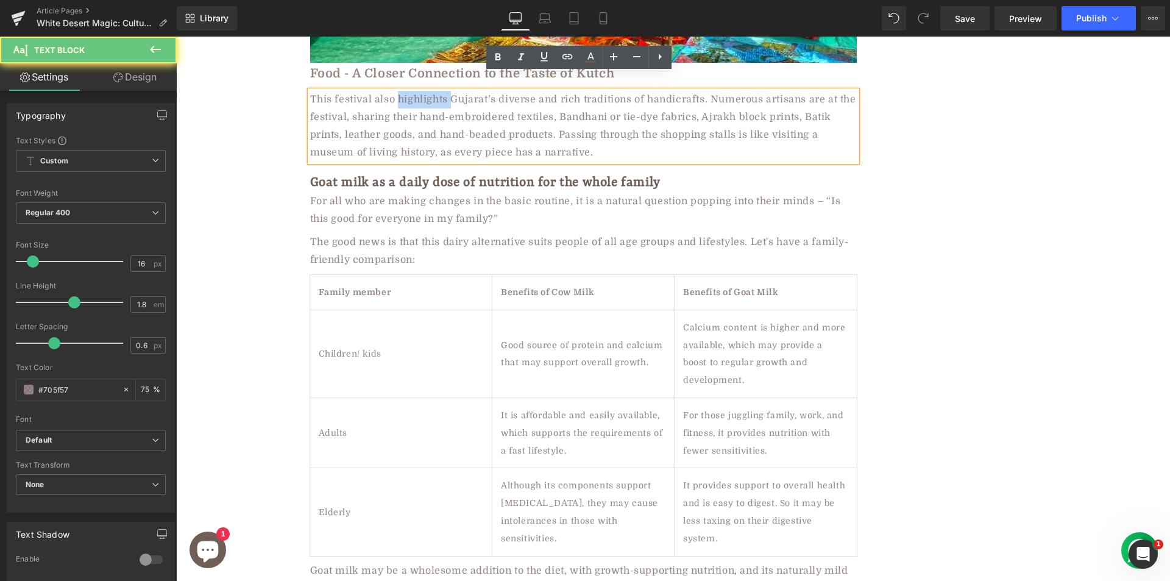
click at [413, 91] on div "This festival also highlights Gujarat’s diverse and rich traditions of handicra…" at bounding box center [583, 126] width 547 height 70
paste div
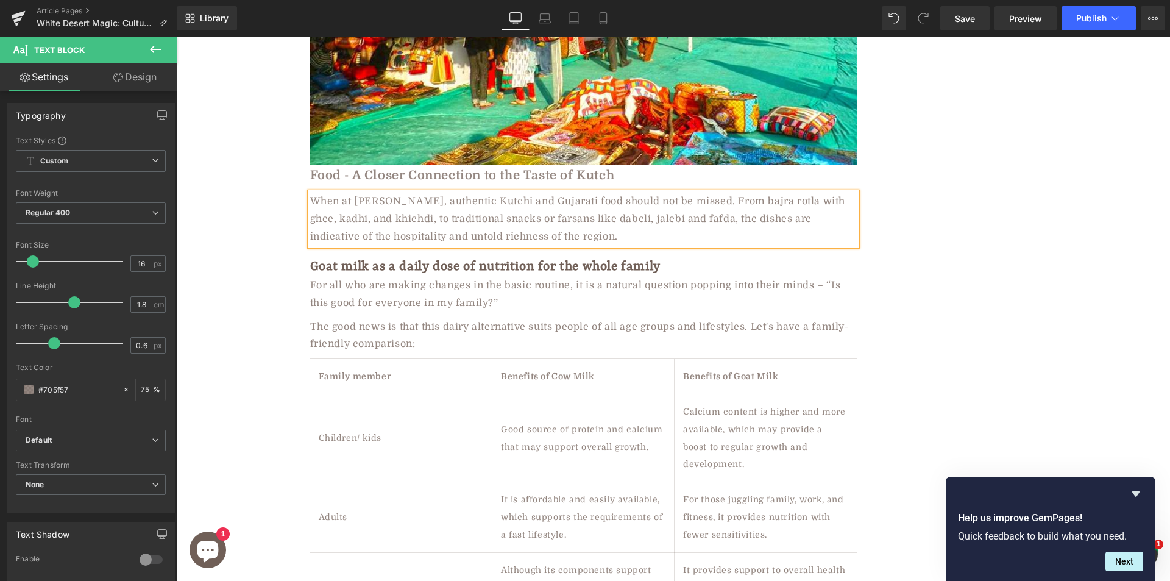
scroll to position [2633, 0]
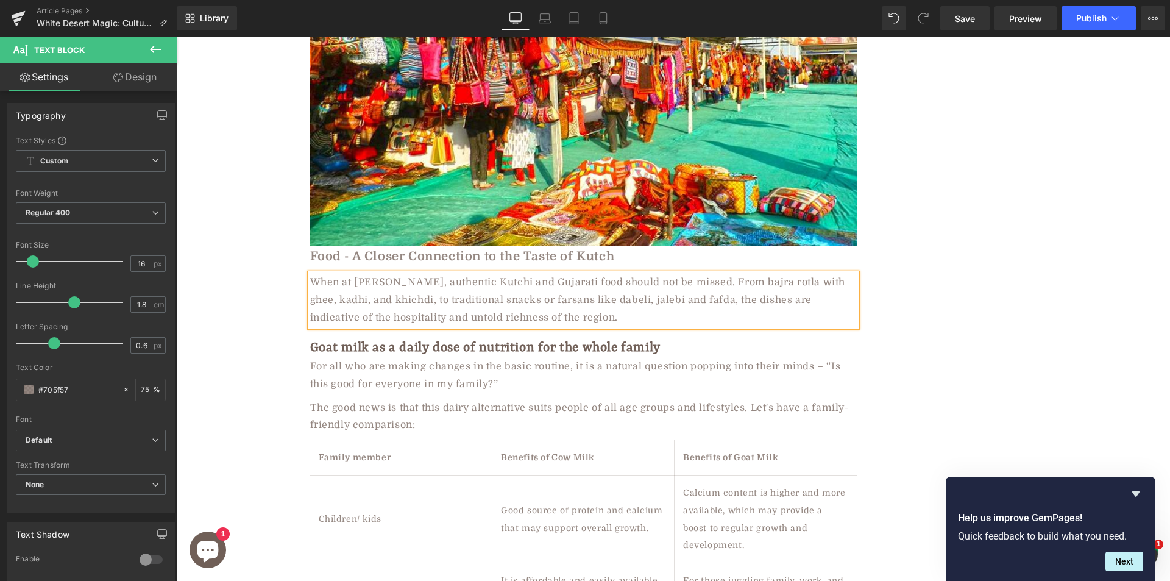
click at [399, 249] on b "Food - A Closer Connection to the Taste of Kutch" at bounding box center [462, 256] width 305 height 14
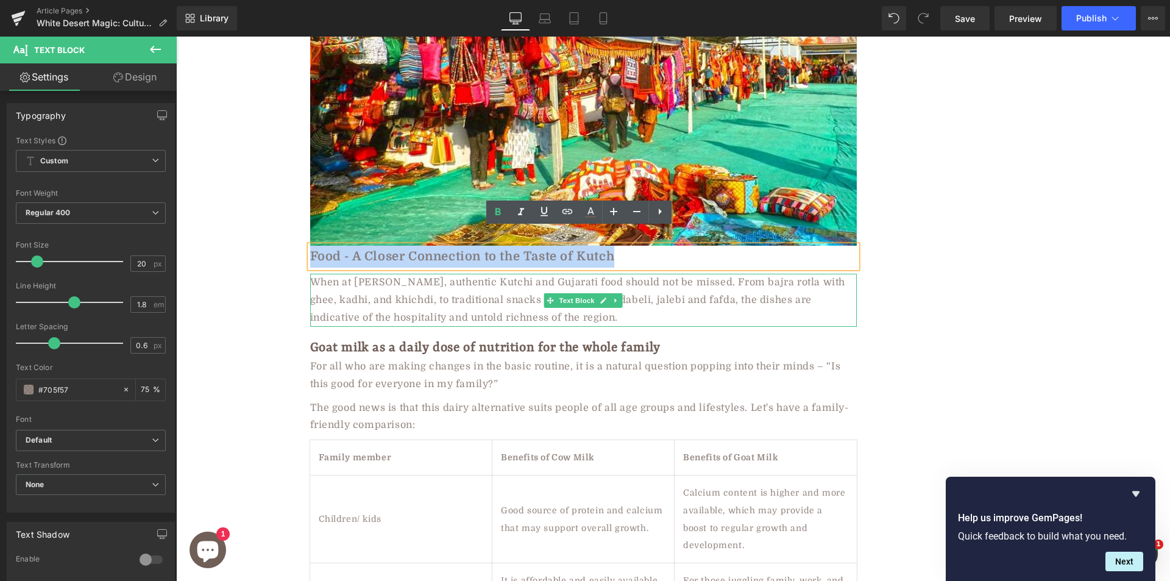
click at [388, 285] on div "When at [PERSON_NAME], authentic Kutchi and Gujarati food should not be missed.…" at bounding box center [583, 300] width 547 height 52
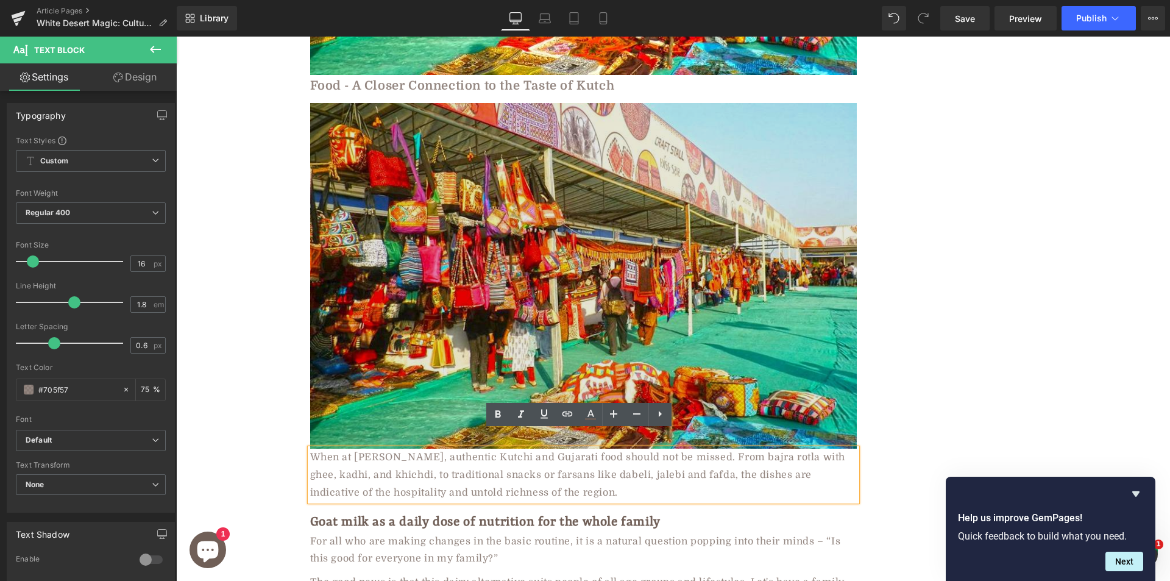
scroll to position [2804, 0]
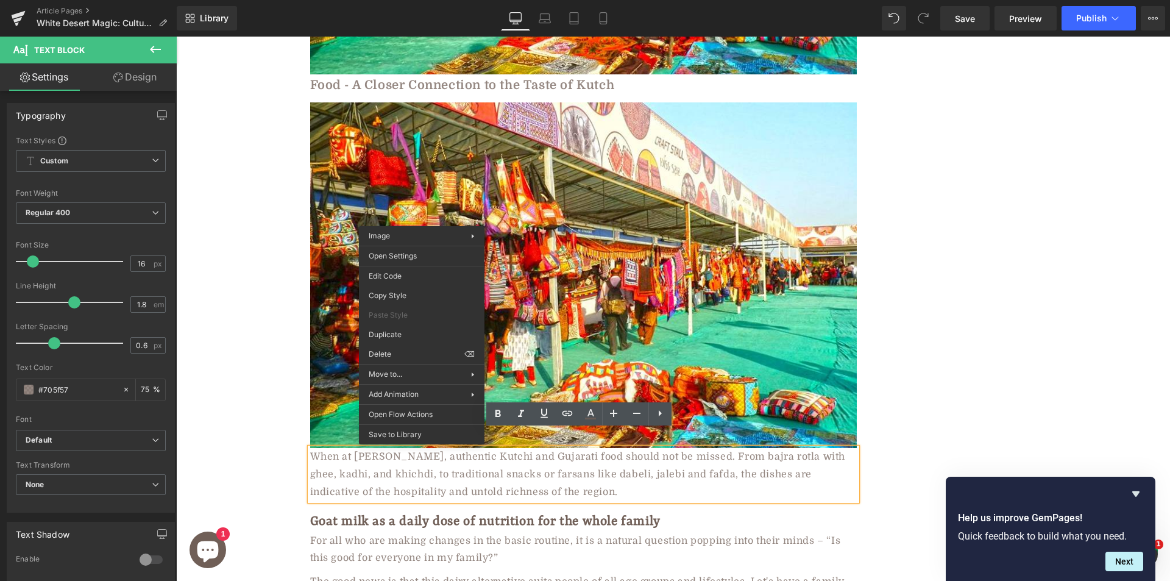
click at [196, 280] on div "White Desert Magic: Culture, Food & Adventure at Kutch [PERSON_NAME] Heading Ro…" at bounding box center [673, 350] width 994 height 6053
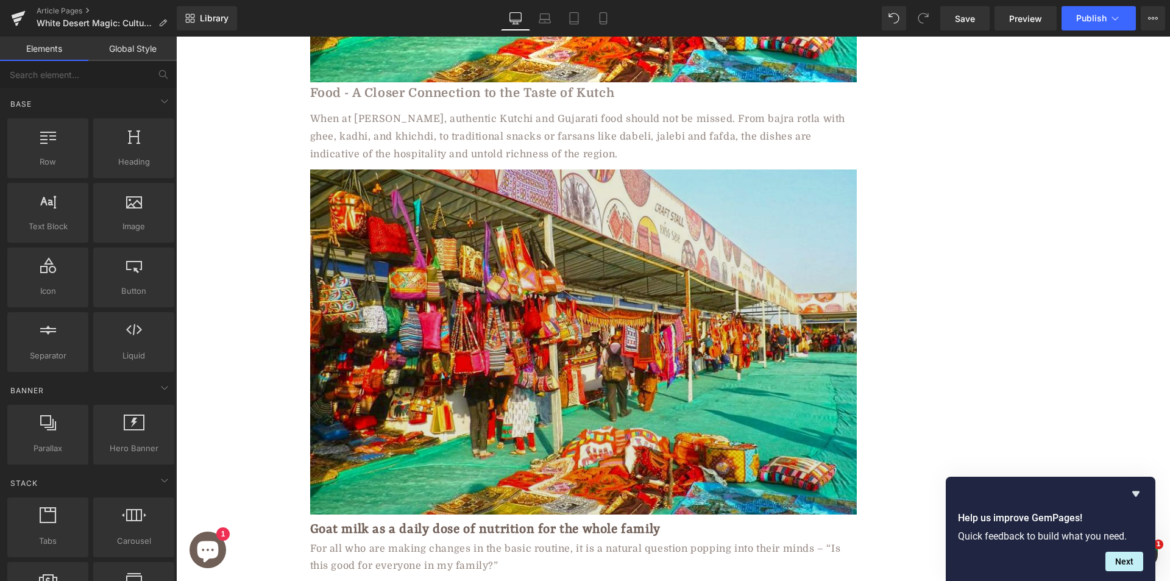
scroll to position [2680, 0]
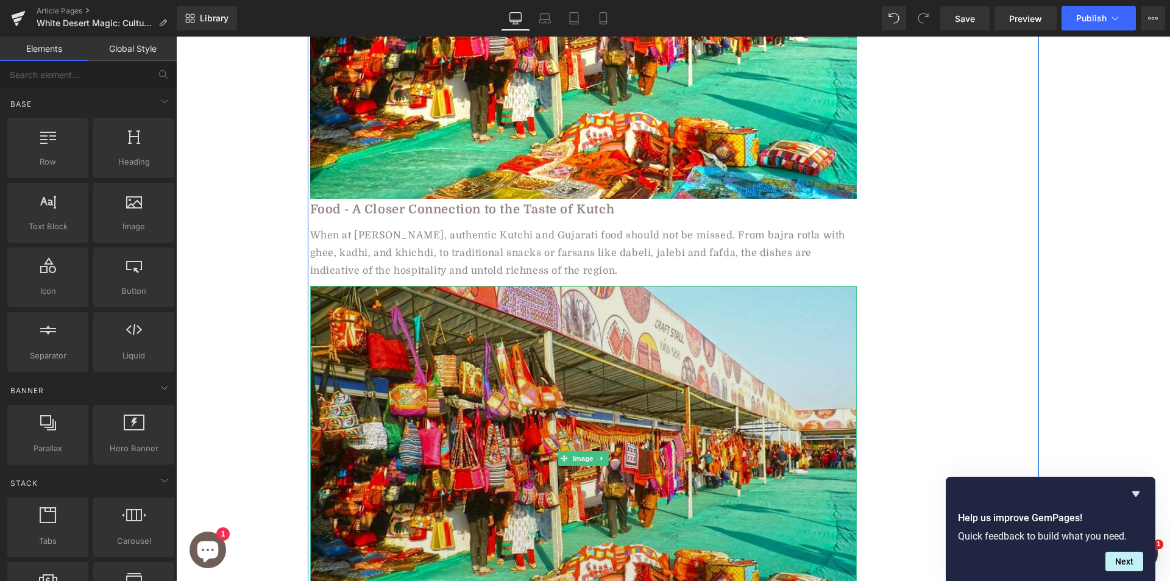
click at [496, 332] on img at bounding box center [583, 459] width 547 height 346
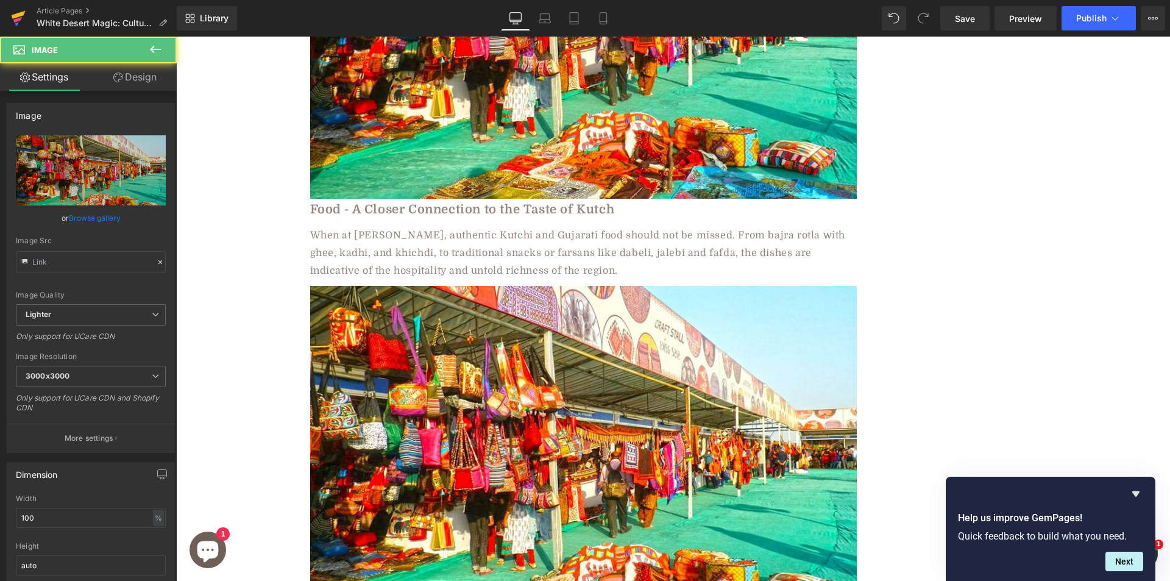
type input "[URL][DOMAIN_NAME]"
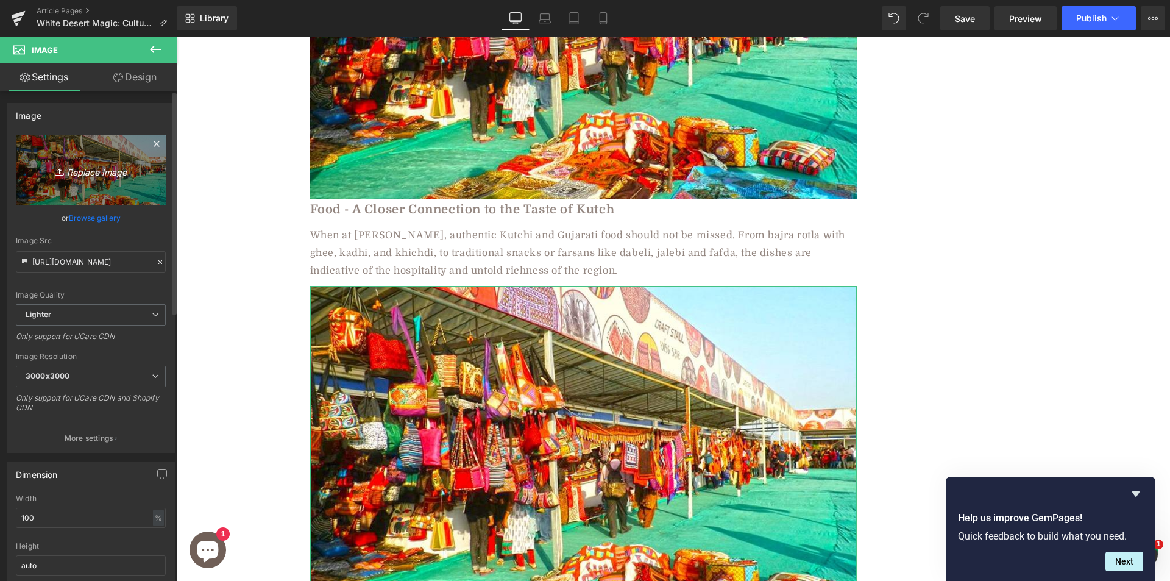
click at [87, 173] on icon "Replace Image" at bounding box center [91, 170] width 98 height 15
type input "C:\fakepath\maxresdefault (16).jpg"
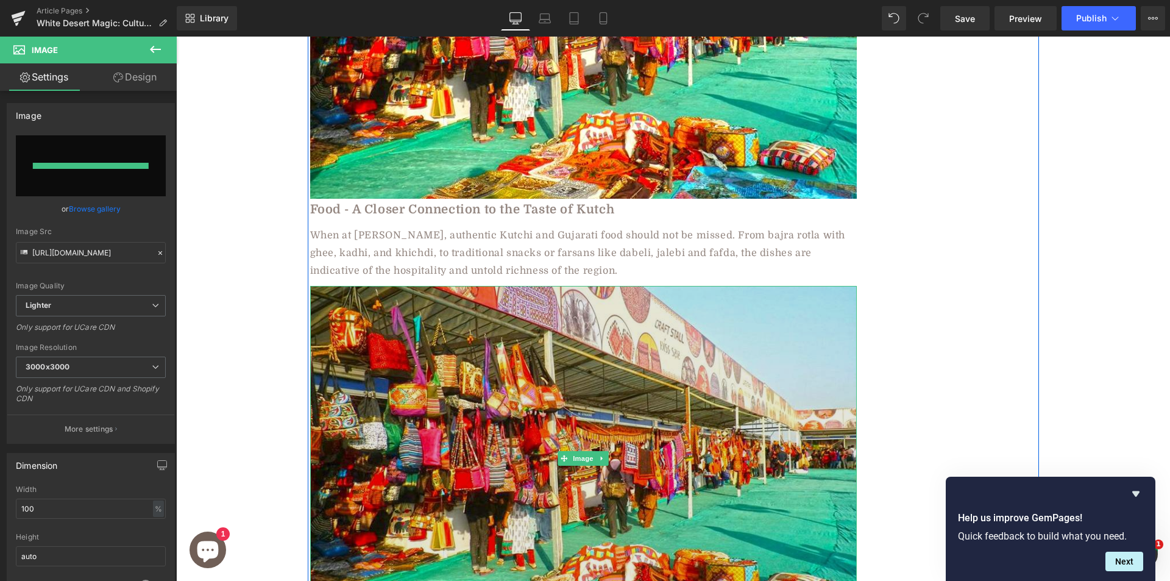
type input "[URL][DOMAIN_NAME]"
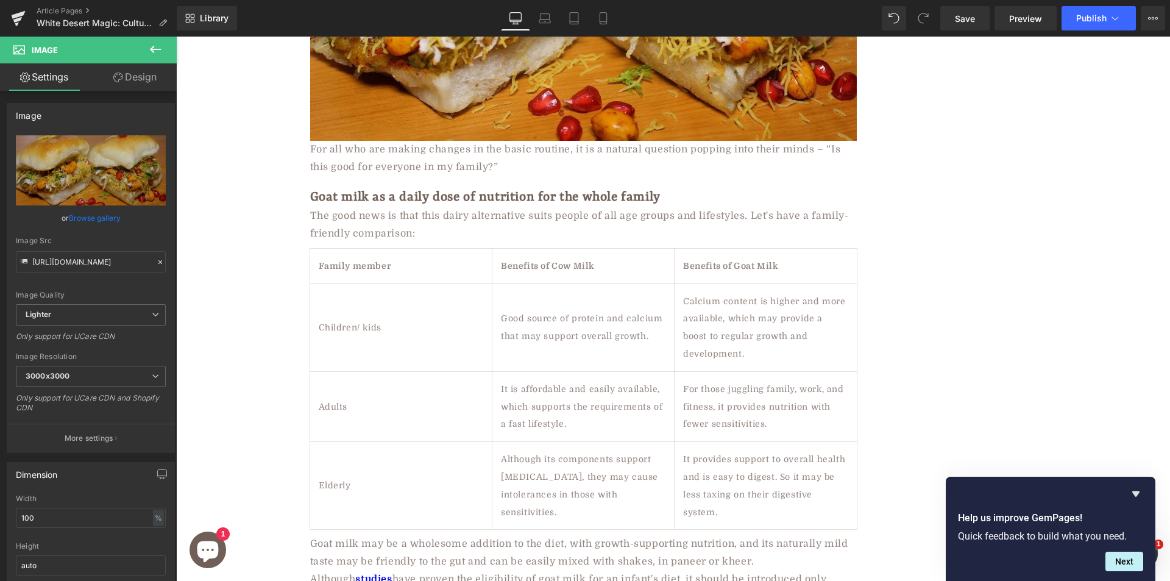
scroll to position [3171, 0]
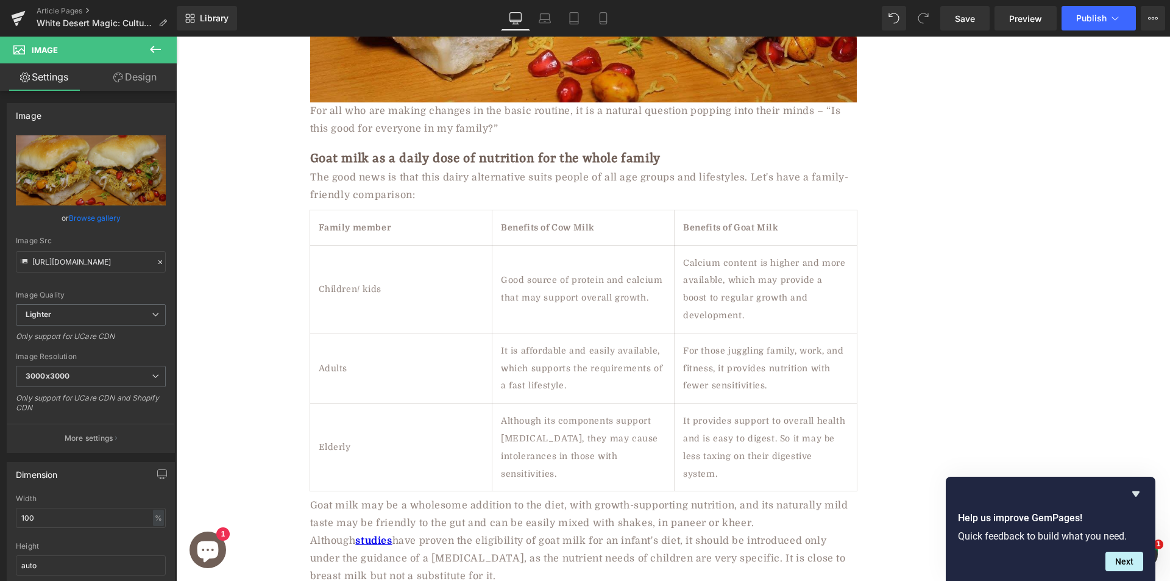
click at [401, 109] on div "For all who are making changes in the basic routine, it is a natural question p…" at bounding box center [583, 119] width 547 height 35
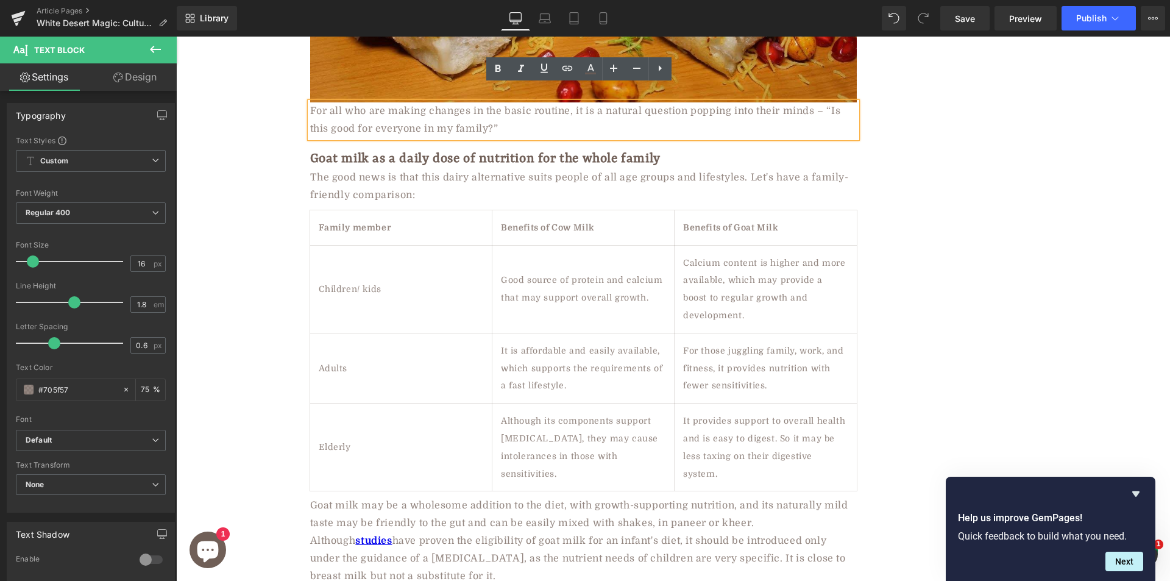
paste div
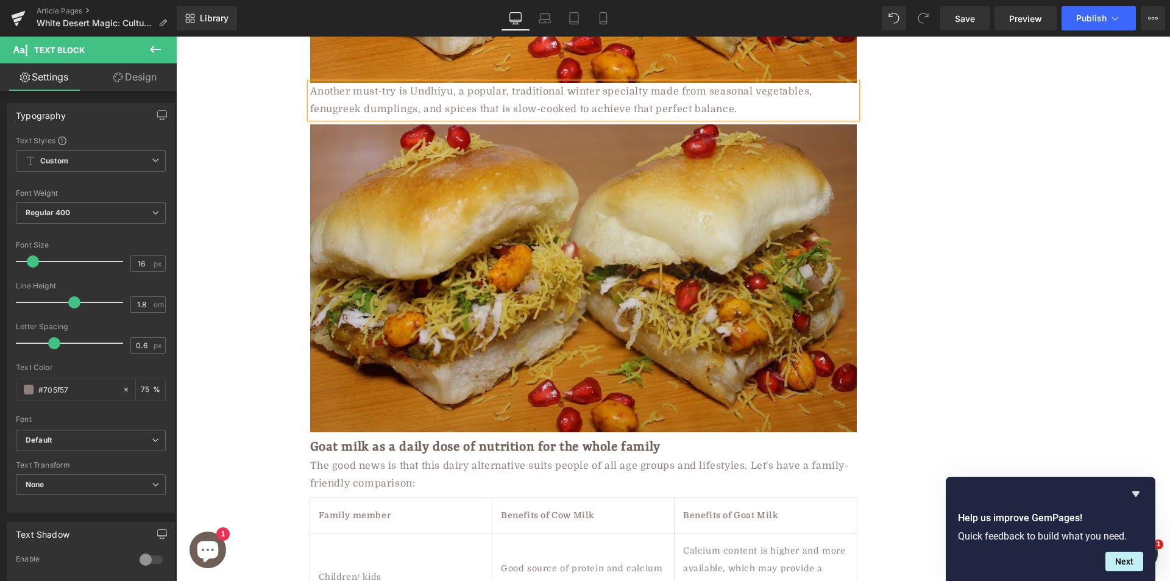
scroll to position [3211, 0]
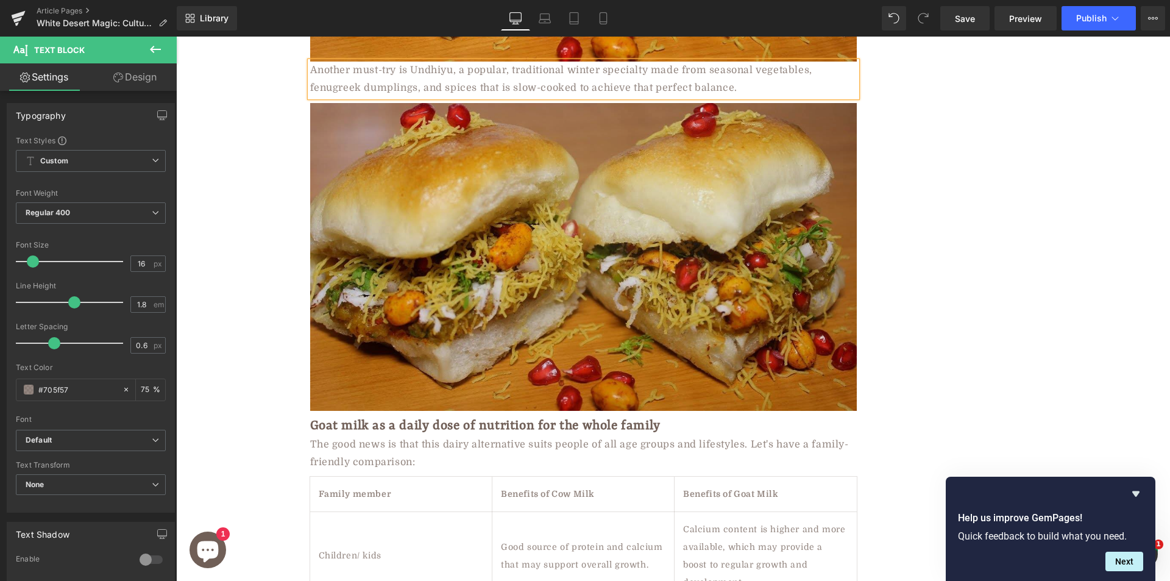
click at [455, 280] on img at bounding box center [583, 257] width 547 height 308
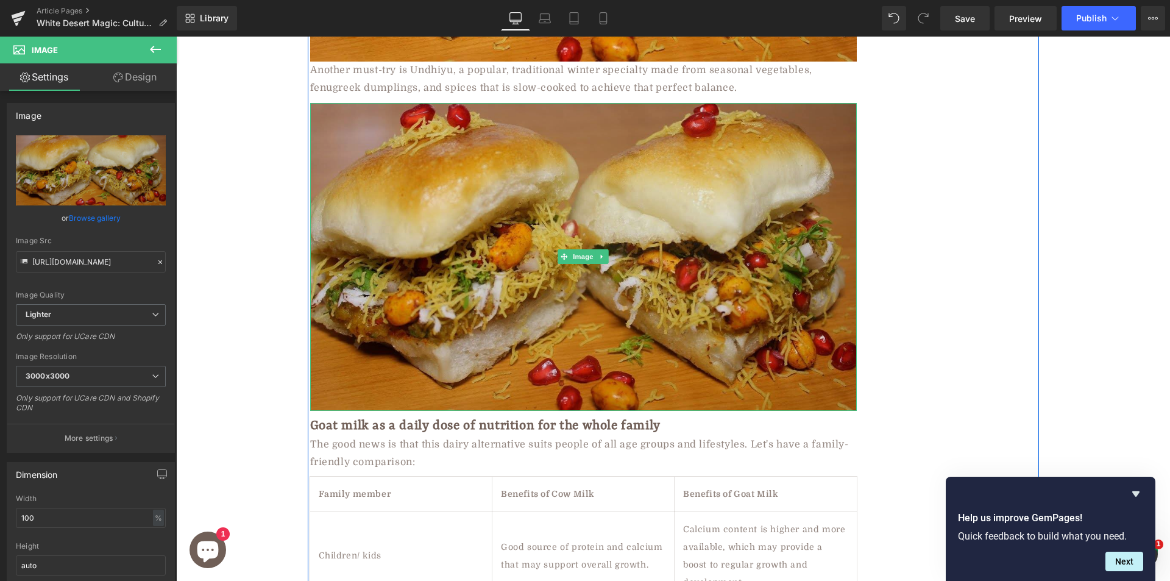
click at [368, 201] on img at bounding box center [583, 257] width 547 height 308
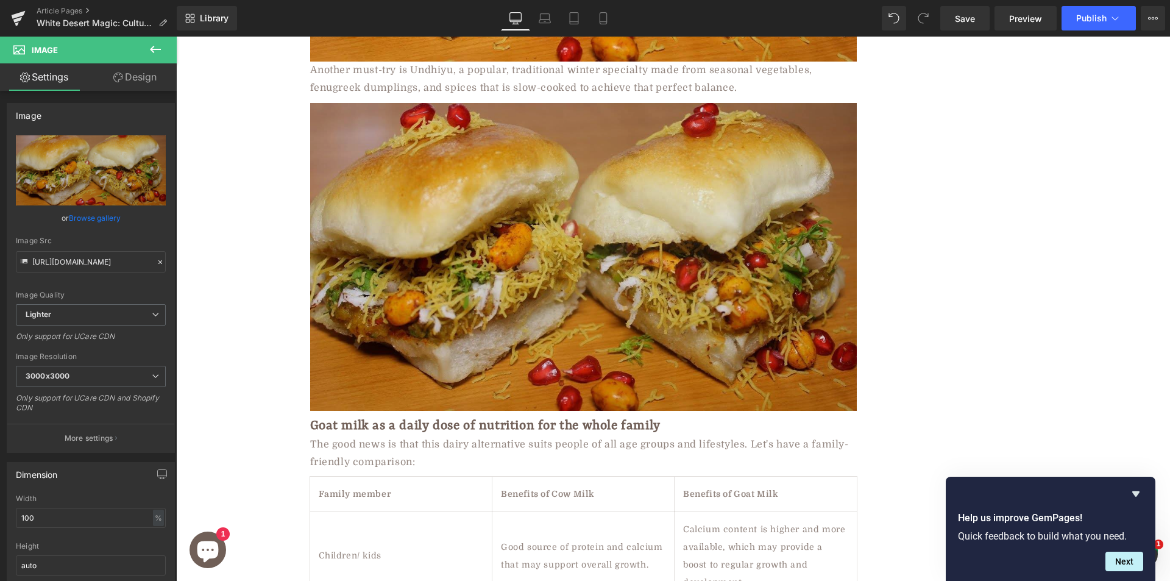
click at [349, 155] on img at bounding box center [583, 257] width 547 height 308
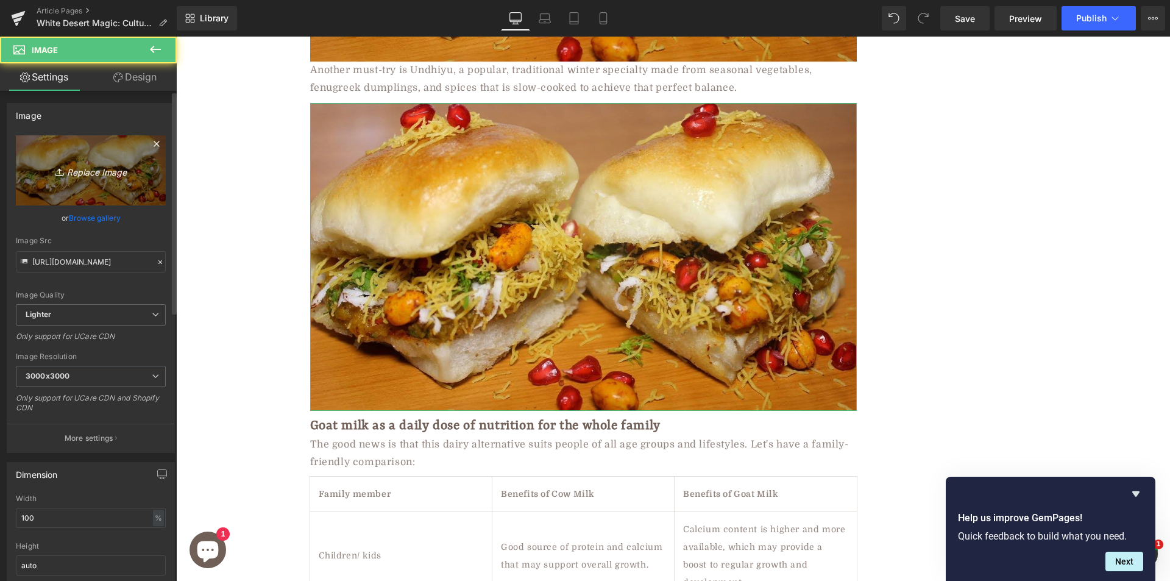
click at [104, 173] on icon "Replace Image" at bounding box center [91, 170] width 98 height 15
type input "C:\fakepath\1801_Indian_Undhiyu-014.jpg"
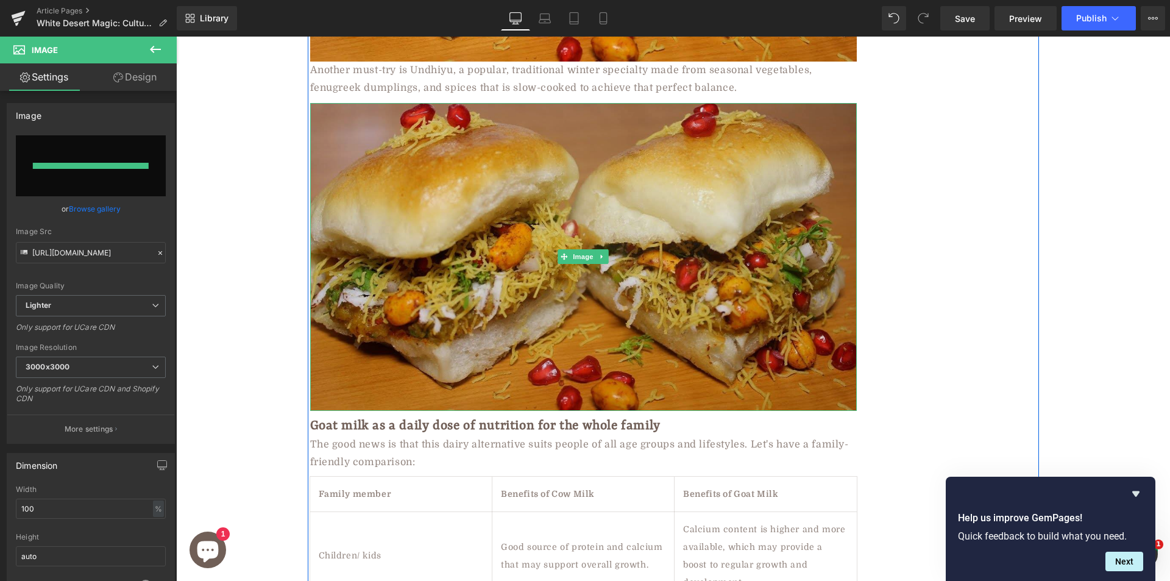
type input "[URL][DOMAIN_NAME]"
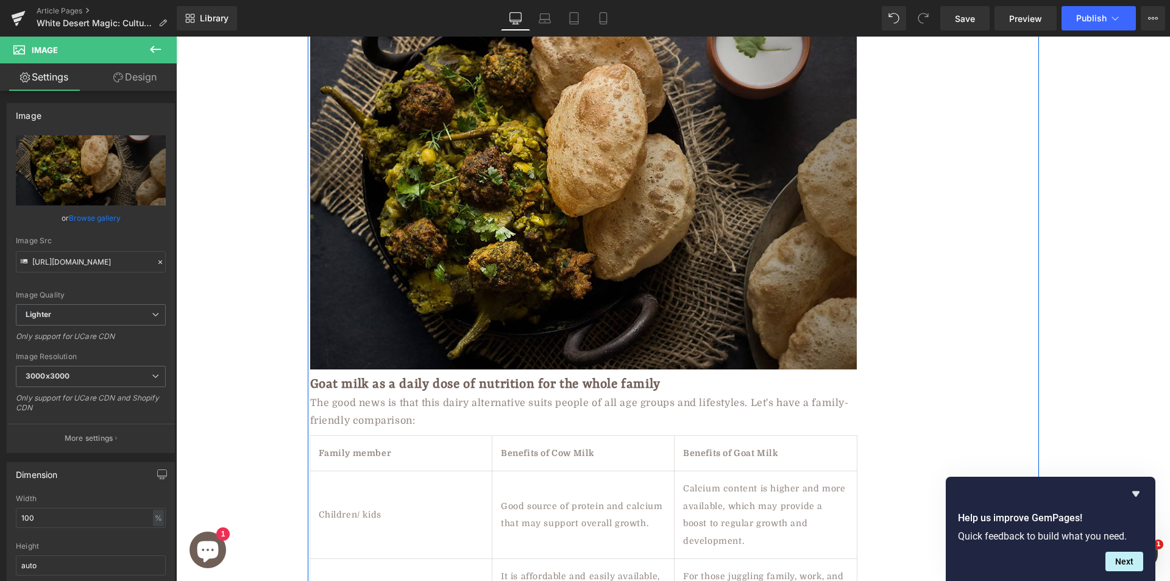
scroll to position [3333, 0]
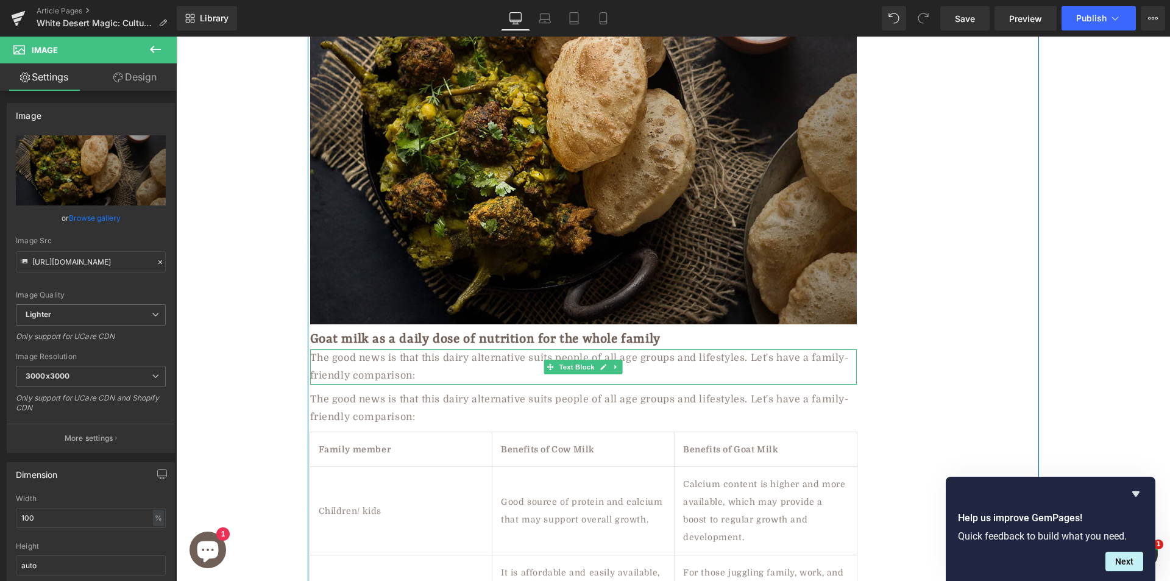
click at [371, 349] on div "The good news is that this dairy alternative suits people of all age groups and…" at bounding box center [583, 366] width 547 height 35
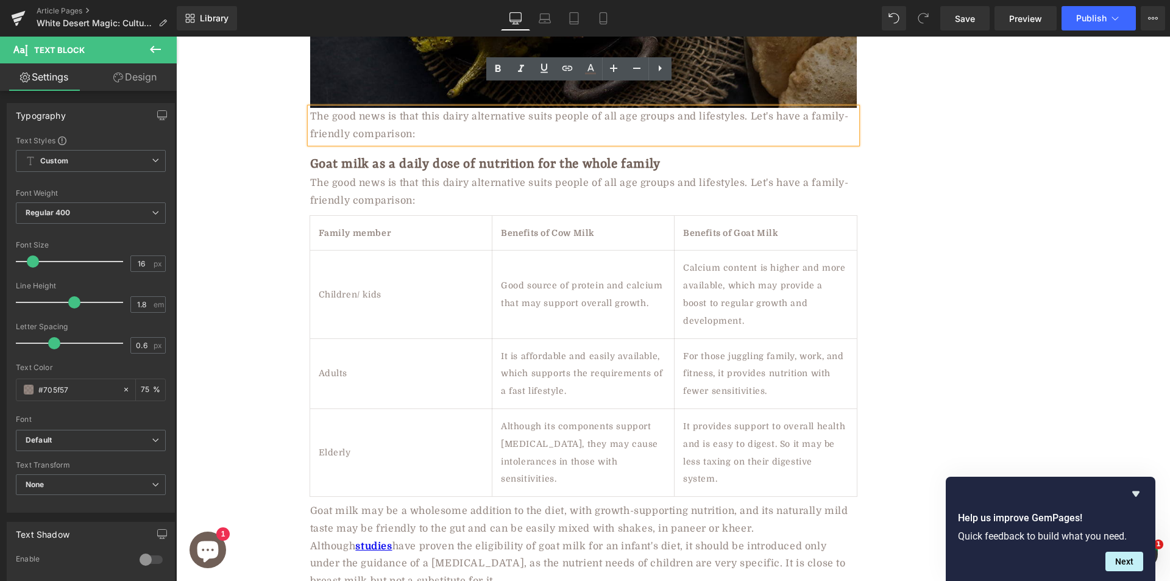
scroll to position [3555, 0]
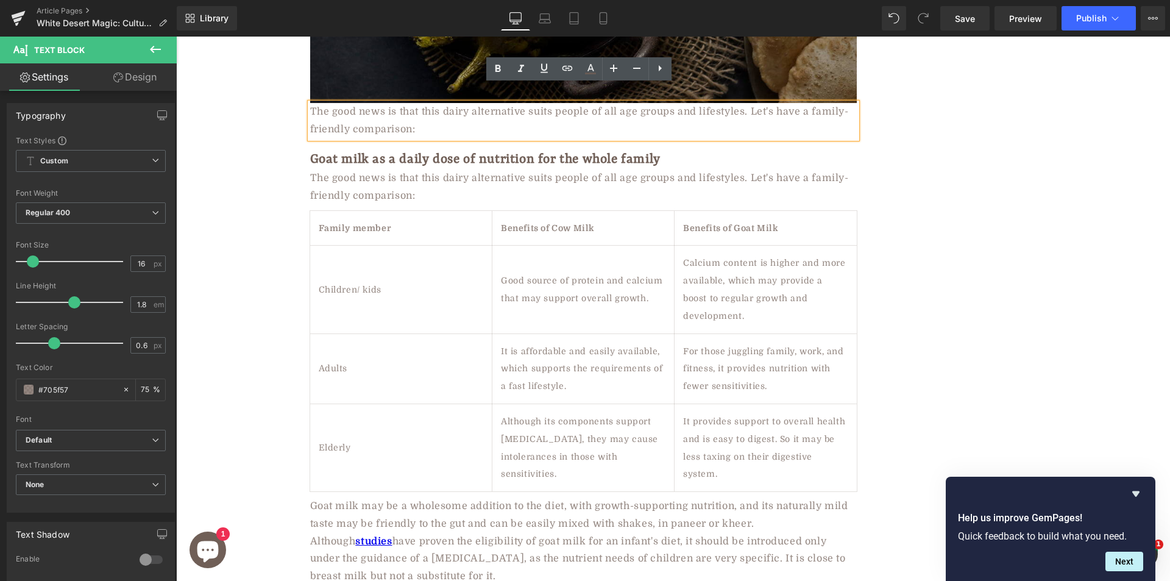
click at [350, 105] on div "The good news is that this dairy alternative suits people of all age groups and…" at bounding box center [583, 120] width 547 height 35
paste div
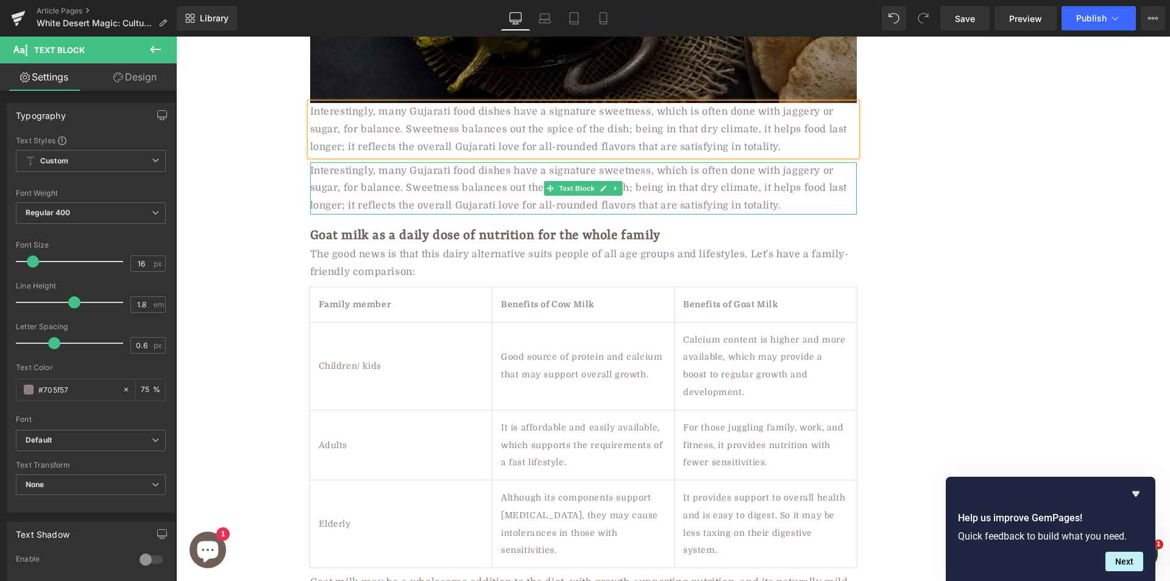
click at [368, 172] on div "Interestingly, many Gujarati food dishes have a signature sweetness, which is o…" at bounding box center [583, 188] width 547 height 52
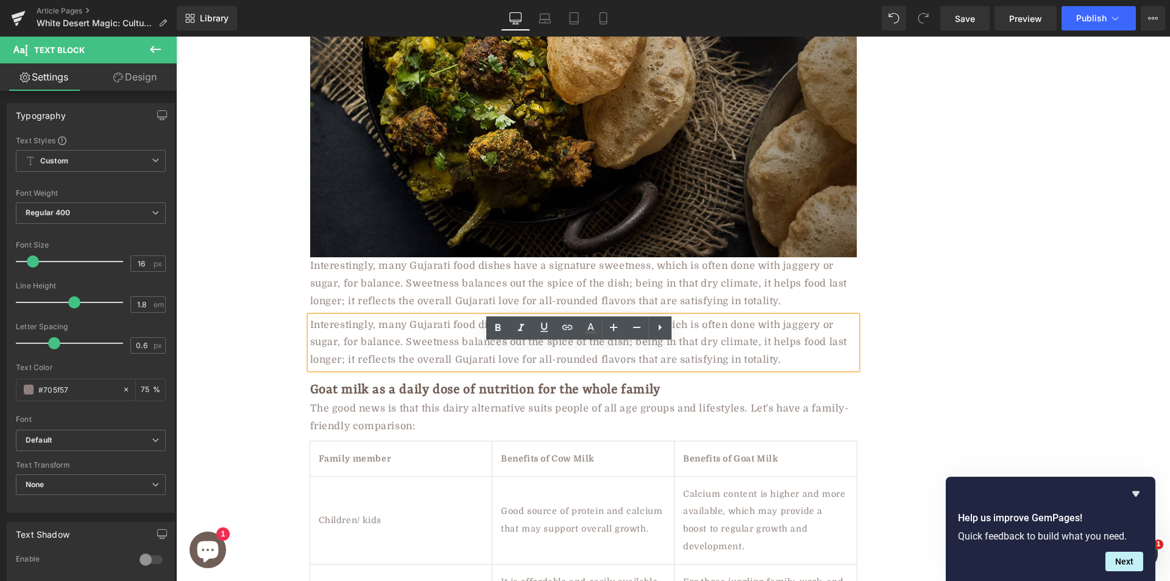
scroll to position [3414, 0]
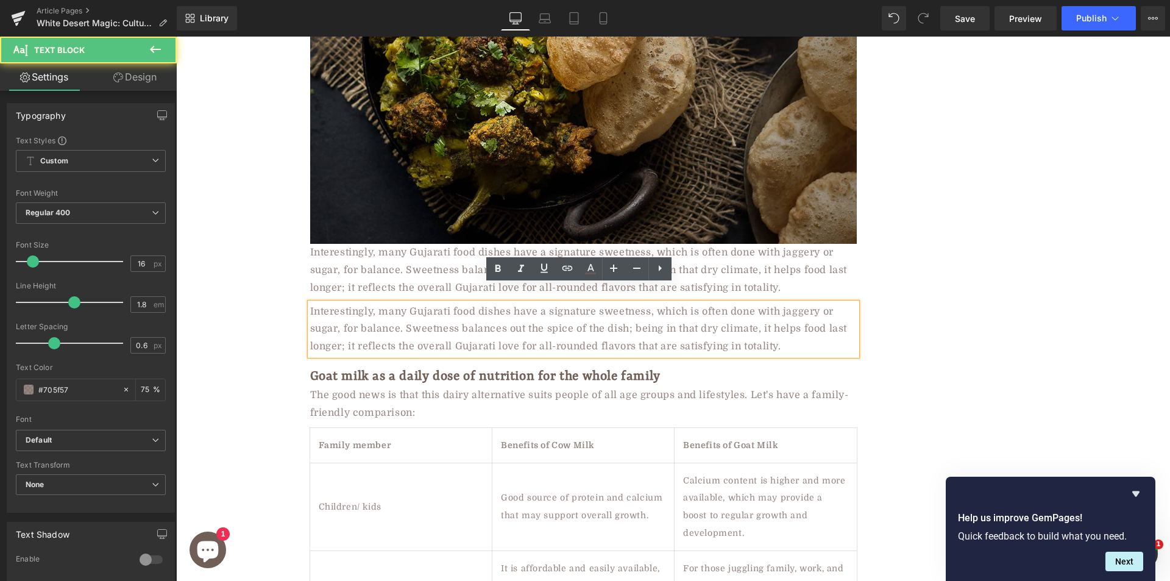
click at [422, 305] on div "Interestingly, many Gujarati food dishes have a signature sweetness, which is o…" at bounding box center [583, 329] width 547 height 52
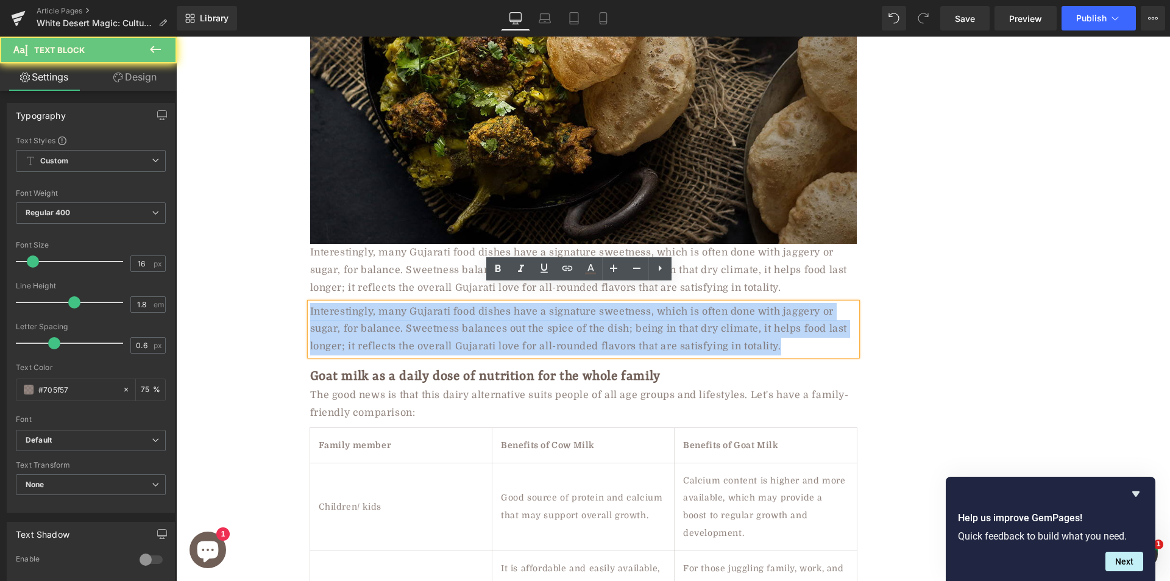
click at [422, 305] on div "Interestingly, many Gujarati food dishes have a signature sweetness, which is o…" at bounding box center [583, 329] width 547 height 52
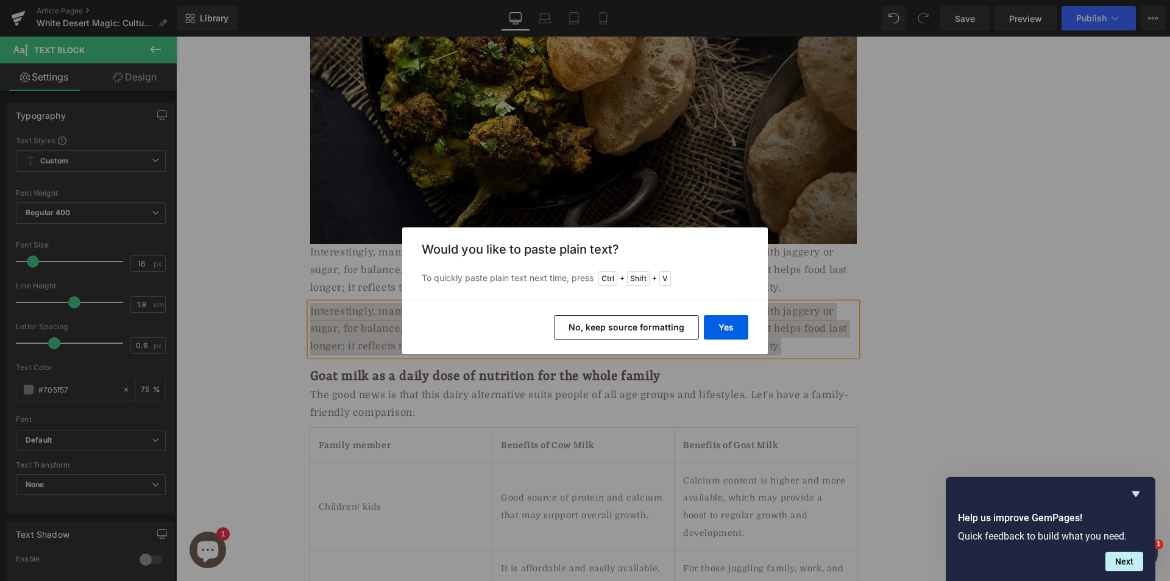
click at [827, 316] on div "Back to Library Insert Would you like to paste plain text? To quickly paste pla…" at bounding box center [585, 290] width 1170 height 581
click at [738, 332] on button "Yes" at bounding box center [726, 327] width 45 height 24
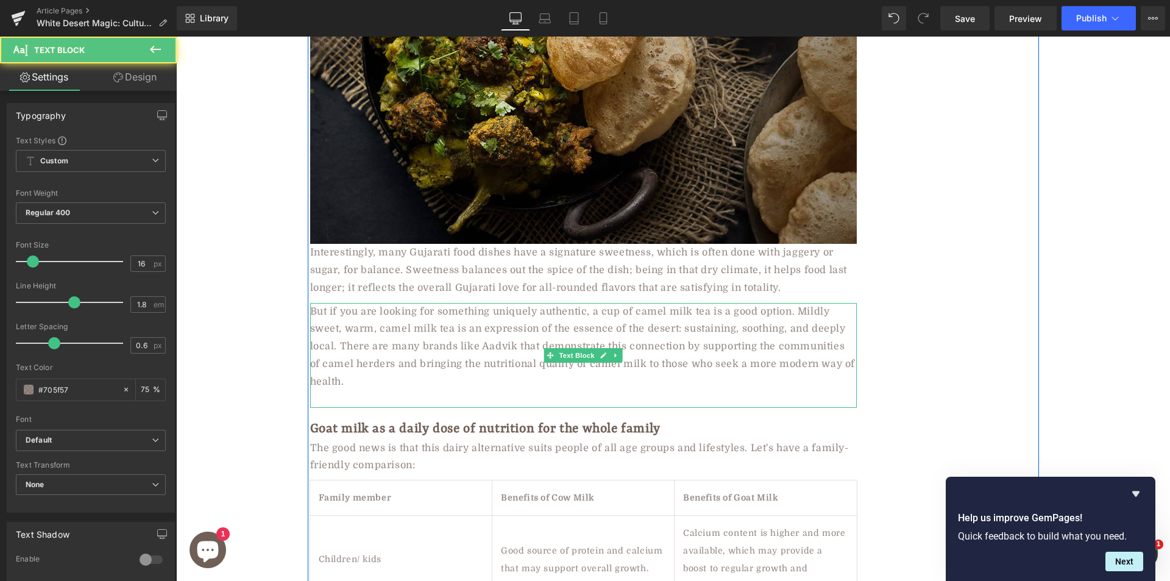
click at [383, 391] on div at bounding box center [583, 400] width 547 height 18
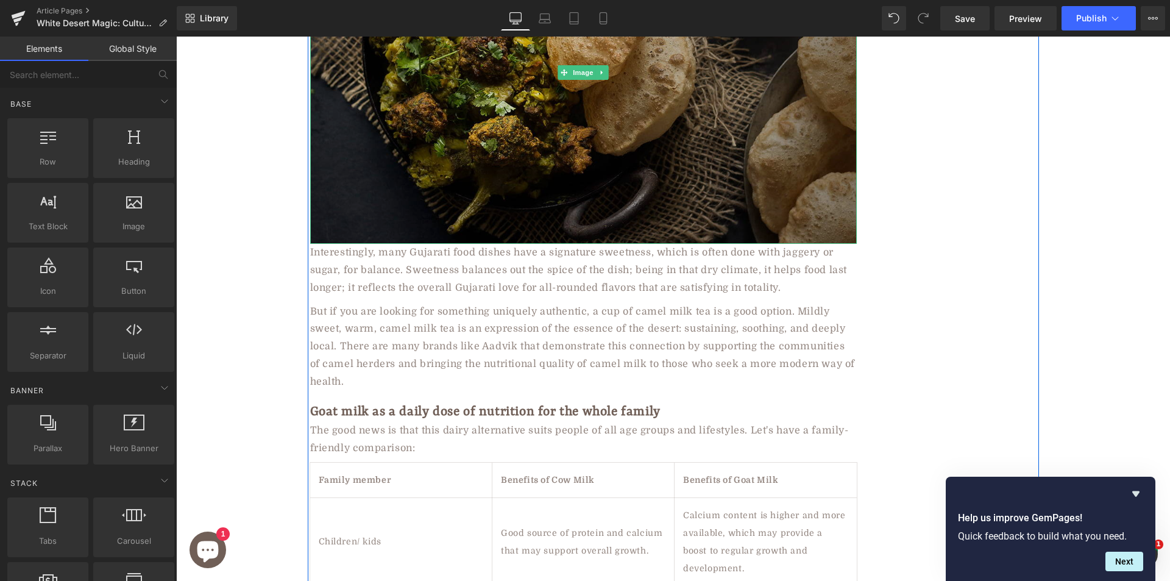
drag, startPoint x: 481, startPoint y: 113, endPoint x: 494, endPoint y: 109, distance: 13.9
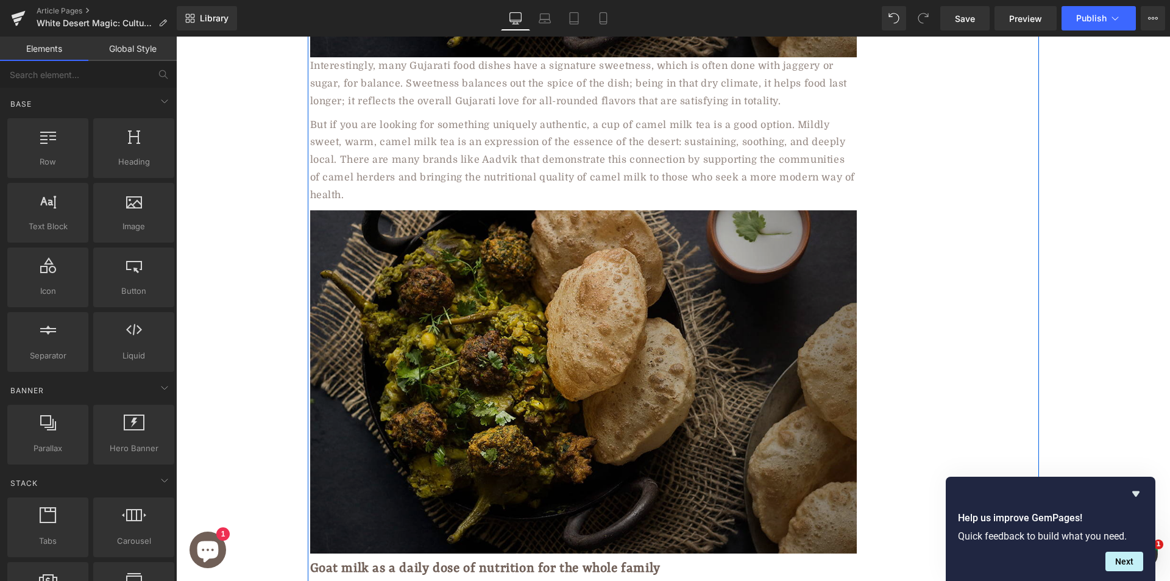
scroll to position [3647, 0]
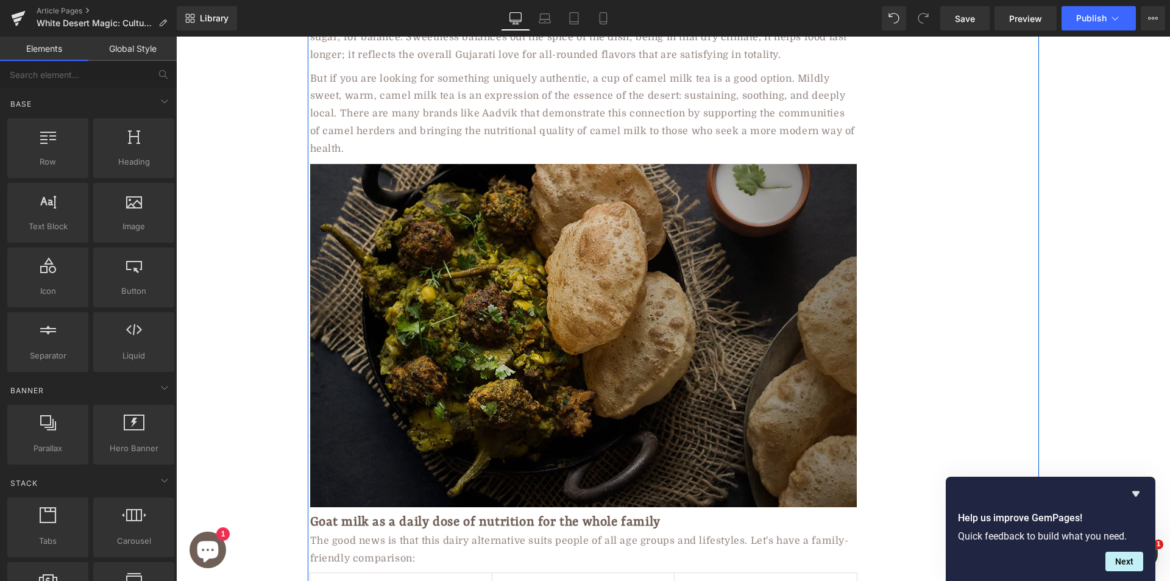
click at [412, 282] on img at bounding box center [583, 335] width 547 height 343
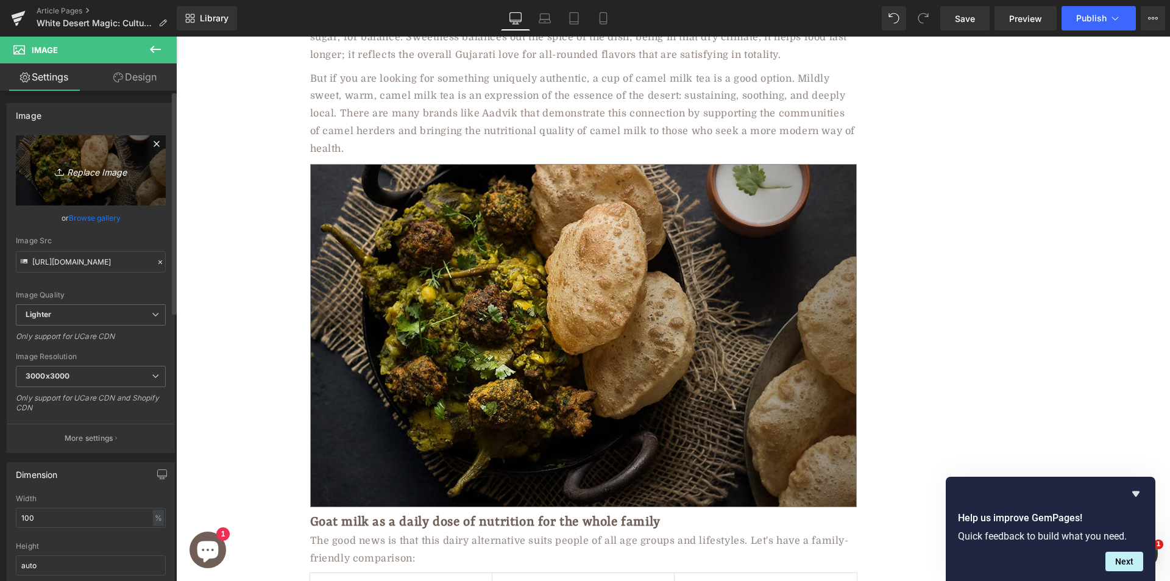
click at [94, 166] on icon "Replace Image" at bounding box center [91, 170] width 98 height 15
type input "C:\fakepath\milk_in_tea.jpg"
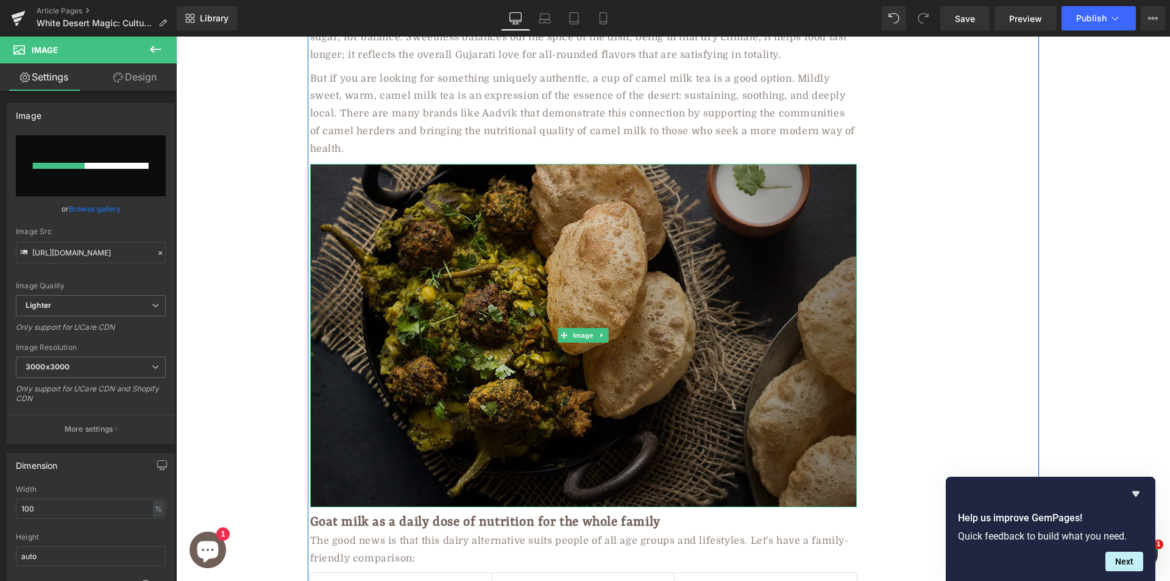
scroll to position [3769, 0]
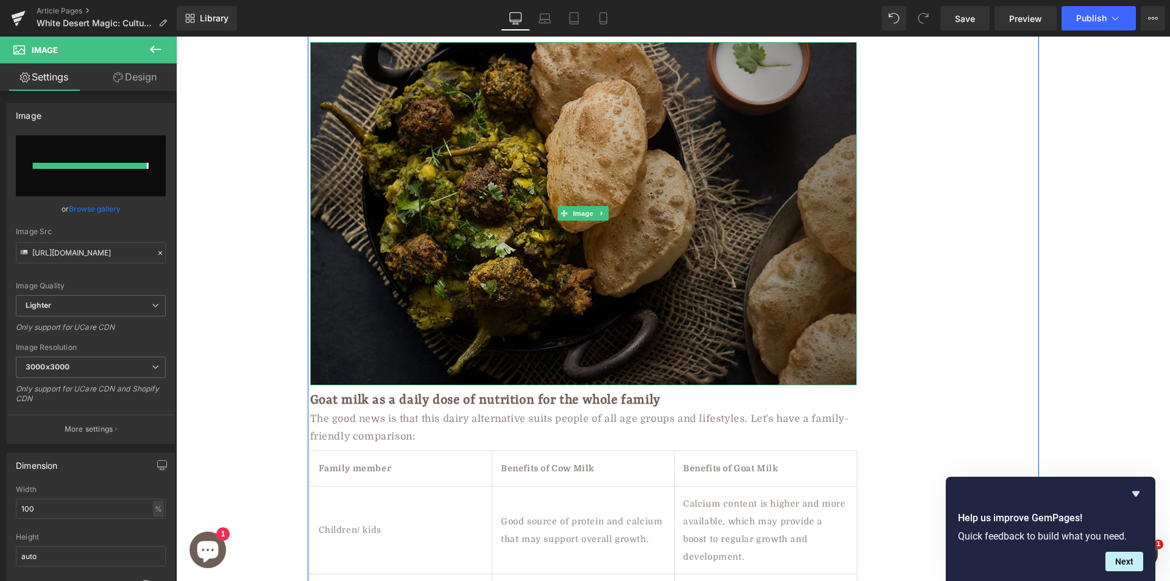
type input "[URL][DOMAIN_NAME]"
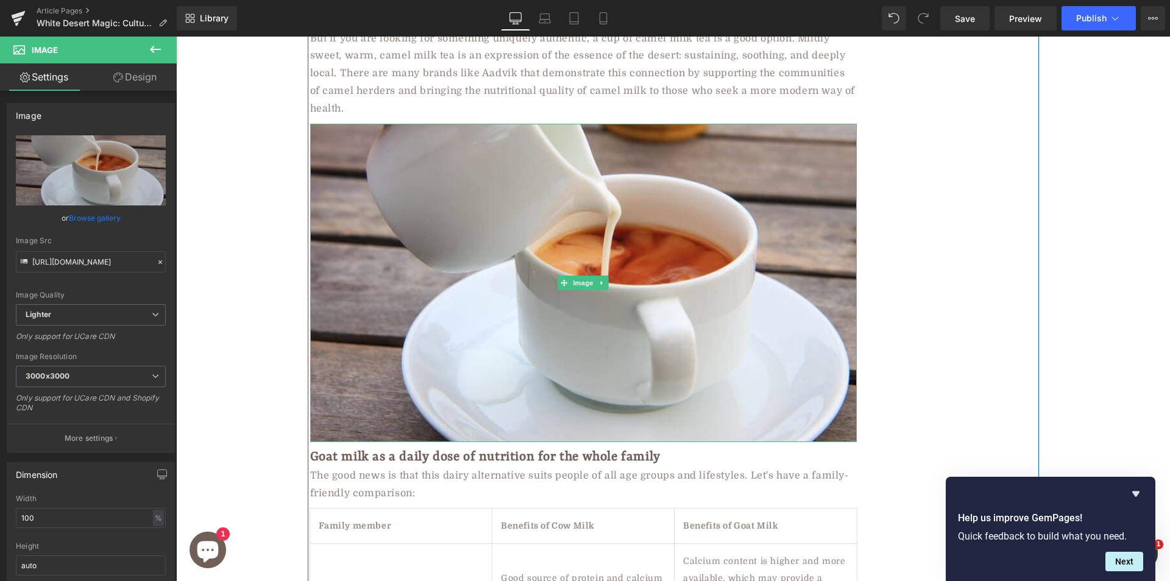
scroll to position [3830, 0]
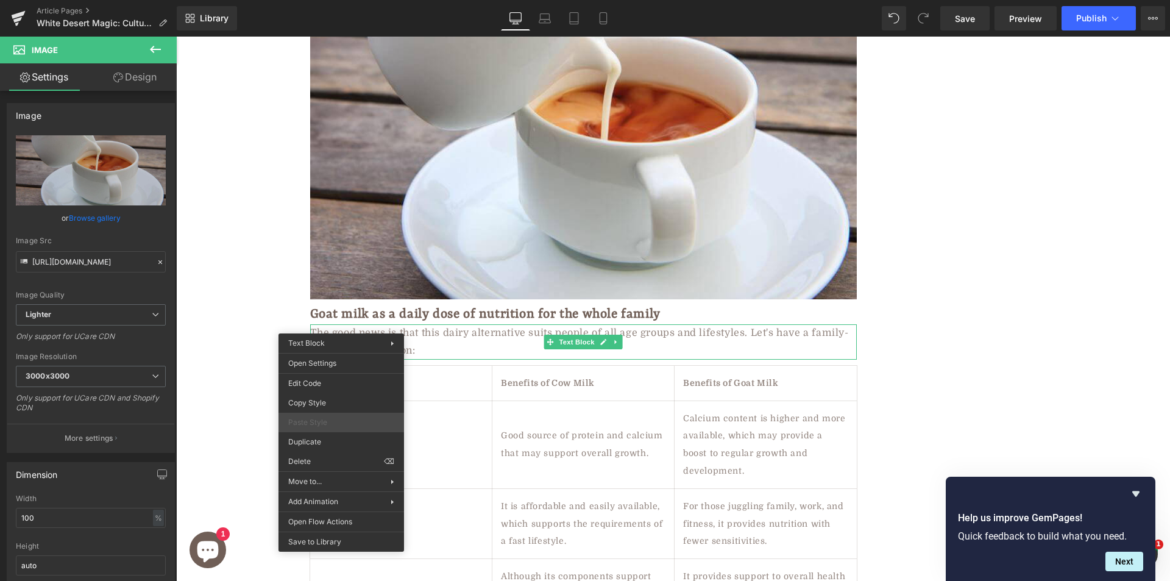
click at [320, 427] on span "Paste Style" at bounding box center [341, 422] width 106 height 11
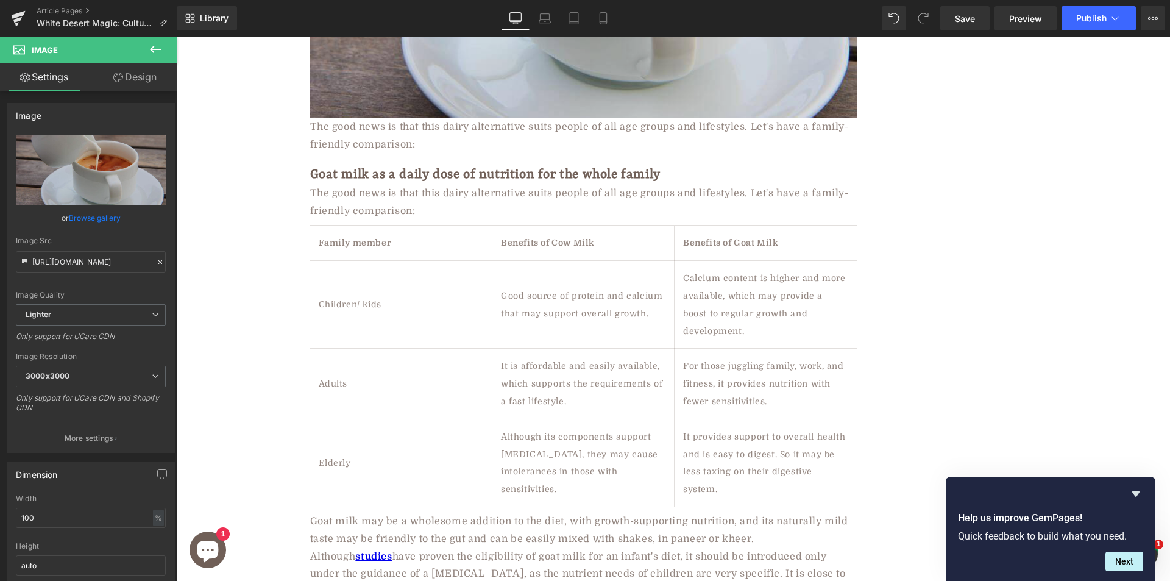
scroll to position [4026, 0]
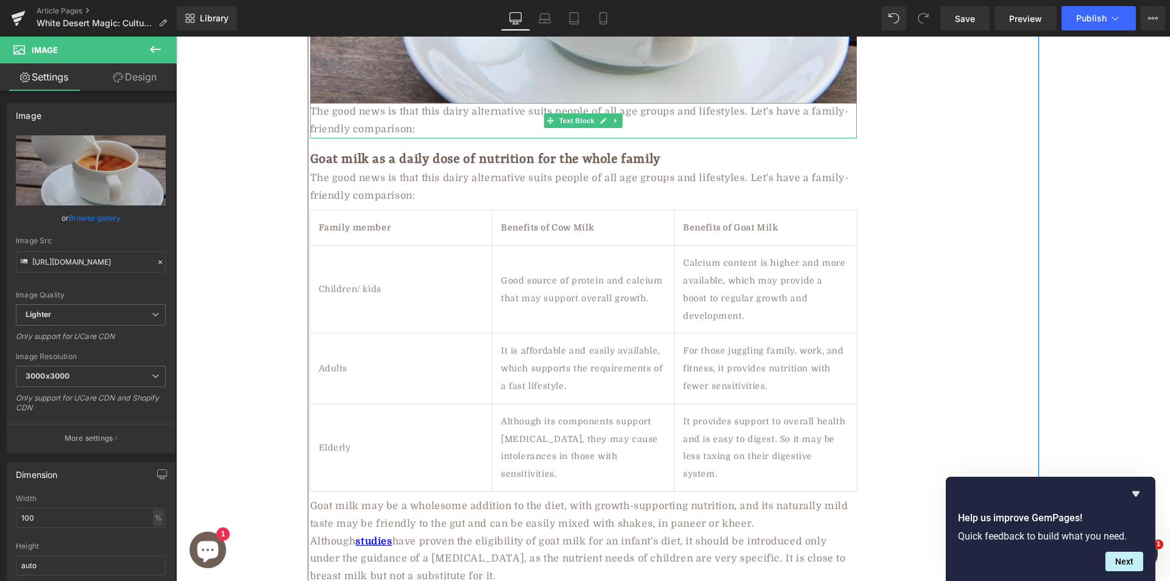
click at [349, 103] on div "The good news is that this dairy alternative suits people of all age groups and…" at bounding box center [583, 120] width 547 height 35
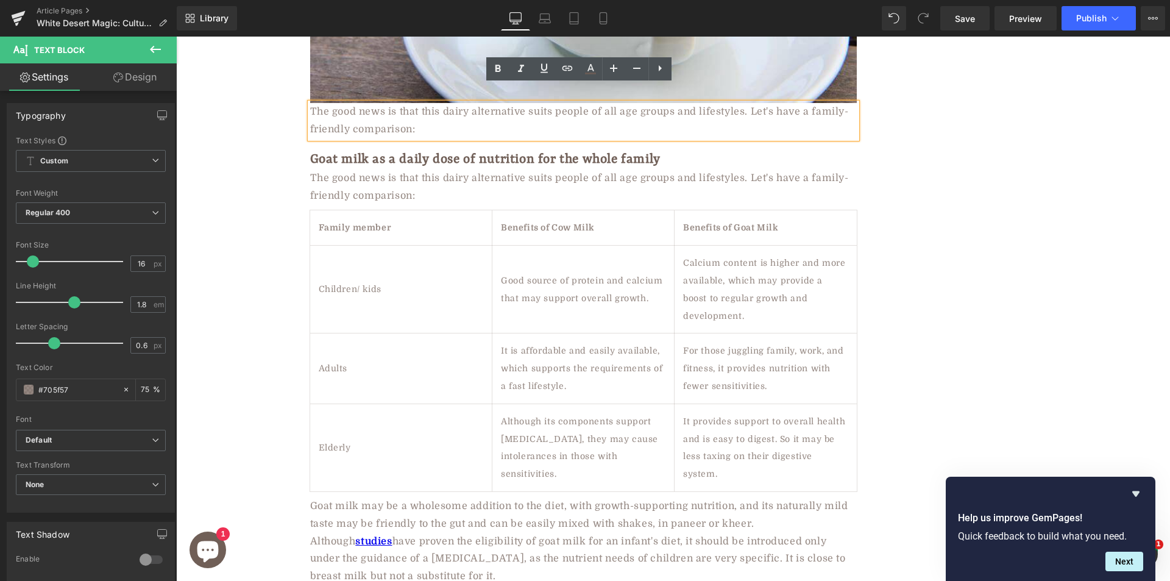
paste div
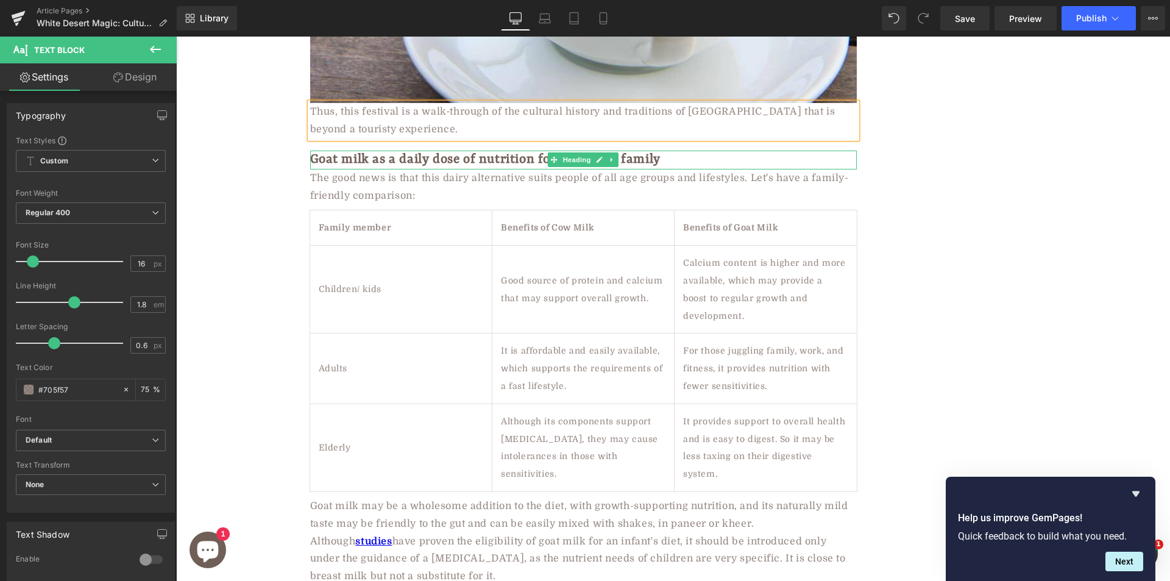
click at [371, 151] on h2 "Goat milk as a daily dose of nutrition for the whole family" at bounding box center [583, 160] width 547 height 19
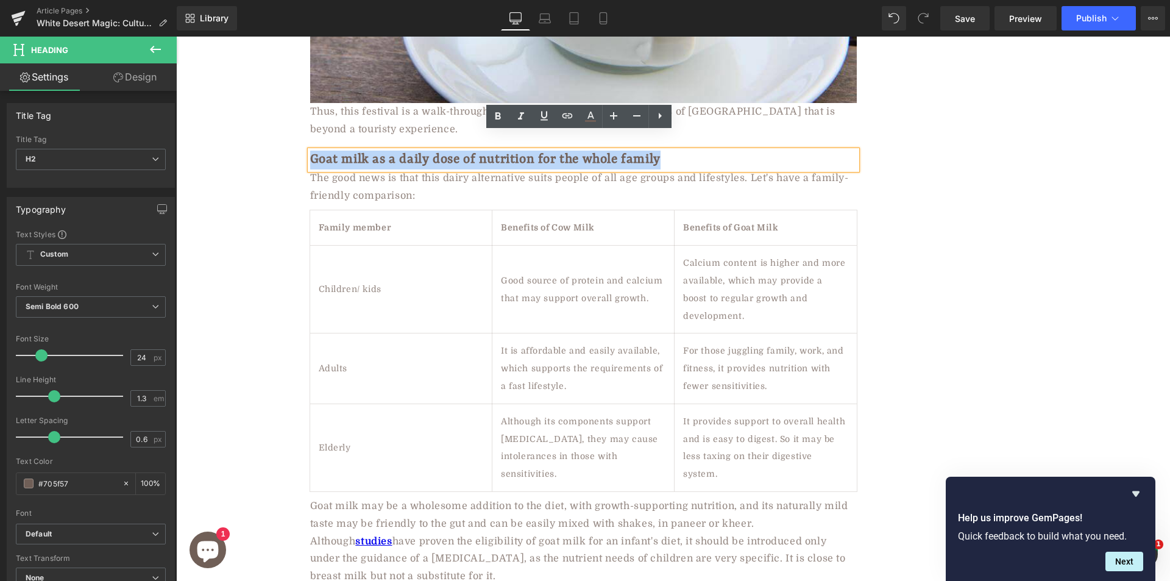
click at [374, 151] on h2 "Goat milk as a daily dose of nutrition for the whole family" at bounding box center [583, 160] width 547 height 19
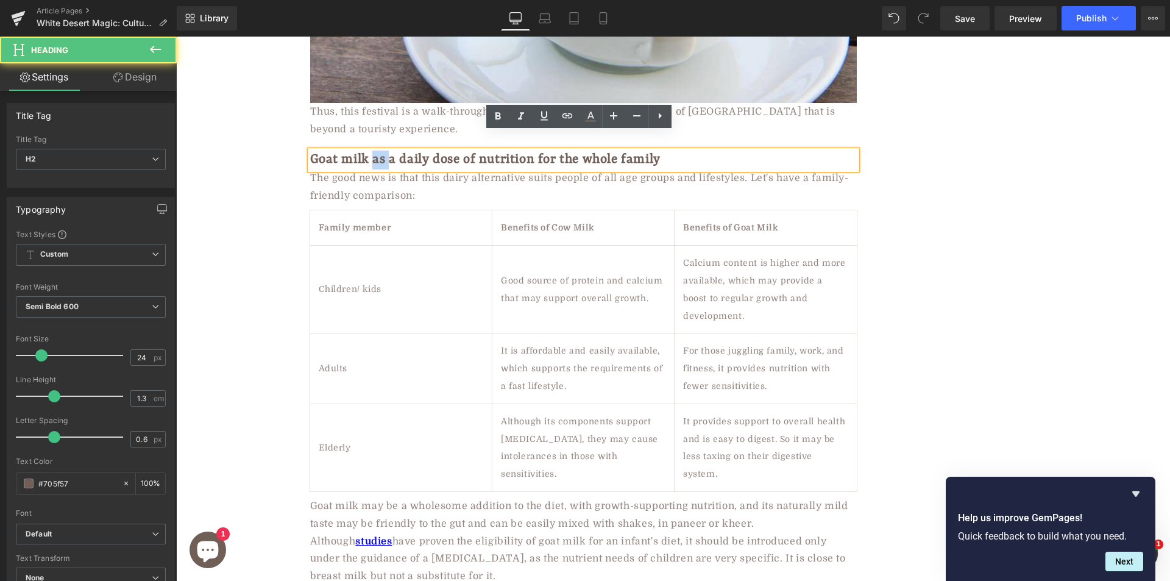
click at [374, 151] on h2 "Goat milk as a daily dose of nutrition for the whole family" at bounding box center [583, 160] width 547 height 19
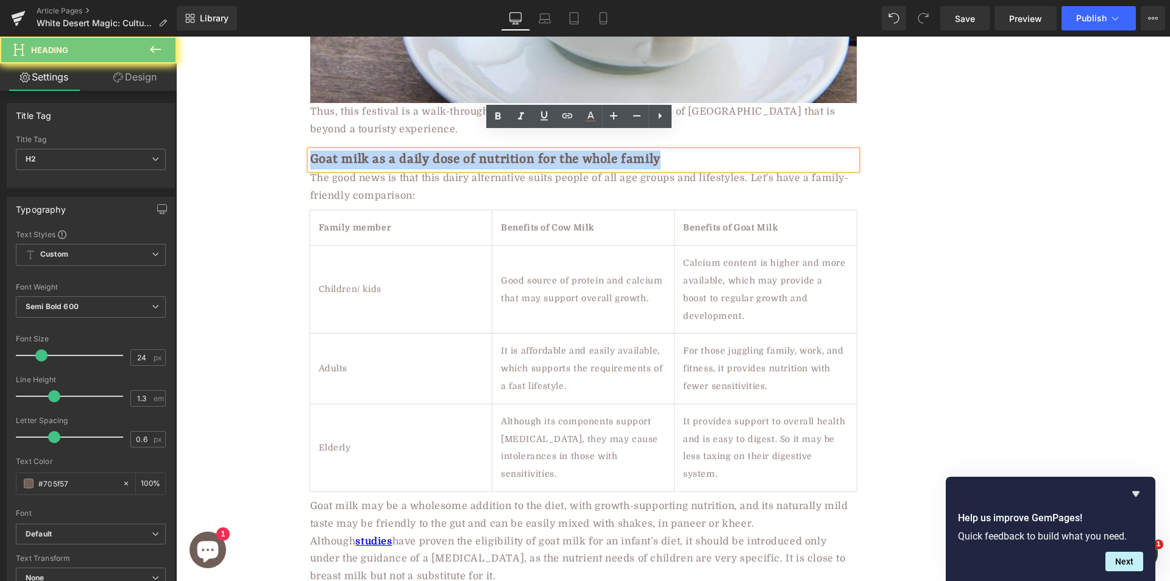
click at [374, 151] on h2 "Goat milk as a daily dose of nutrition for the whole family" at bounding box center [583, 160] width 547 height 19
paste div "To enrich screen reader interactions, please activate Accessibility in Grammarl…"
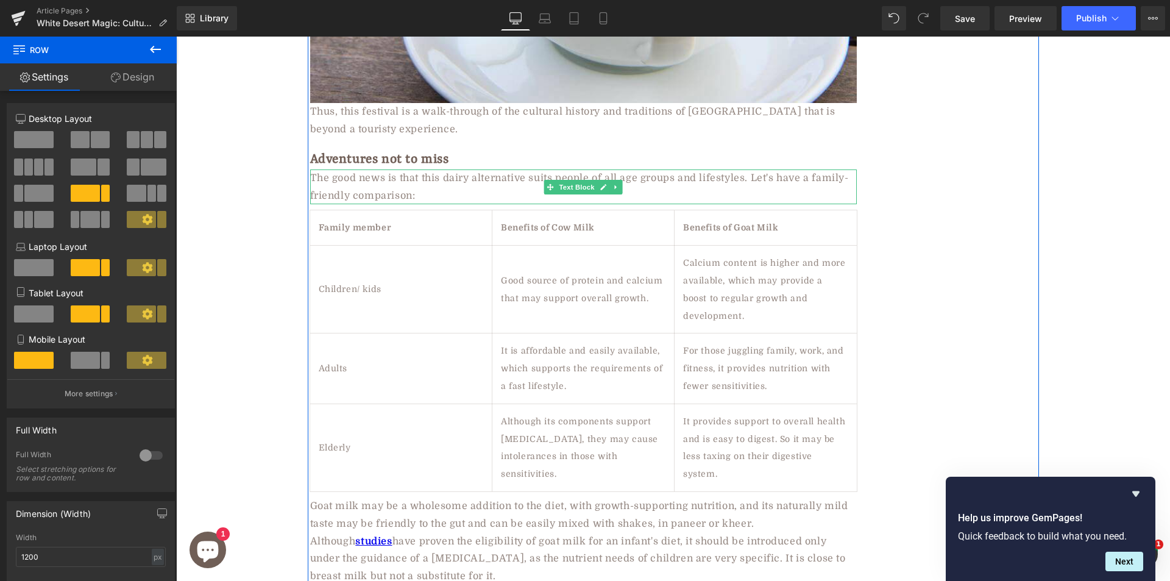
click at [353, 169] on div "The good news is that this dairy alternative suits people of all age groups and…" at bounding box center [583, 186] width 547 height 35
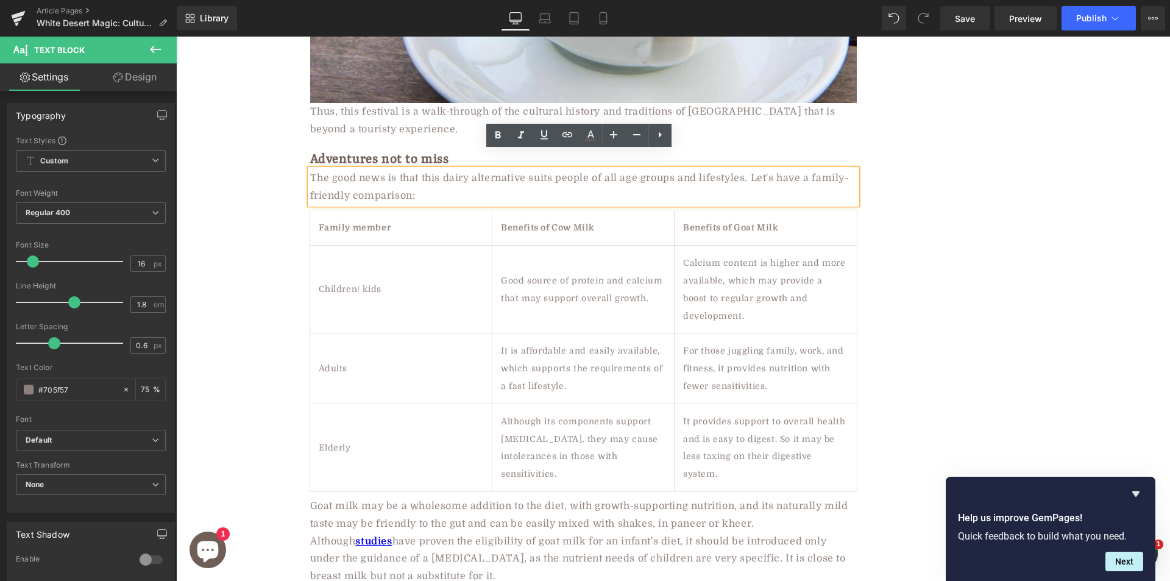
paste div
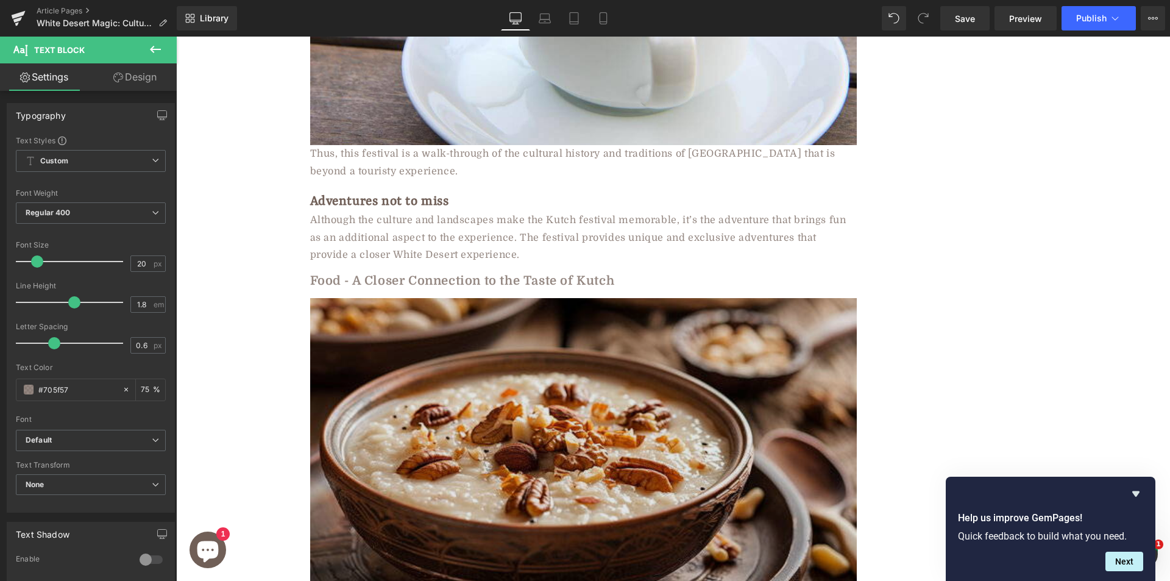
scroll to position [3968, 0]
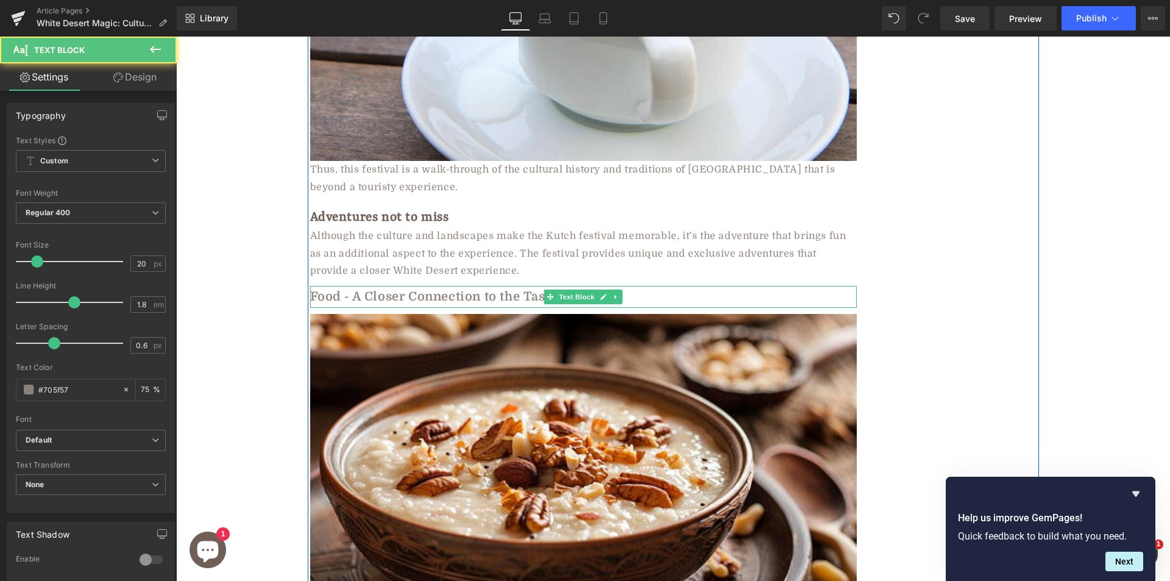
click at [405, 290] on b "Food - A Closer Connection to the Taste of Kutch" at bounding box center [462, 297] width 305 height 14
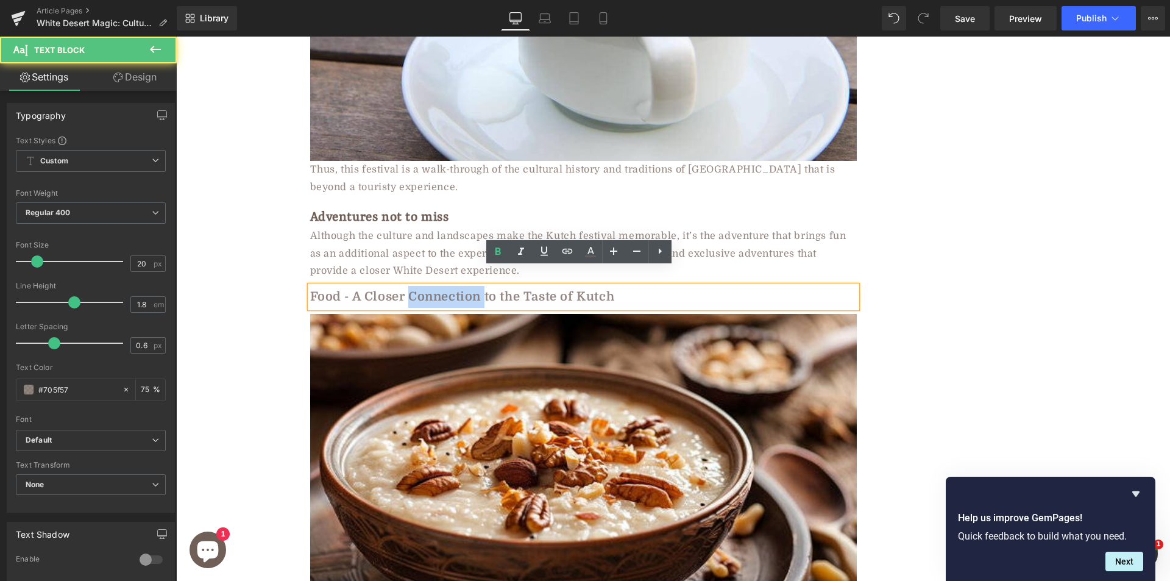
click at [405, 290] on b "Food - A Closer Connection to the Taste of Kutch" at bounding box center [462, 297] width 305 height 14
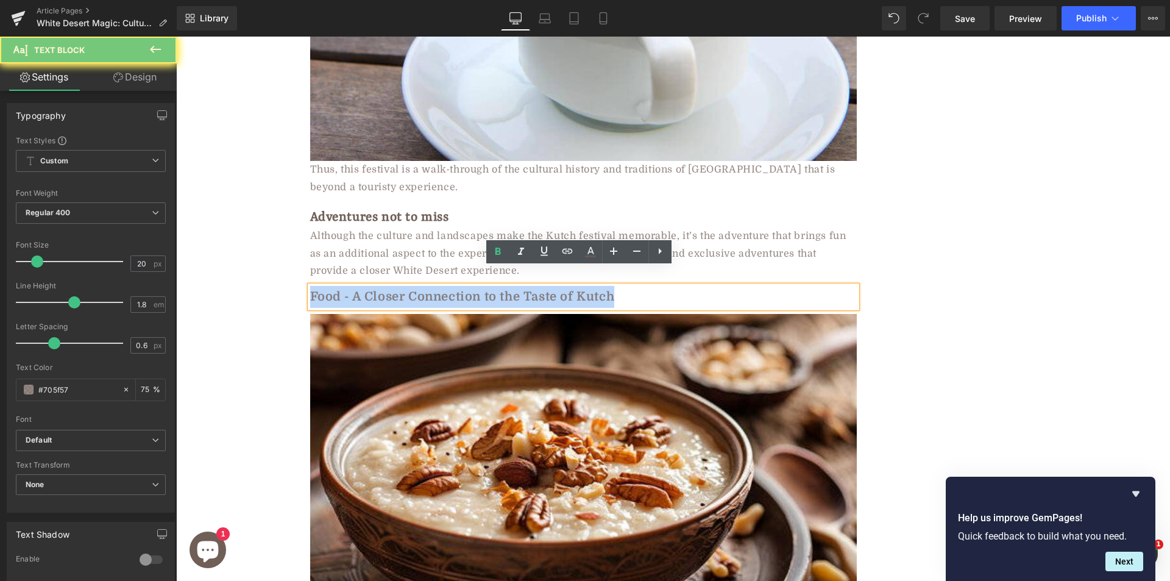
click at [405, 290] on b "Food - A Closer Connection to the Taste of Kutch" at bounding box center [462, 297] width 305 height 14
paste div
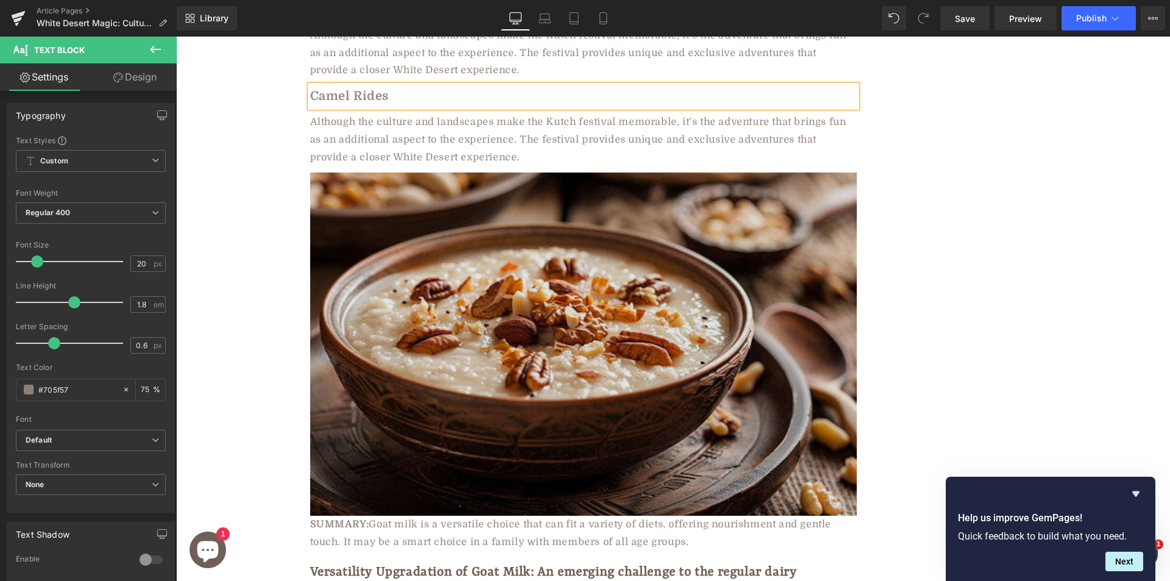
scroll to position [4179, 0]
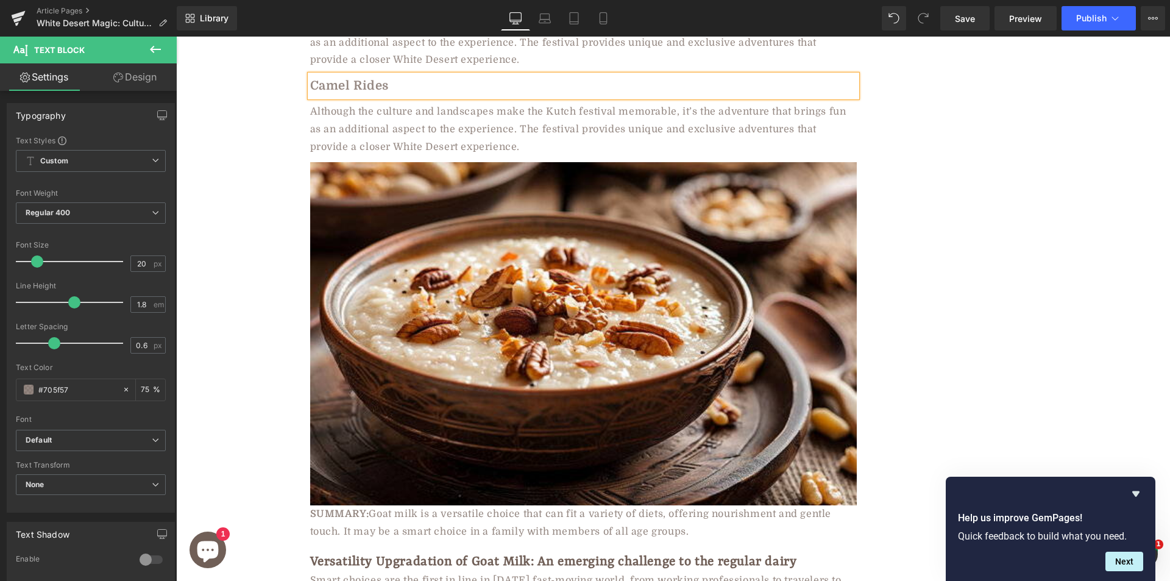
click at [418, 114] on div "Although the culture and landscapes make the Kutch festival memorable, it’s the…" at bounding box center [583, 129] width 547 height 52
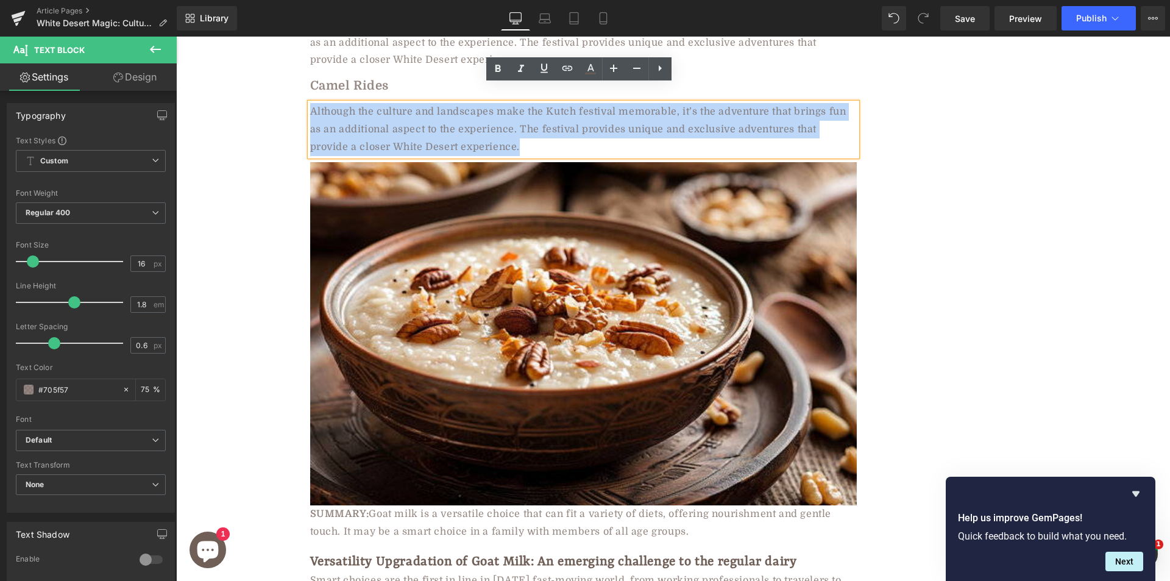
paste div
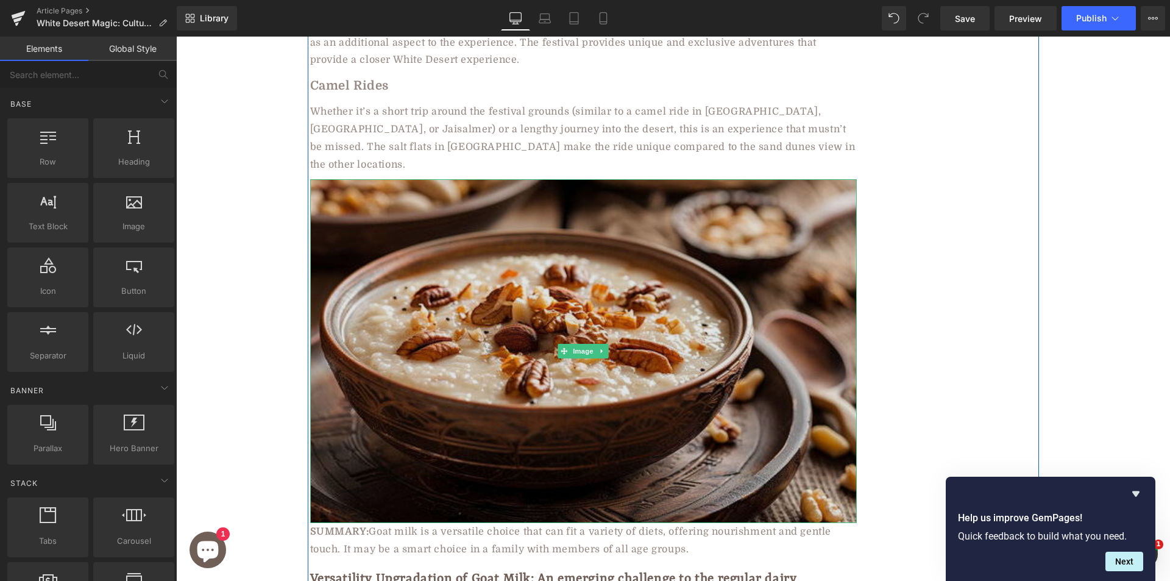
click at [457, 240] on img at bounding box center [583, 351] width 547 height 344
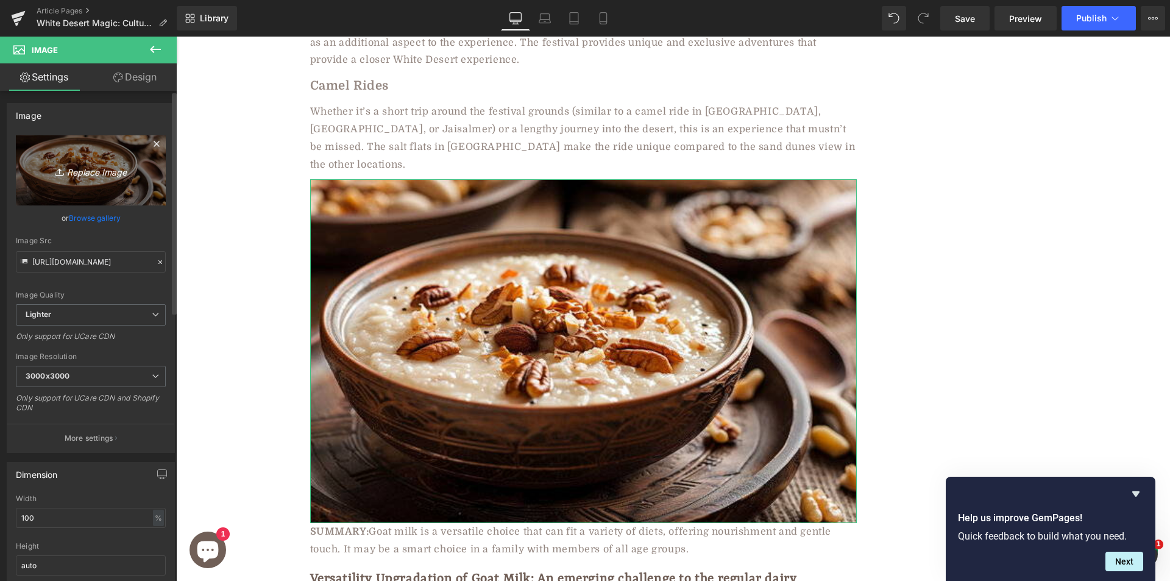
click at [90, 157] on link "Replace Image" at bounding box center [91, 170] width 150 height 70
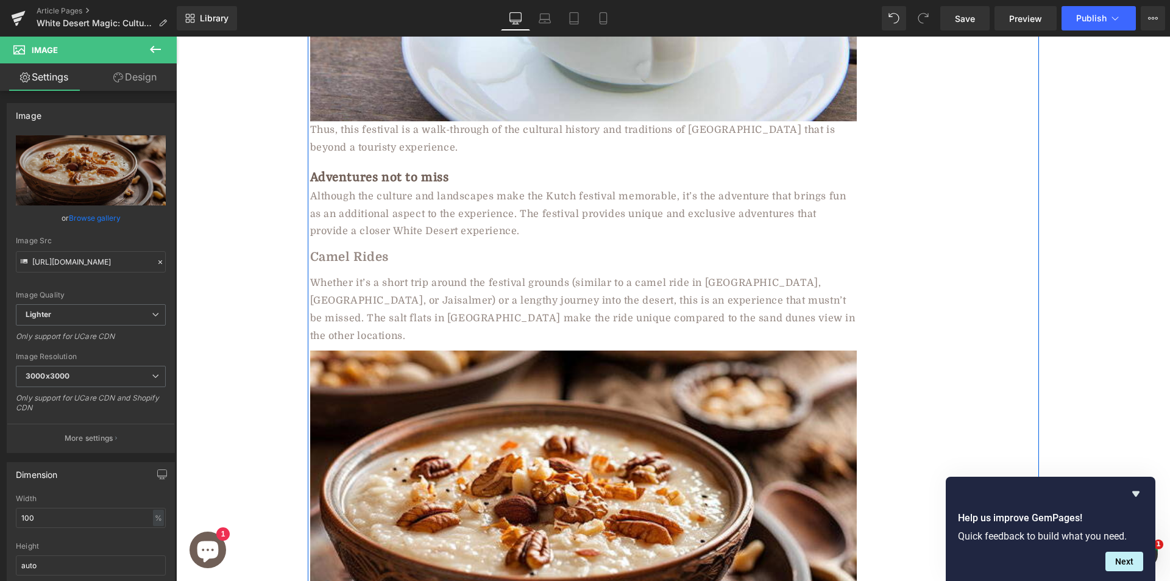
scroll to position [4118, 0]
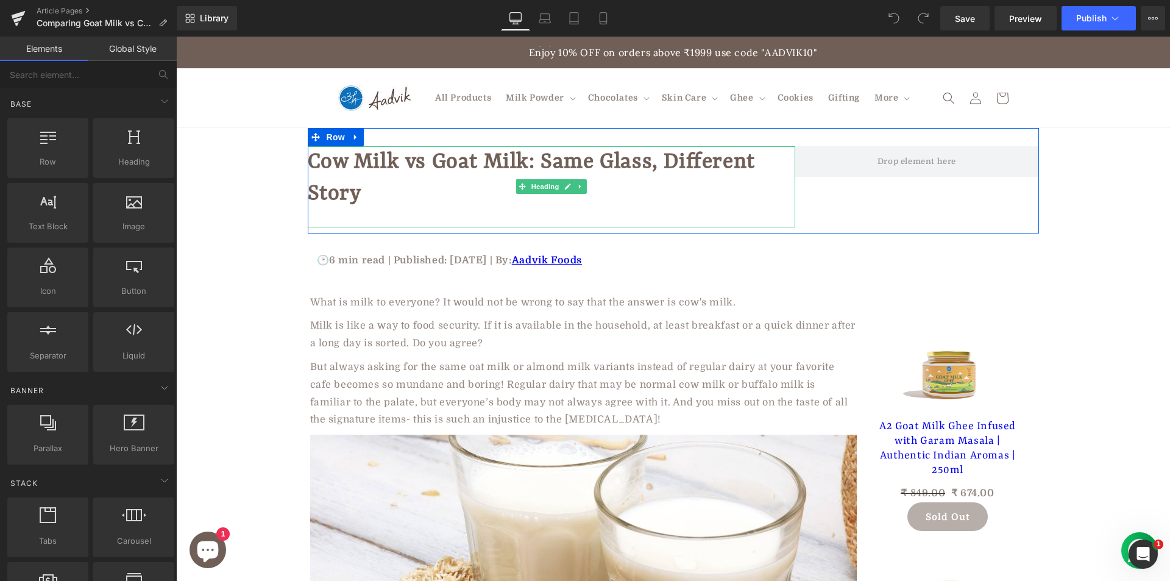
click at [364, 205] on h1 "Cow Milk vs Goat Milk: Same Glass, Different Story" at bounding box center [552, 177] width 488 height 63
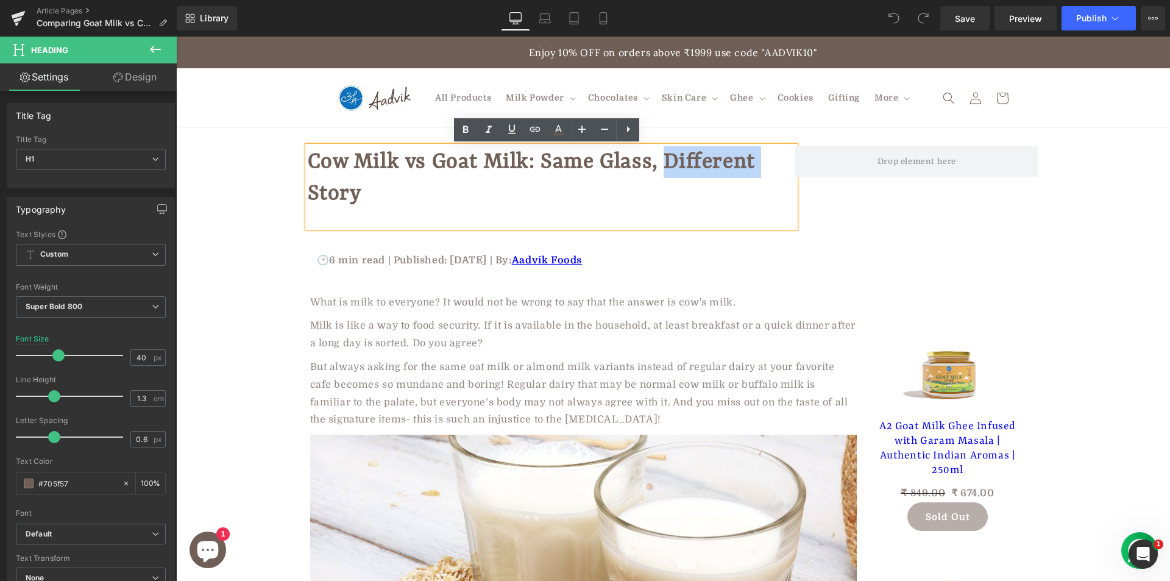
click at [362, 218] on div at bounding box center [552, 219] width 488 height 18
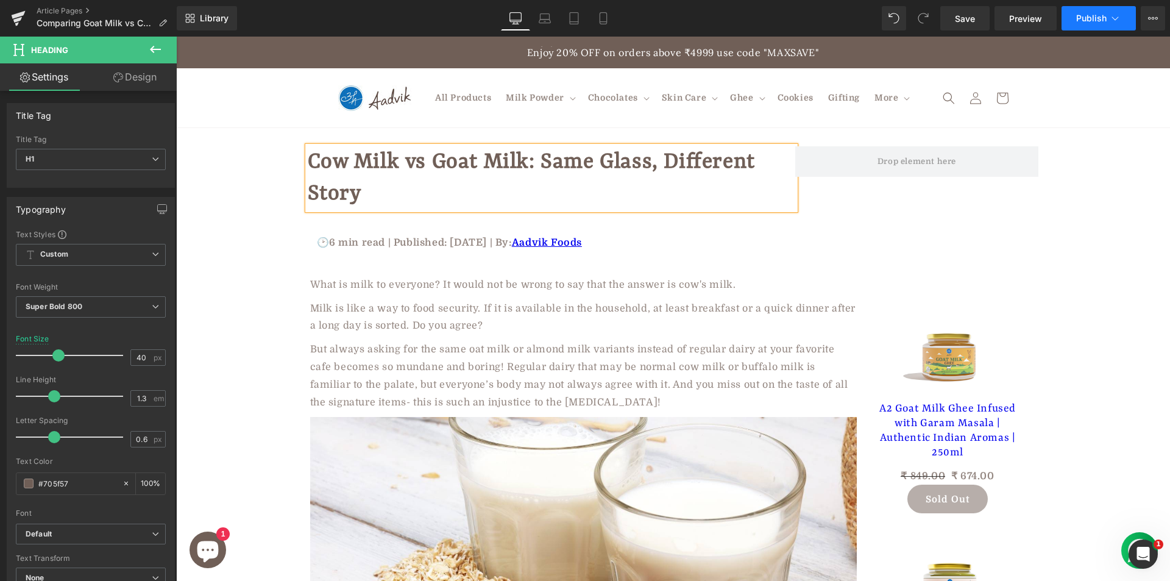
click at [1085, 18] on span "Publish" at bounding box center [1092, 18] width 30 height 10
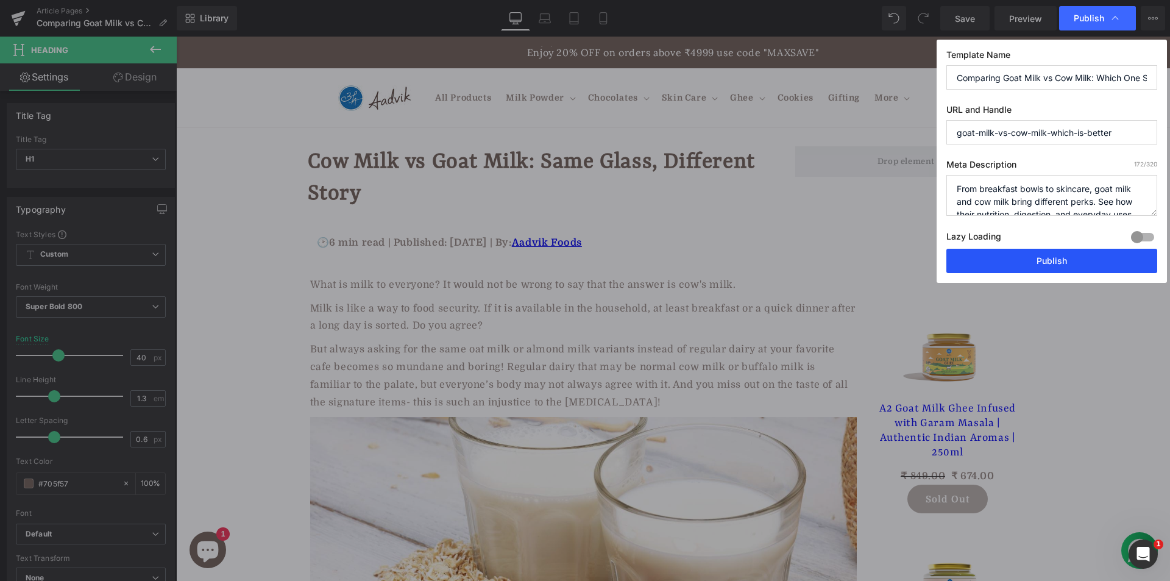
click at [999, 260] on button "Publish" at bounding box center [1052, 261] width 211 height 24
